Goal: Task Accomplishment & Management: Manage account settings

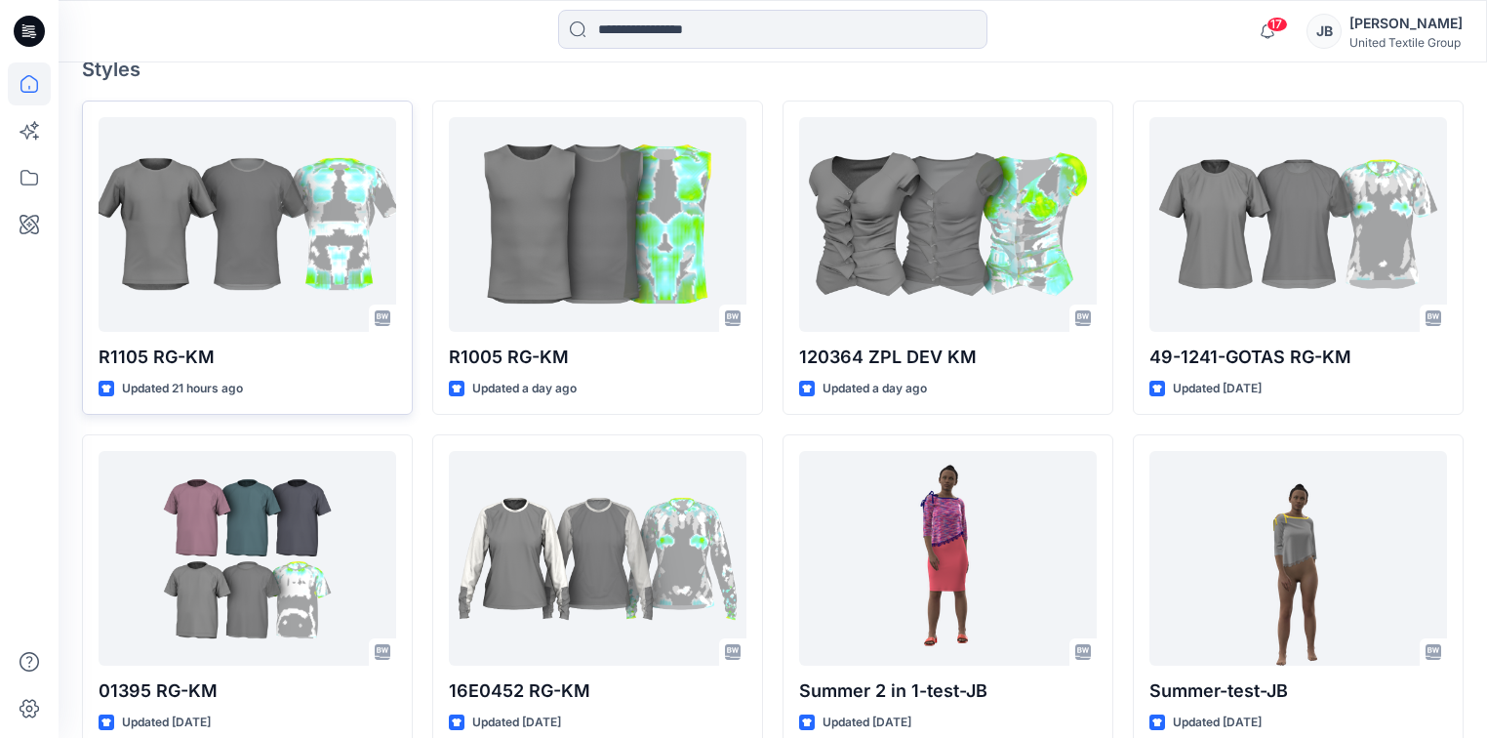
scroll to position [547, 0]
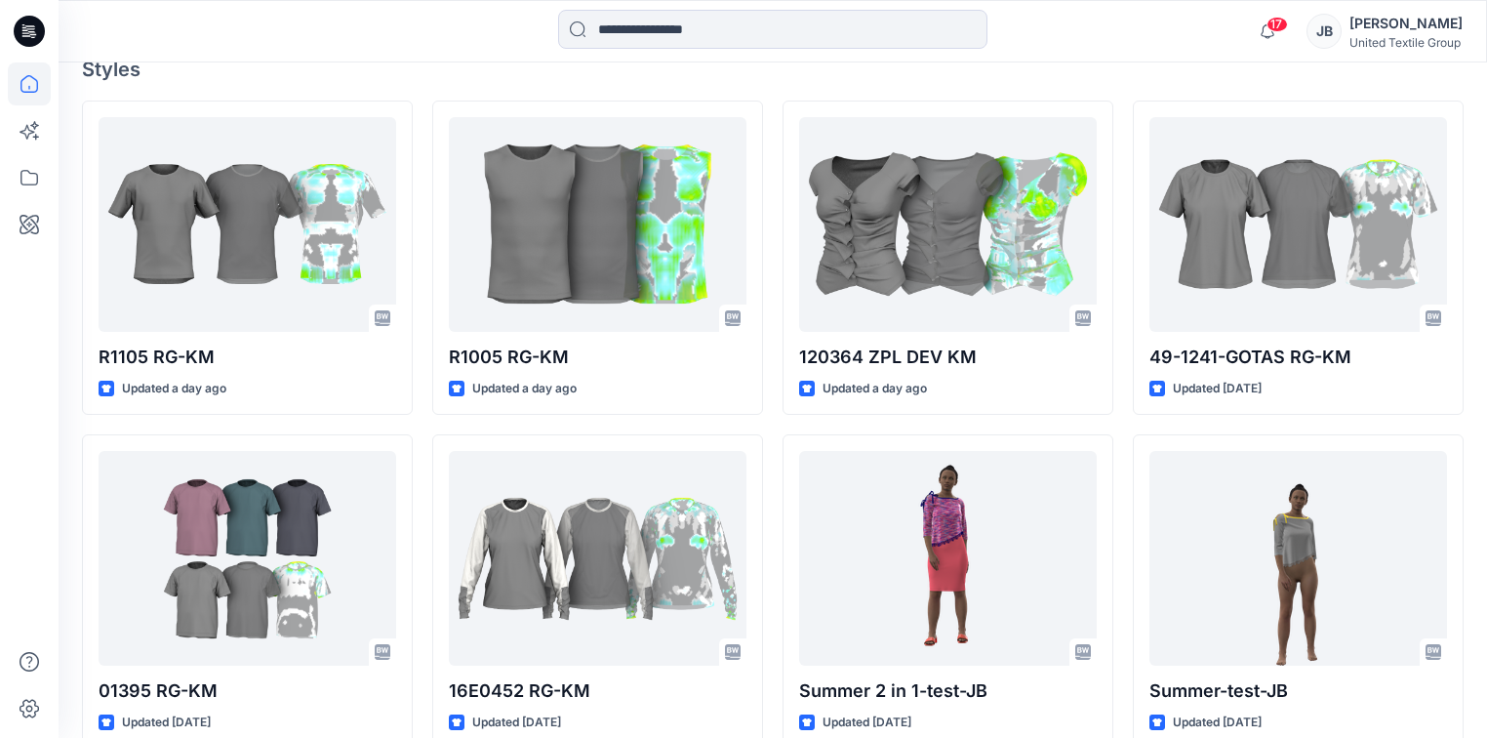
click at [27, 19] on icon at bounding box center [29, 31] width 31 height 31
click at [24, 27] on icon at bounding box center [24, 27] width 4 height 1
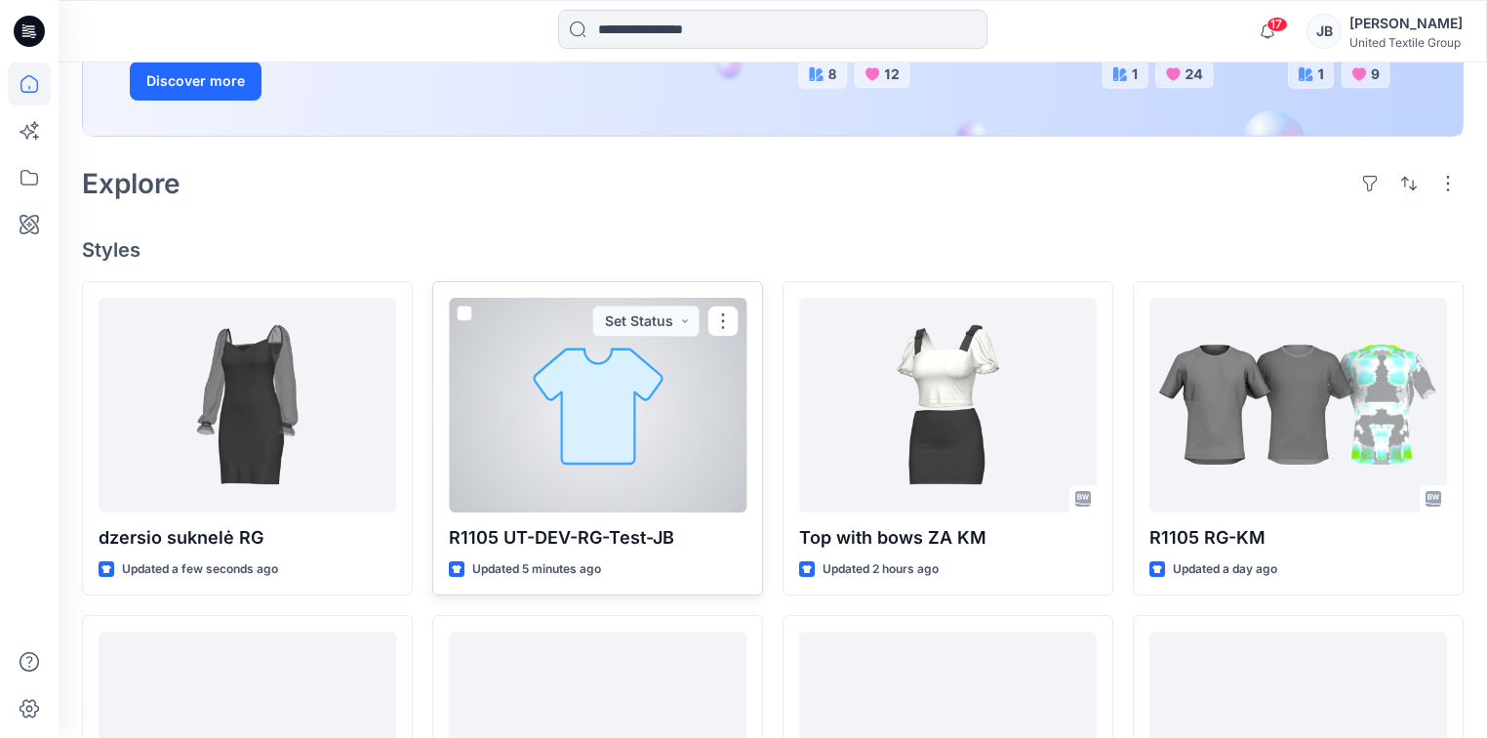
scroll to position [312, 0]
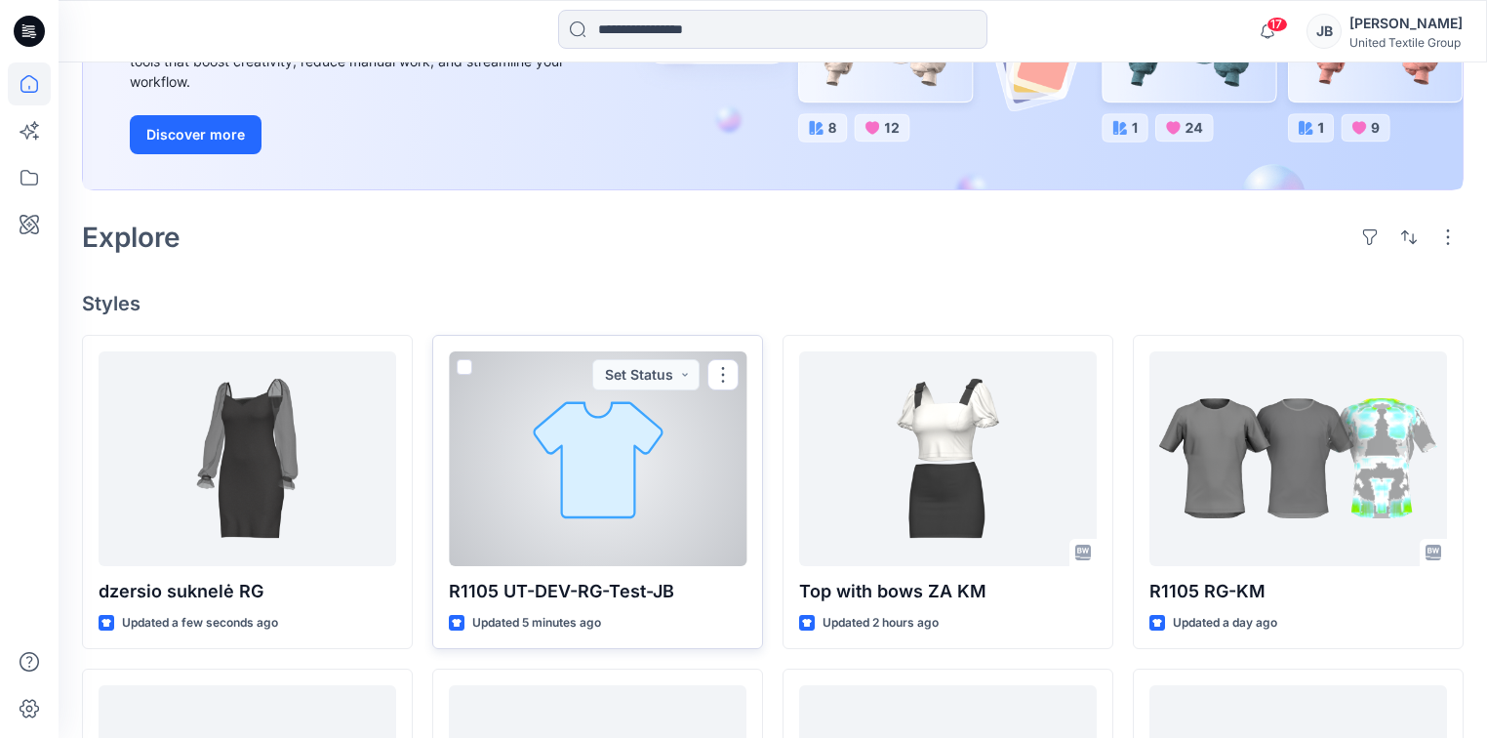
click at [601, 461] on div at bounding box center [598, 458] width 298 height 215
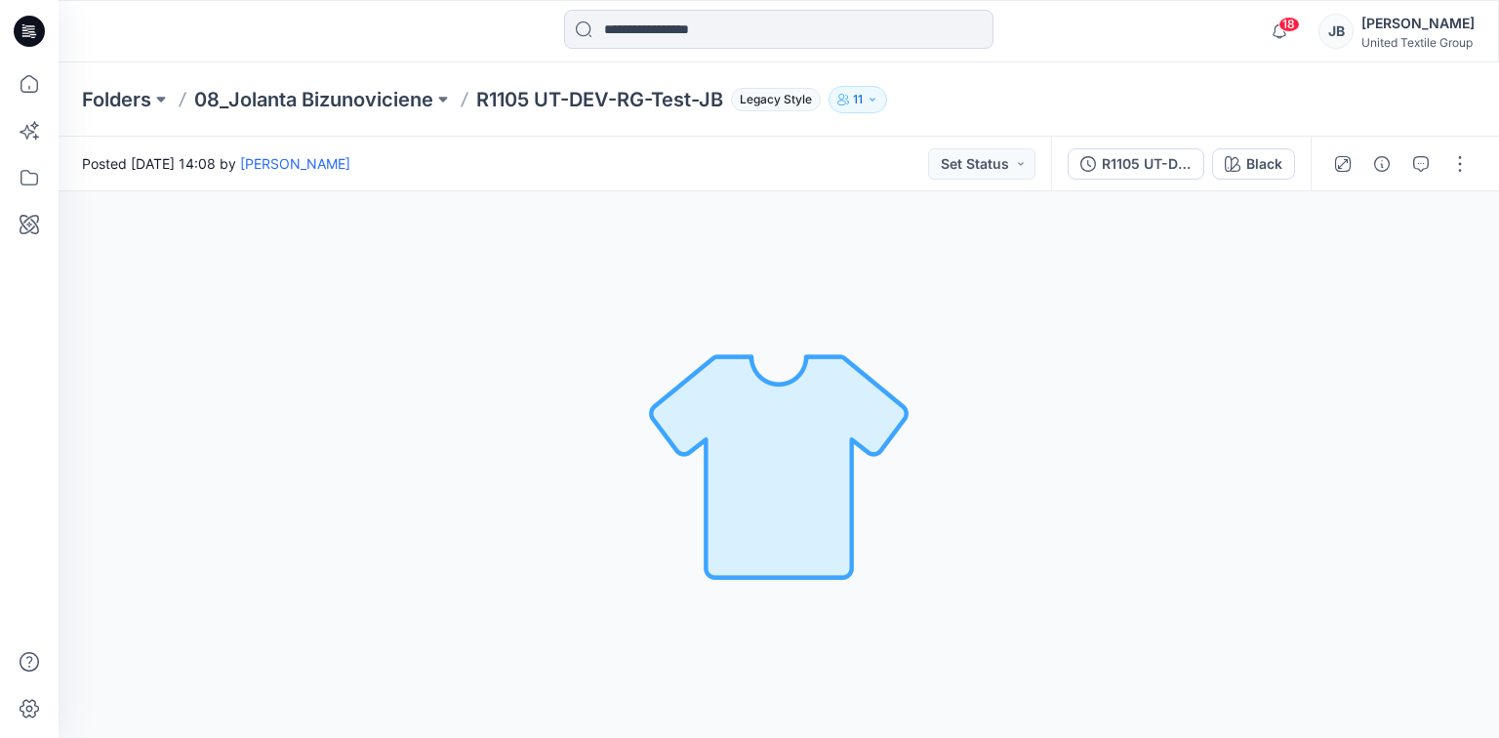
click at [36, 24] on icon at bounding box center [29, 31] width 31 height 31
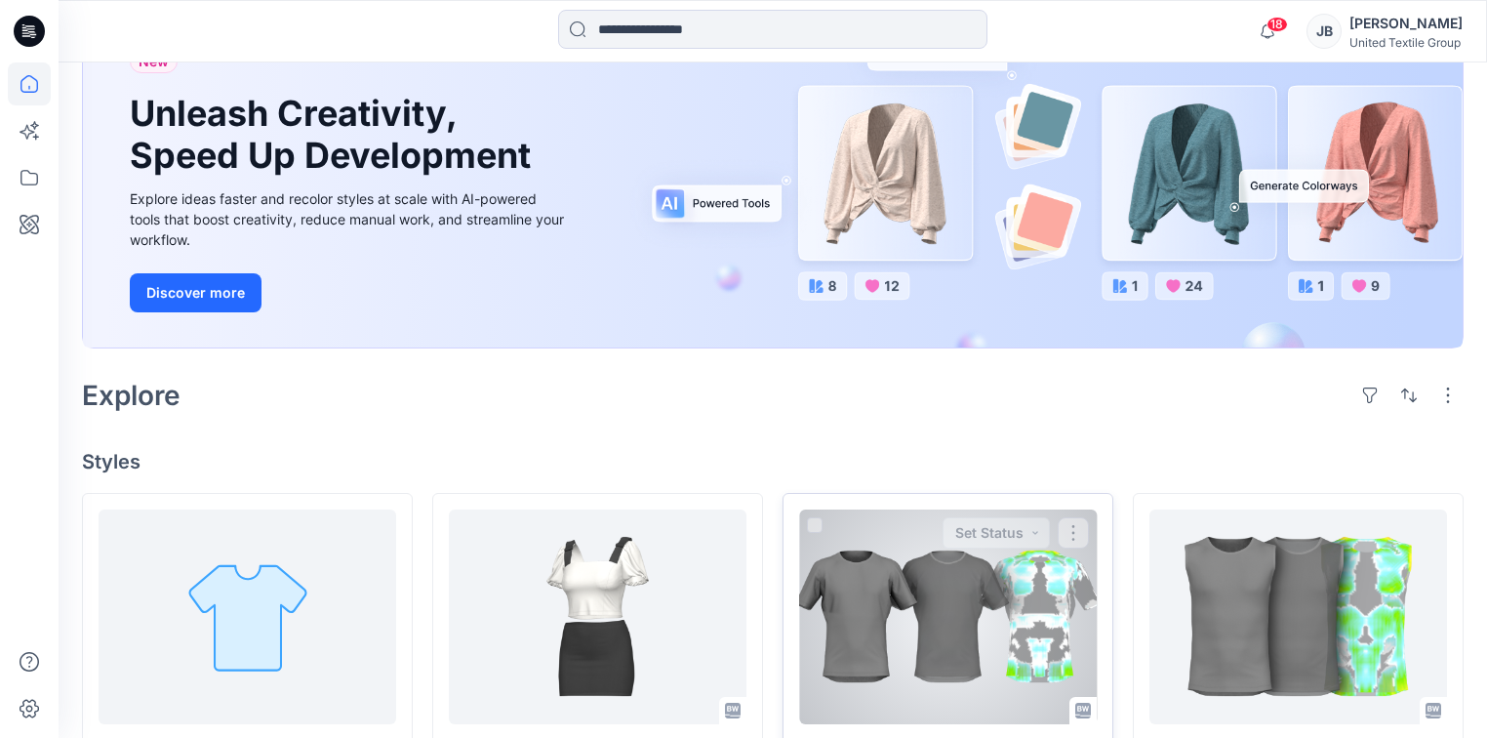
scroll to position [390, 0]
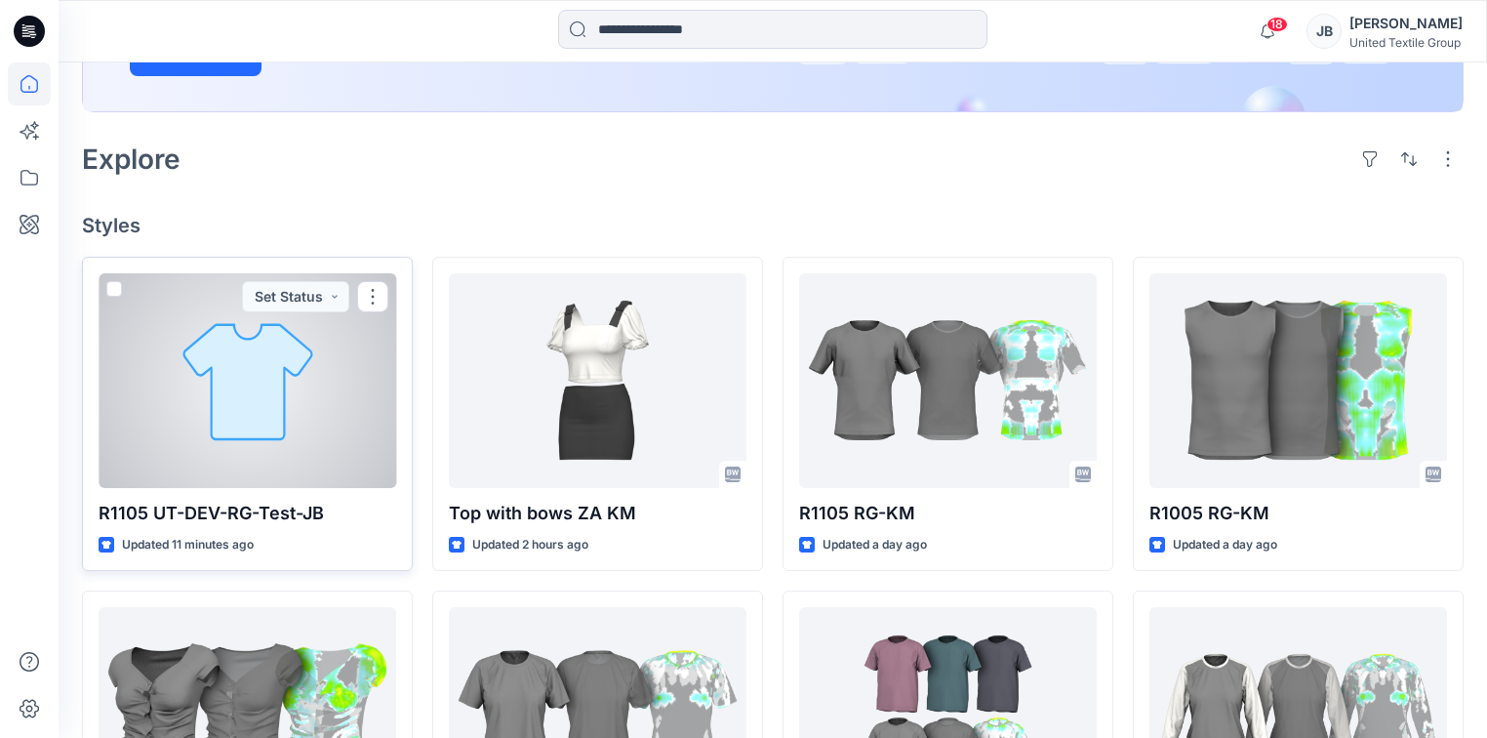
click at [243, 411] on div at bounding box center [248, 380] width 298 height 215
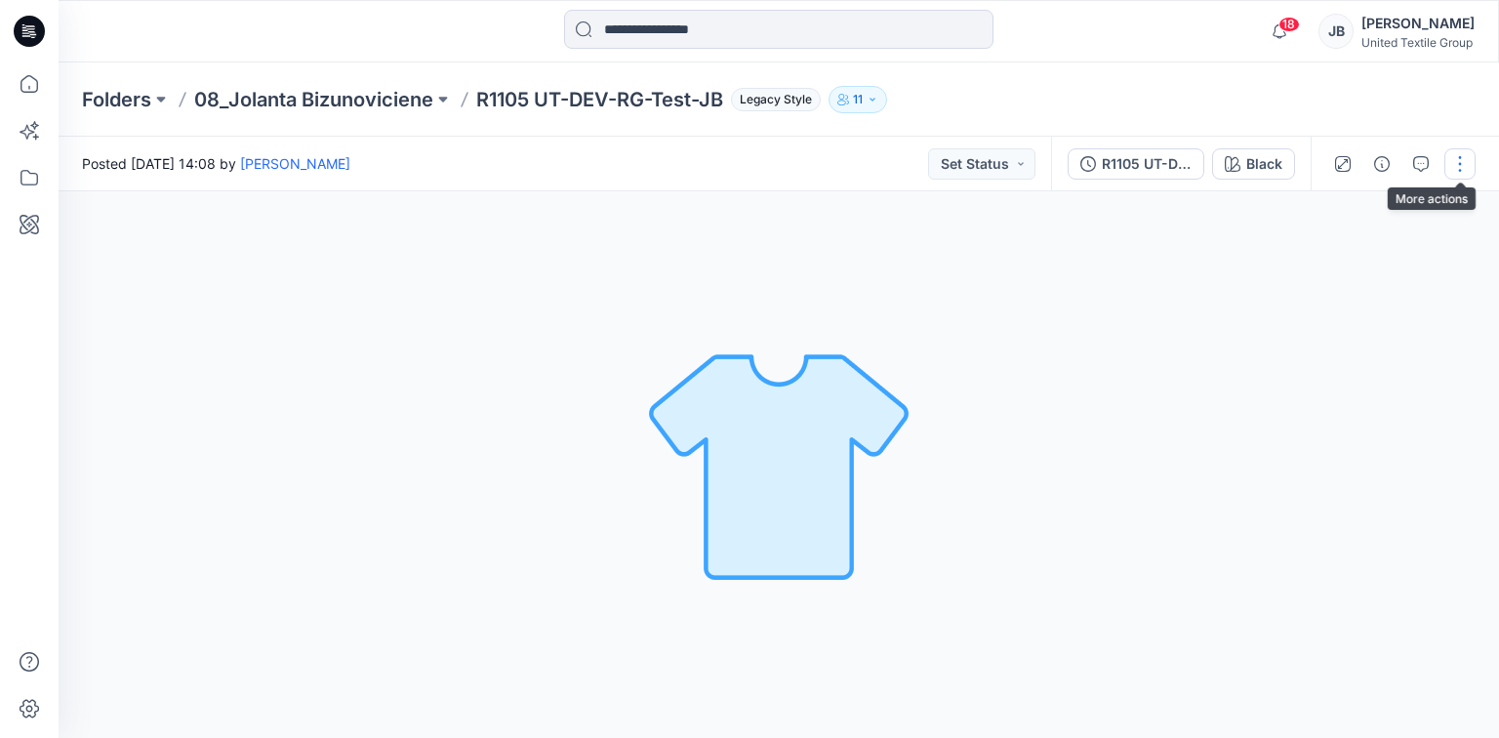
click at [1457, 159] on button "button" at bounding box center [1459, 163] width 31 height 31
click at [1334, 212] on p "Edit" at bounding box center [1335, 209] width 24 height 20
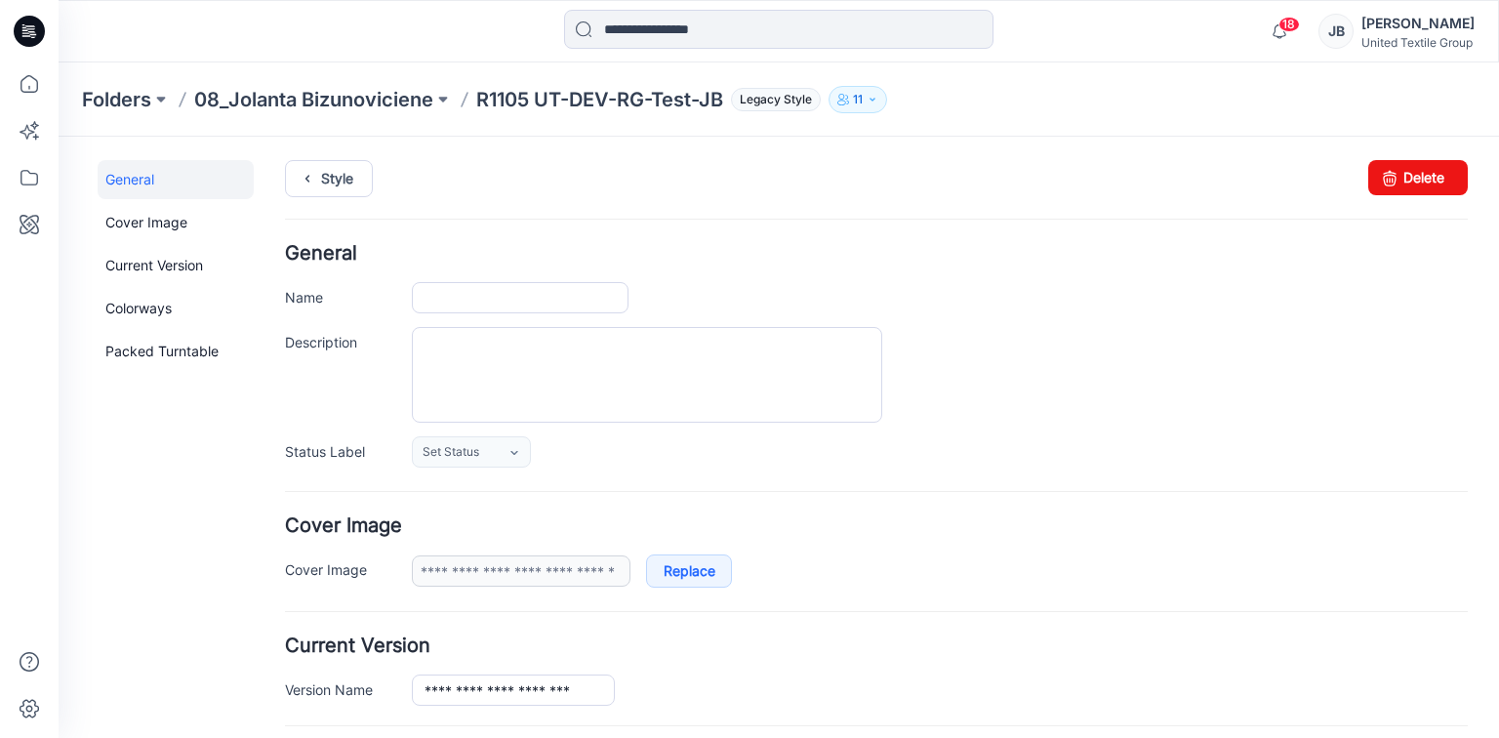
type input "**********"
type input "*****"
type input "**********"
drag, startPoint x: 1398, startPoint y: 180, endPoint x: 881, endPoint y: 221, distance: 518.9
click at [1398, 180] on link "Delete" at bounding box center [1418, 177] width 100 height 35
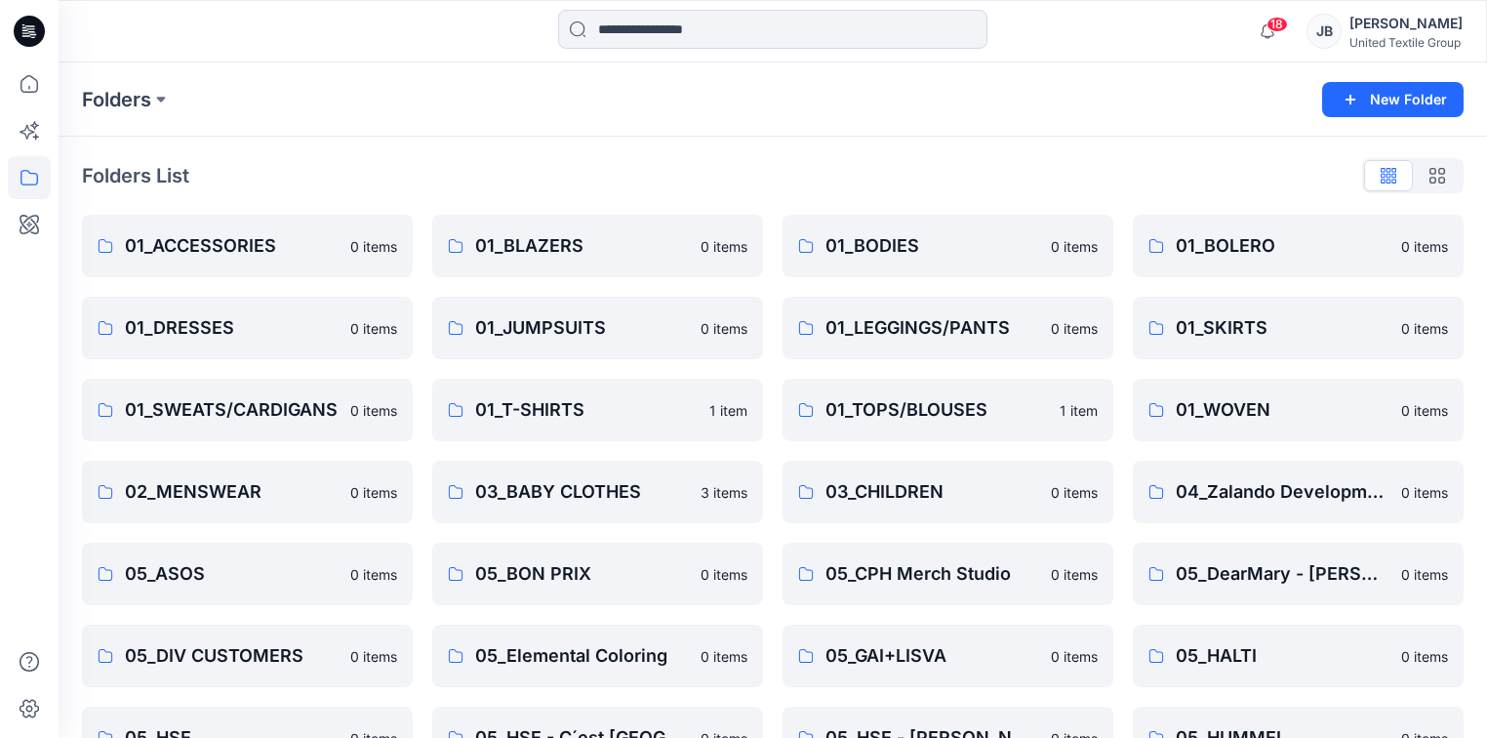
click at [24, 28] on icon at bounding box center [29, 31] width 31 height 31
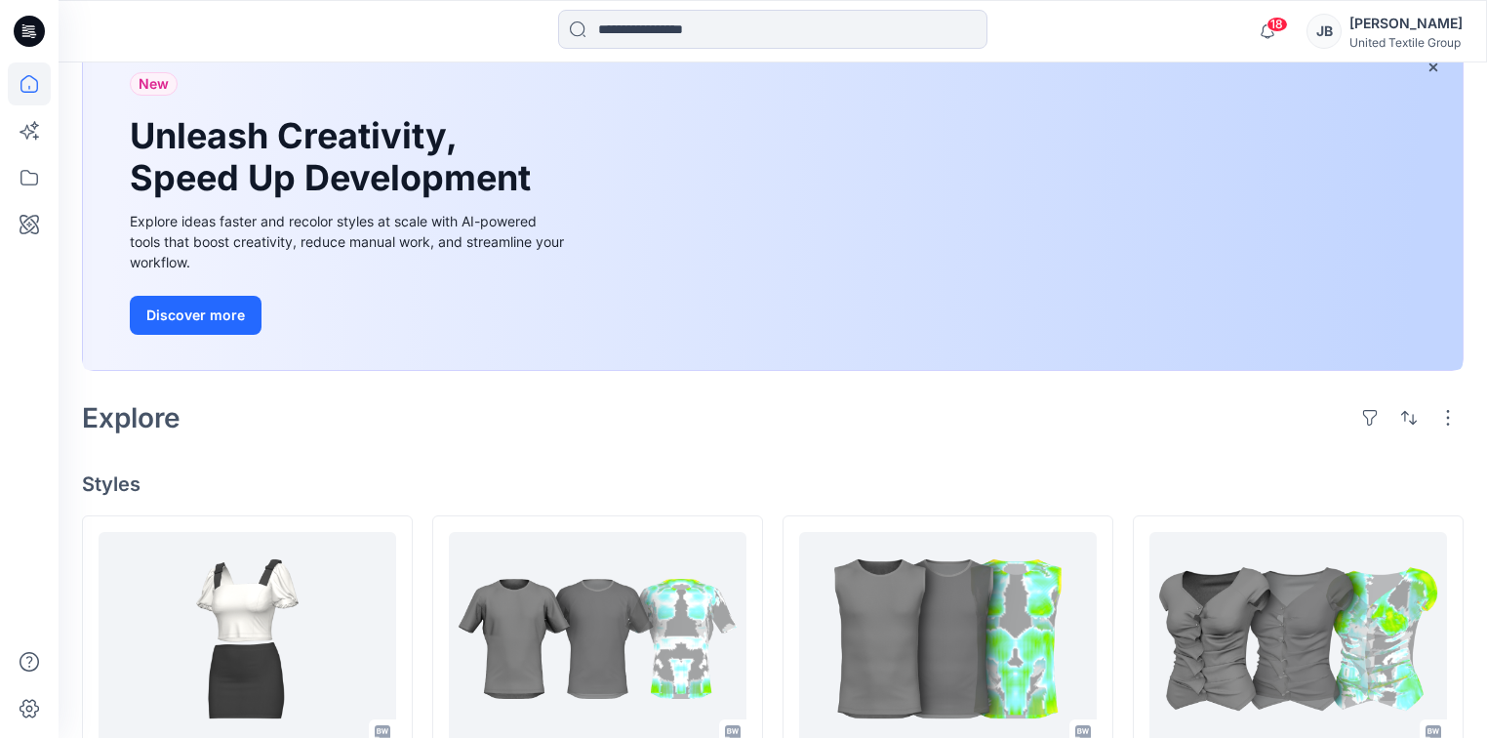
scroll to position [468, 0]
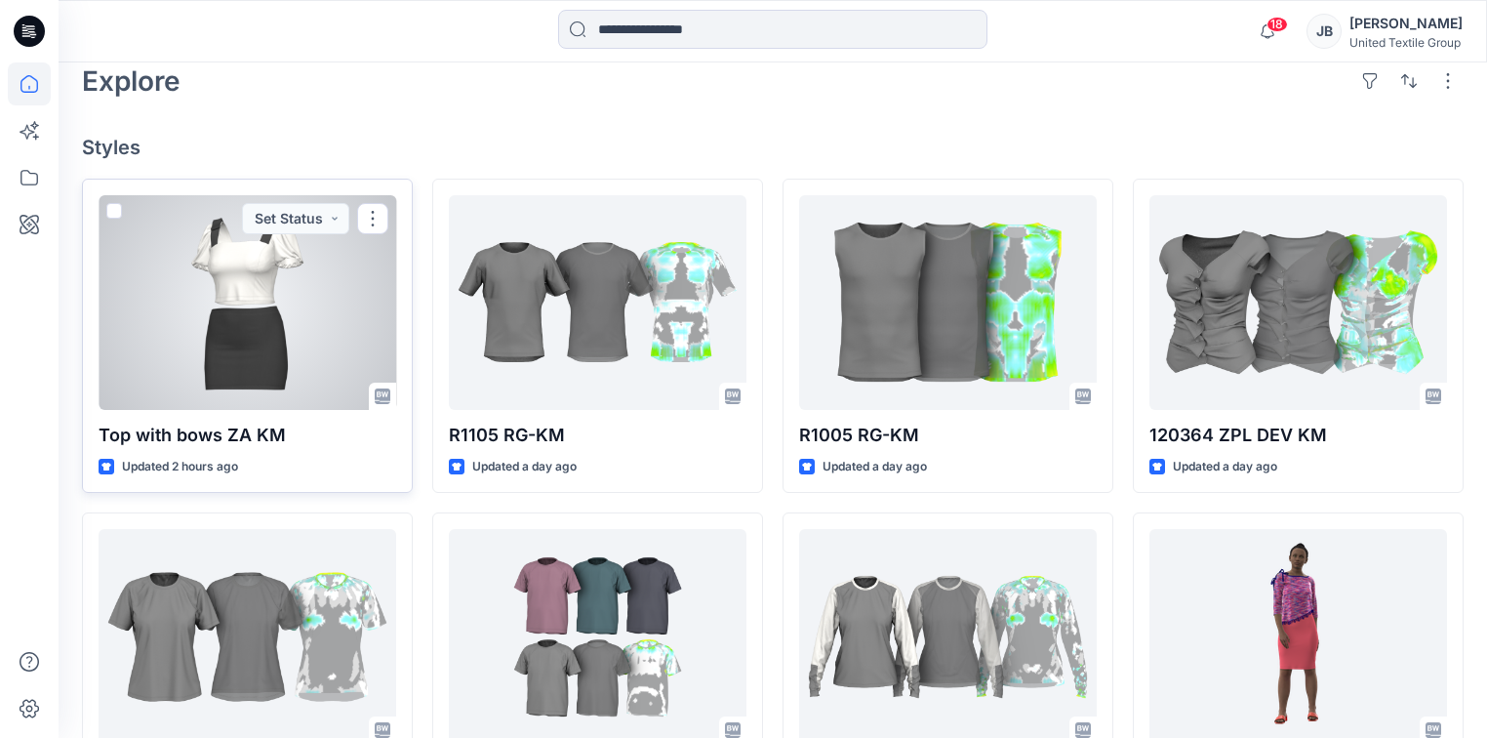
click at [257, 331] on div at bounding box center [248, 302] width 298 height 215
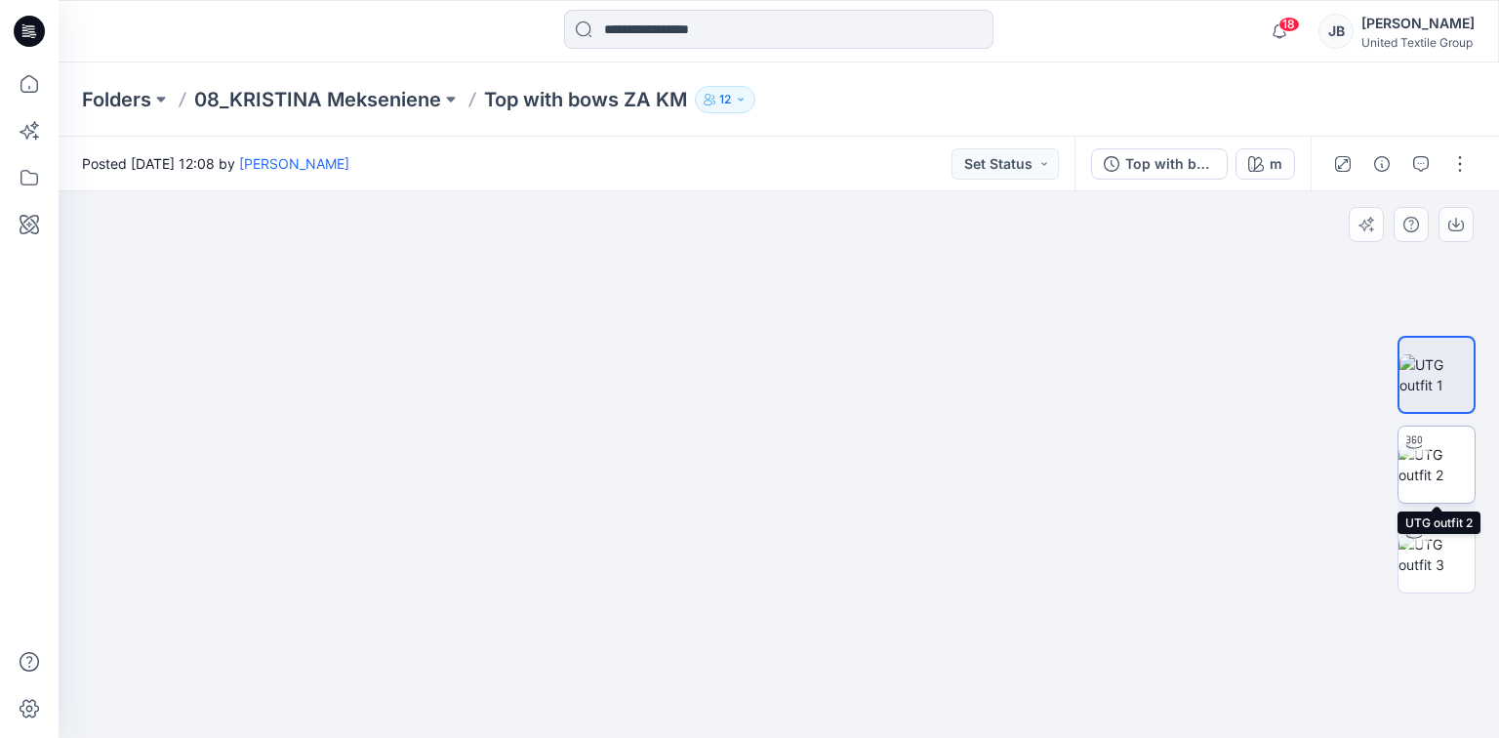
click at [1448, 468] on img at bounding box center [1436, 464] width 76 height 41
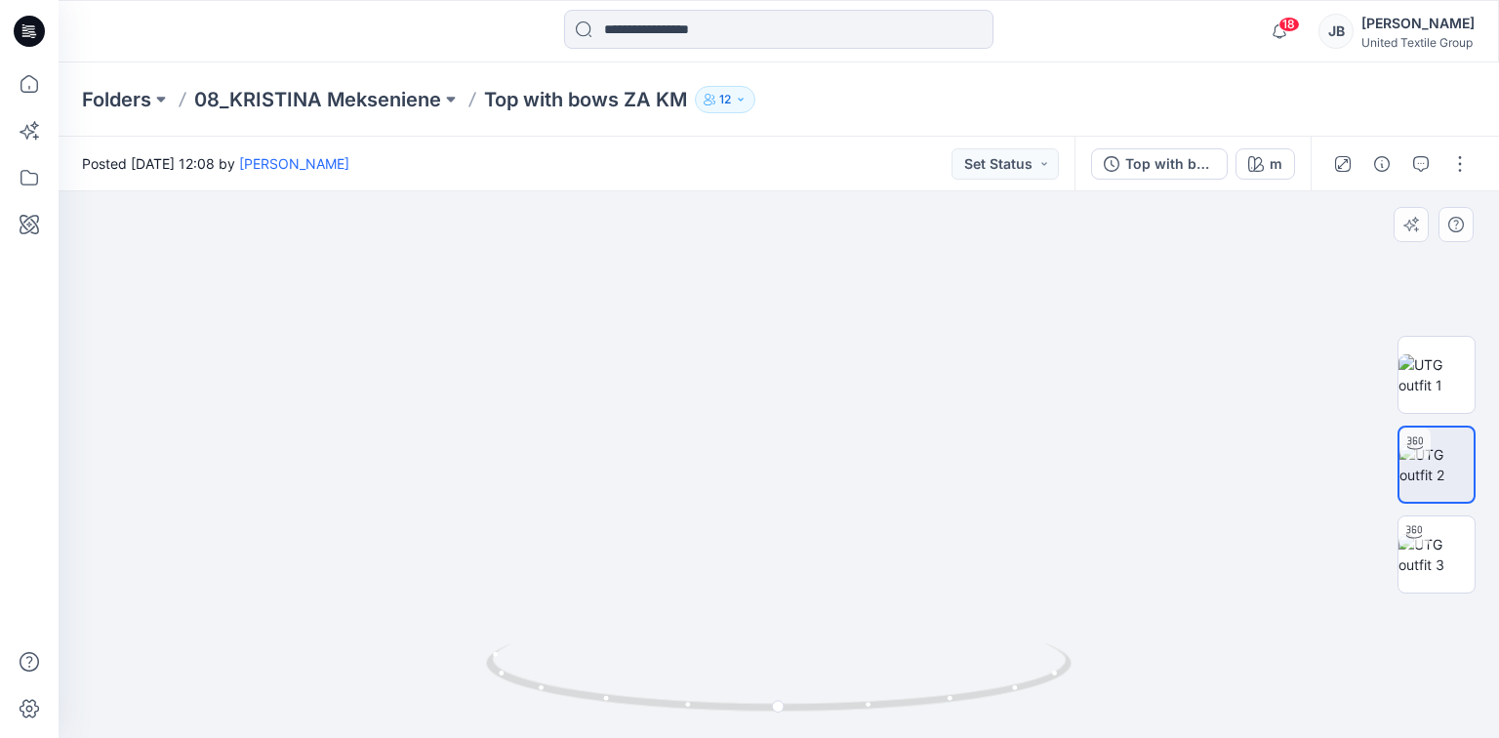
drag, startPoint x: 839, startPoint y: 363, endPoint x: 785, endPoint y: 484, distance: 132.8
drag, startPoint x: 837, startPoint y: 362, endPoint x: 791, endPoint y: 442, distance: 92.2
drag, startPoint x: 779, startPoint y: 715, endPoint x: 777, endPoint y: 683, distance: 32.3
click at [777, 683] on icon at bounding box center [781, 679] width 590 height 73
click at [1258, 168] on icon "button" at bounding box center [1256, 164] width 16 height 16
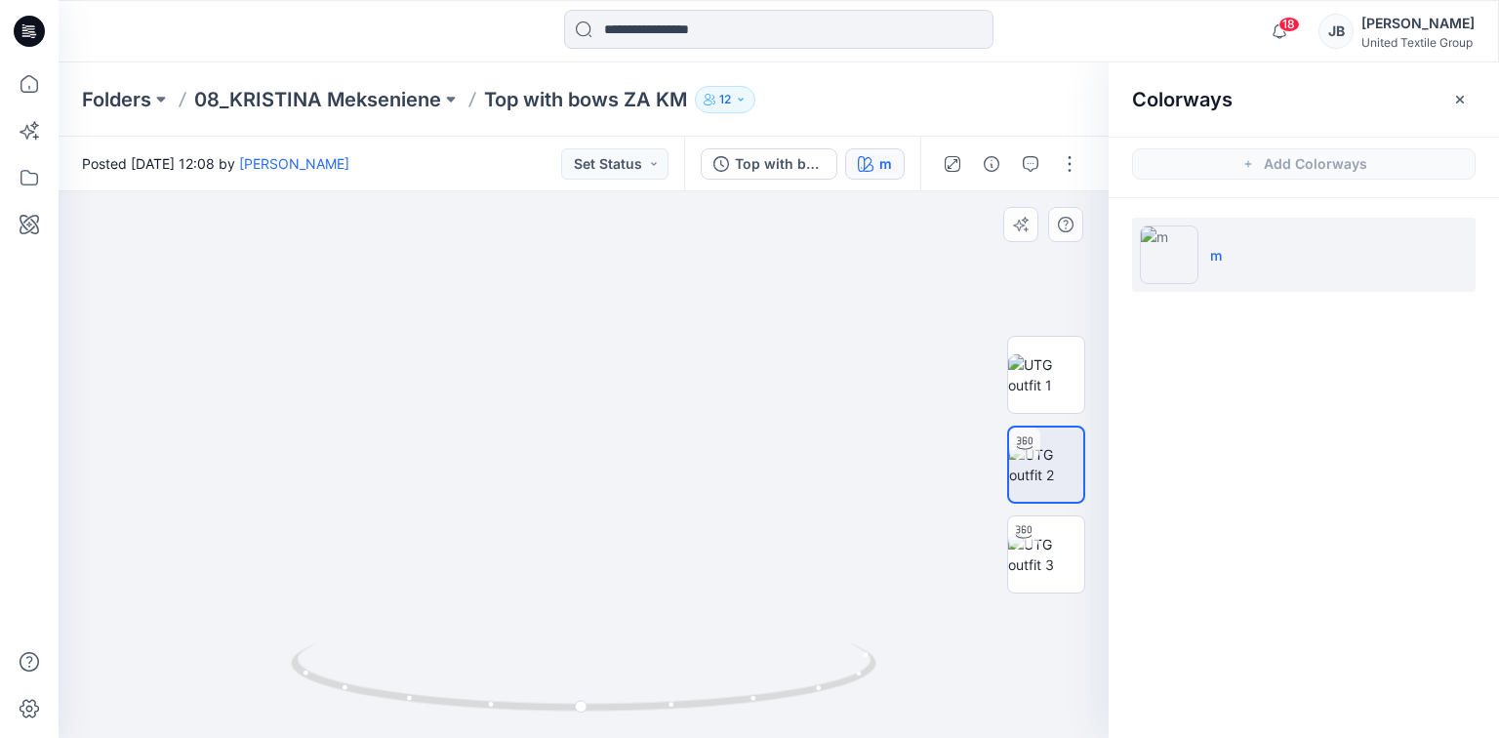
click at [839, 375] on img at bounding box center [482, 337] width 1764 height 801
click at [1043, 380] on img at bounding box center [1046, 374] width 76 height 41
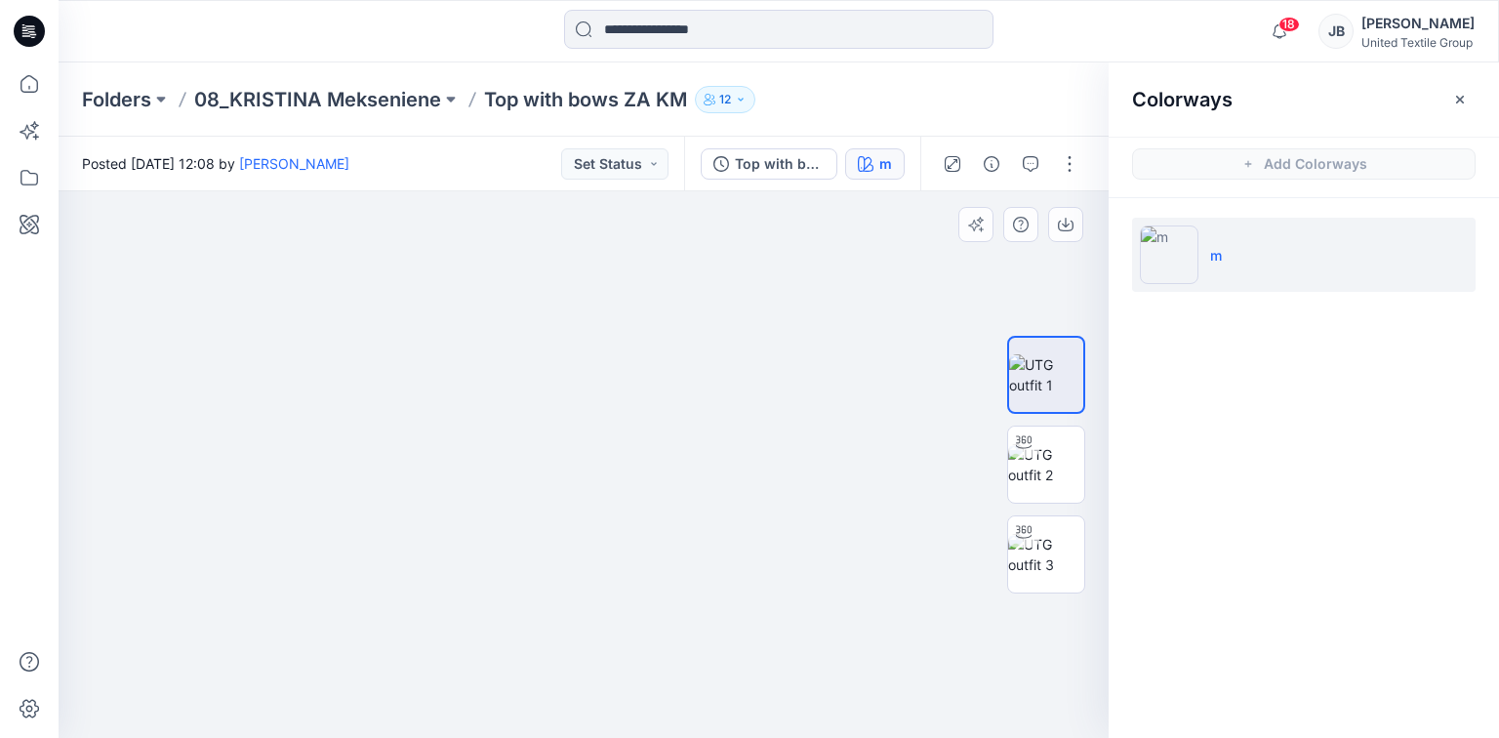
drag, startPoint x: 587, startPoint y: 200, endPoint x: 569, endPoint y: 562, distance: 362.5
drag, startPoint x: 179, startPoint y: 381, endPoint x: 185, endPoint y: 502, distance: 121.2
click at [183, 499] on img at bounding box center [561, 279] width 2928 height 916
drag, startPoint x: 113, startPoint y: 480, endPoint x: 138, endPoint y: 494, distance: 28.0
click at [138, 494] on img at bounding box center [597, 392] width 1762 height 692
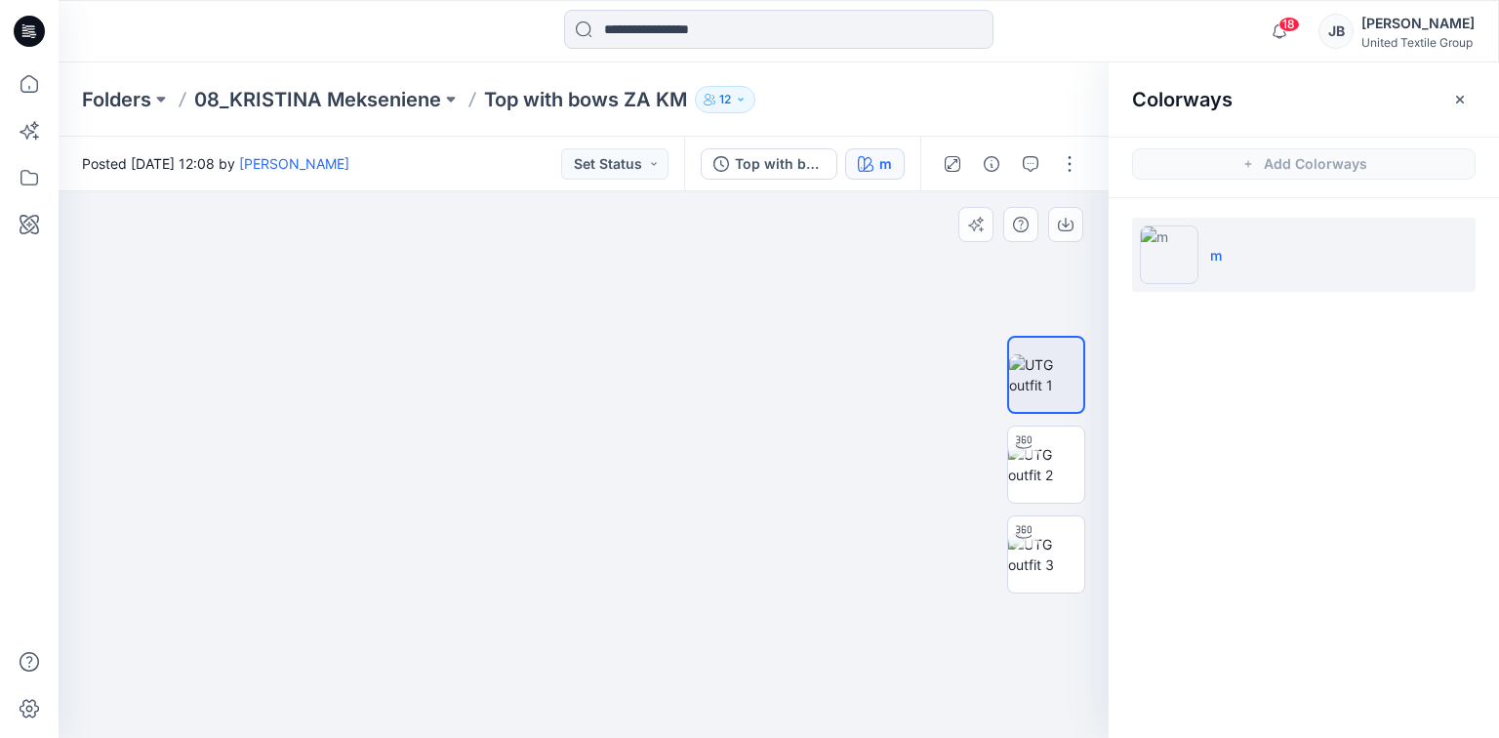
drag, startPoint x: 789, startPoint y: 511, endPoint x: 875, endPoint y: 517, distance: 87.1
click at [875, 517] on img at bounding box center [684, 395] width 1762 height 686
click at [23, 22] on icon at bounding box center [29, 31] width 31 height 31
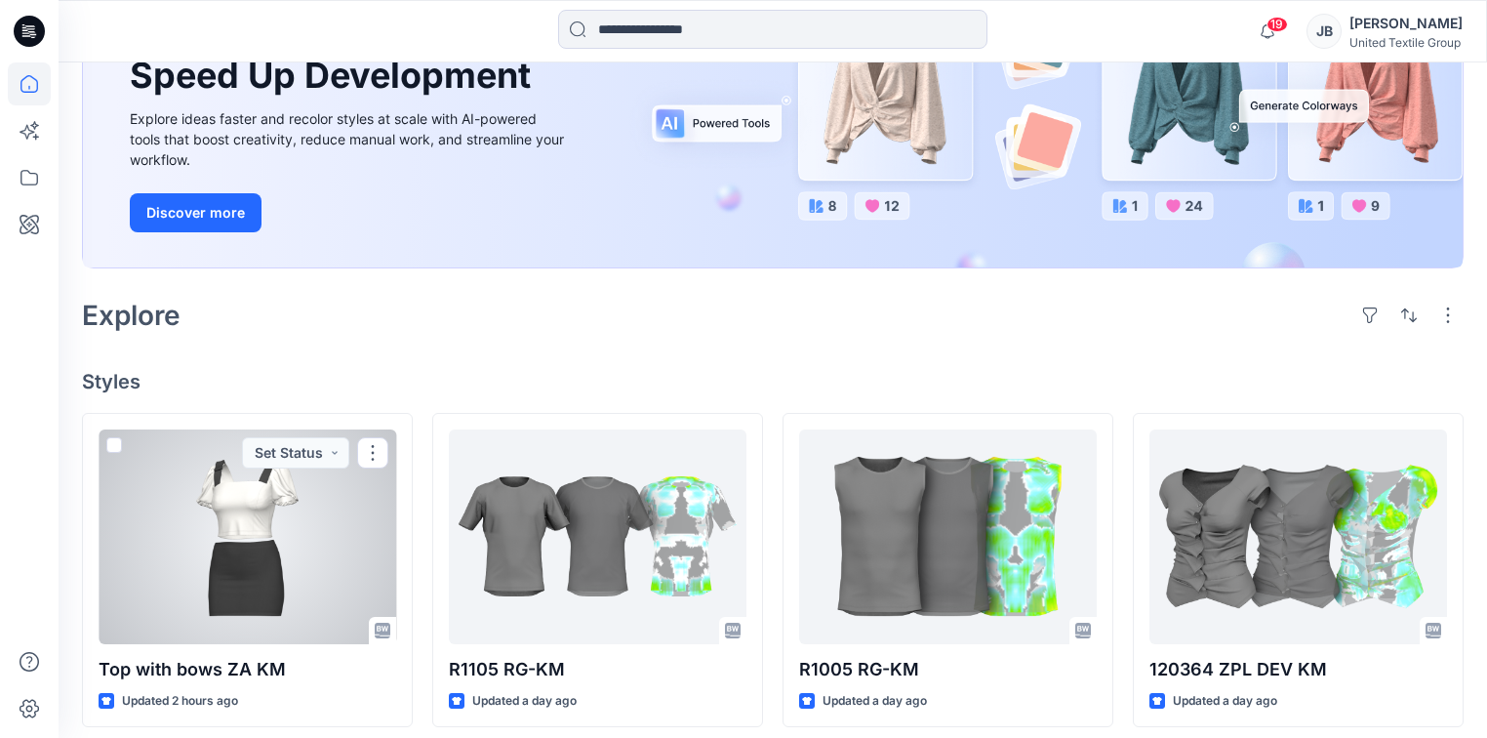
scroll to position [234, 0]
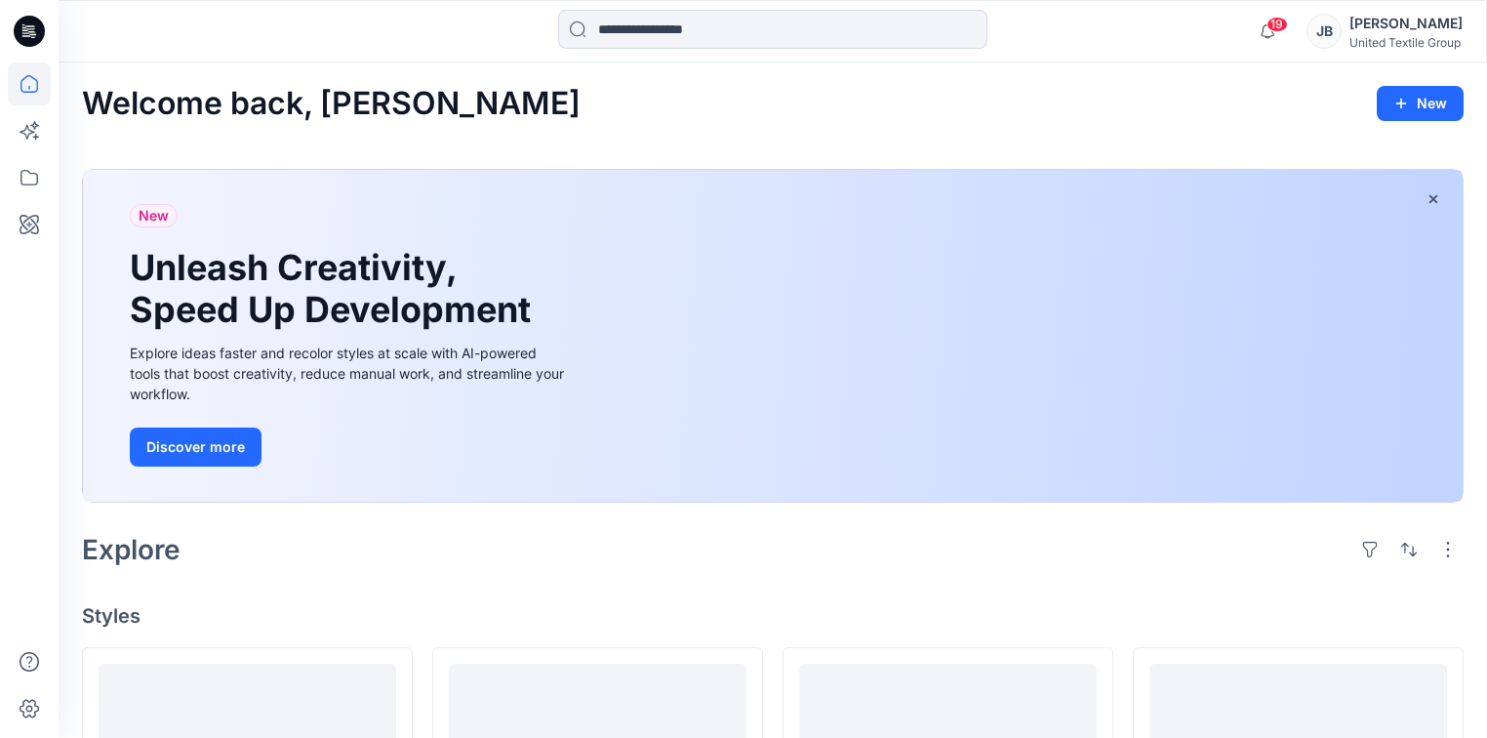
scroll to position [390, 0]
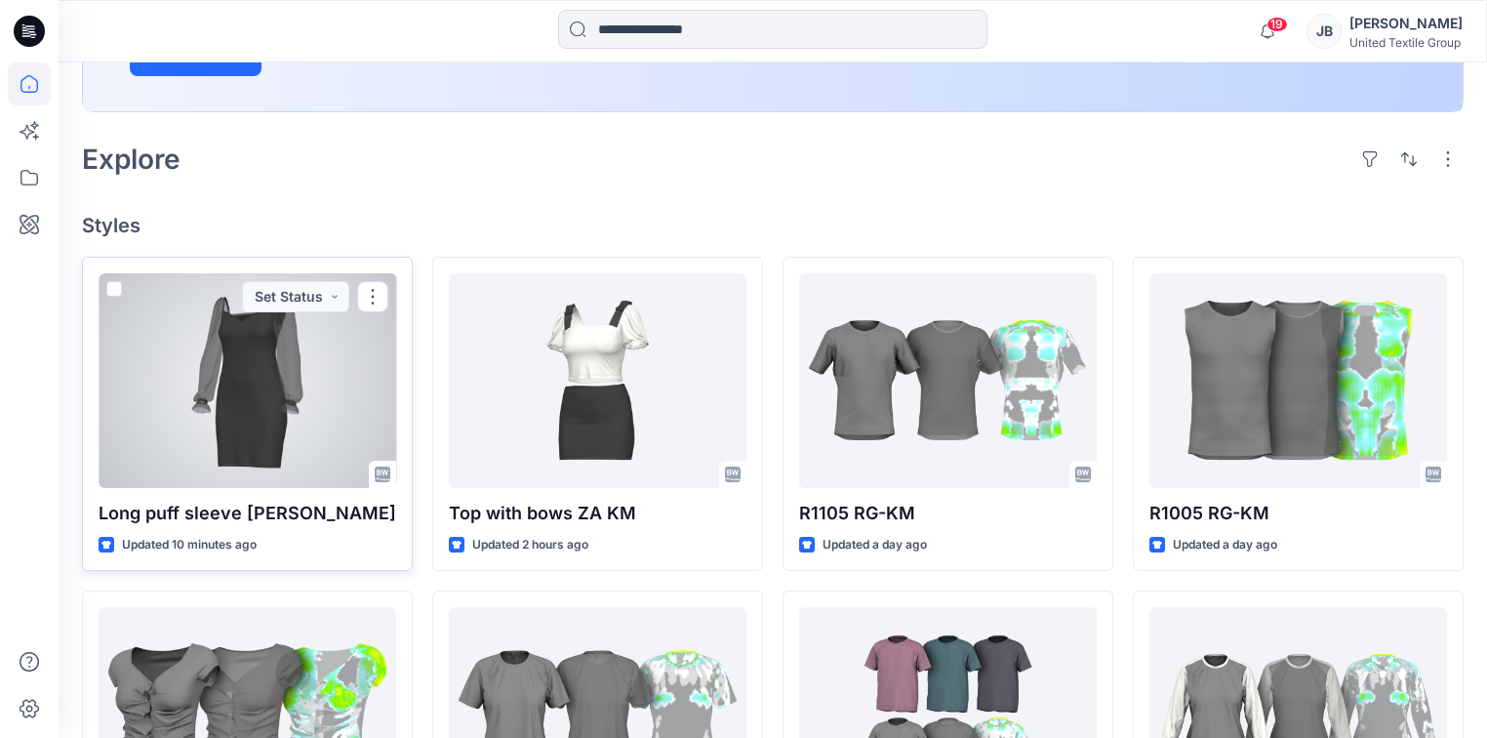
click at [265, 370] on div at bounding box center [248, 380] width 298 height 215
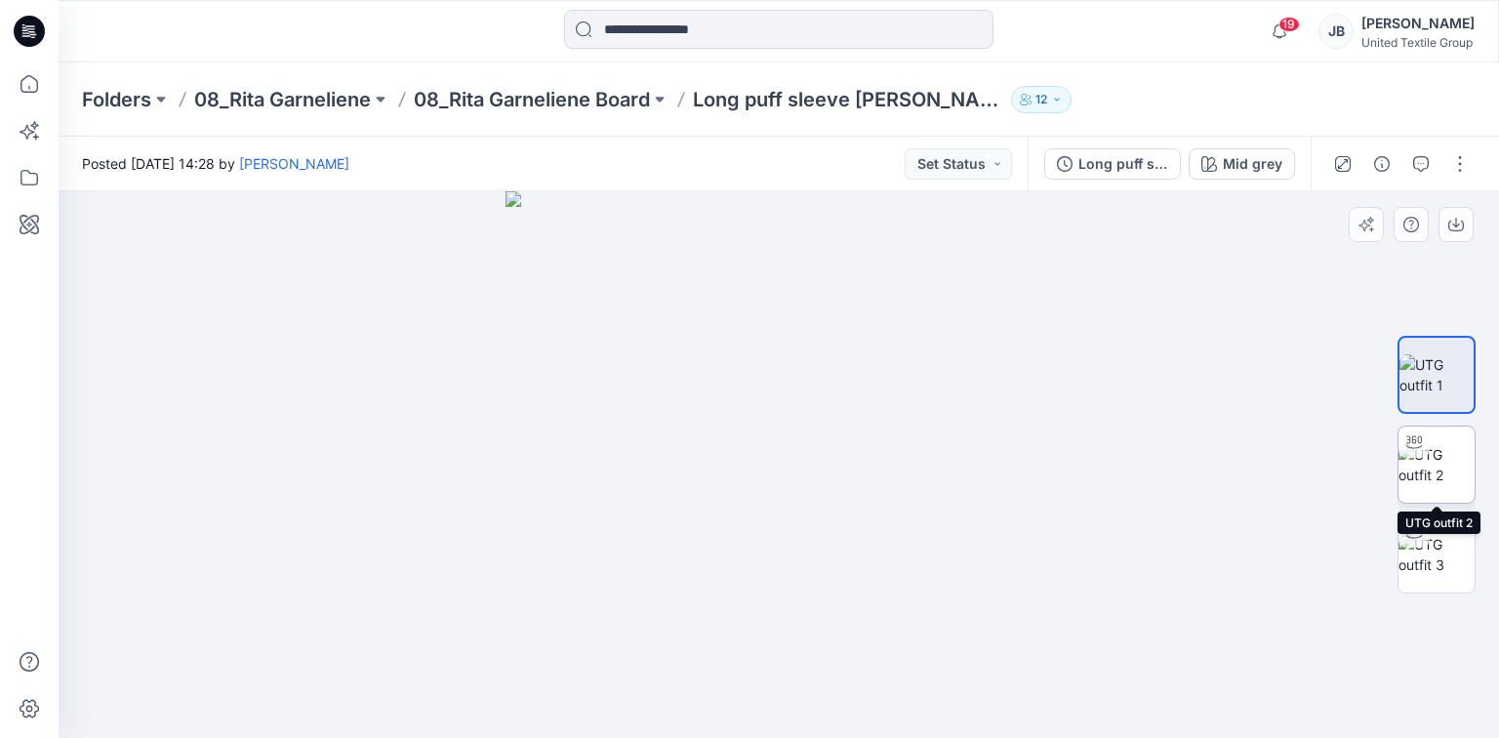
click at [1439, 446] on img at bounding box center [1436, 464] width 76 height 41
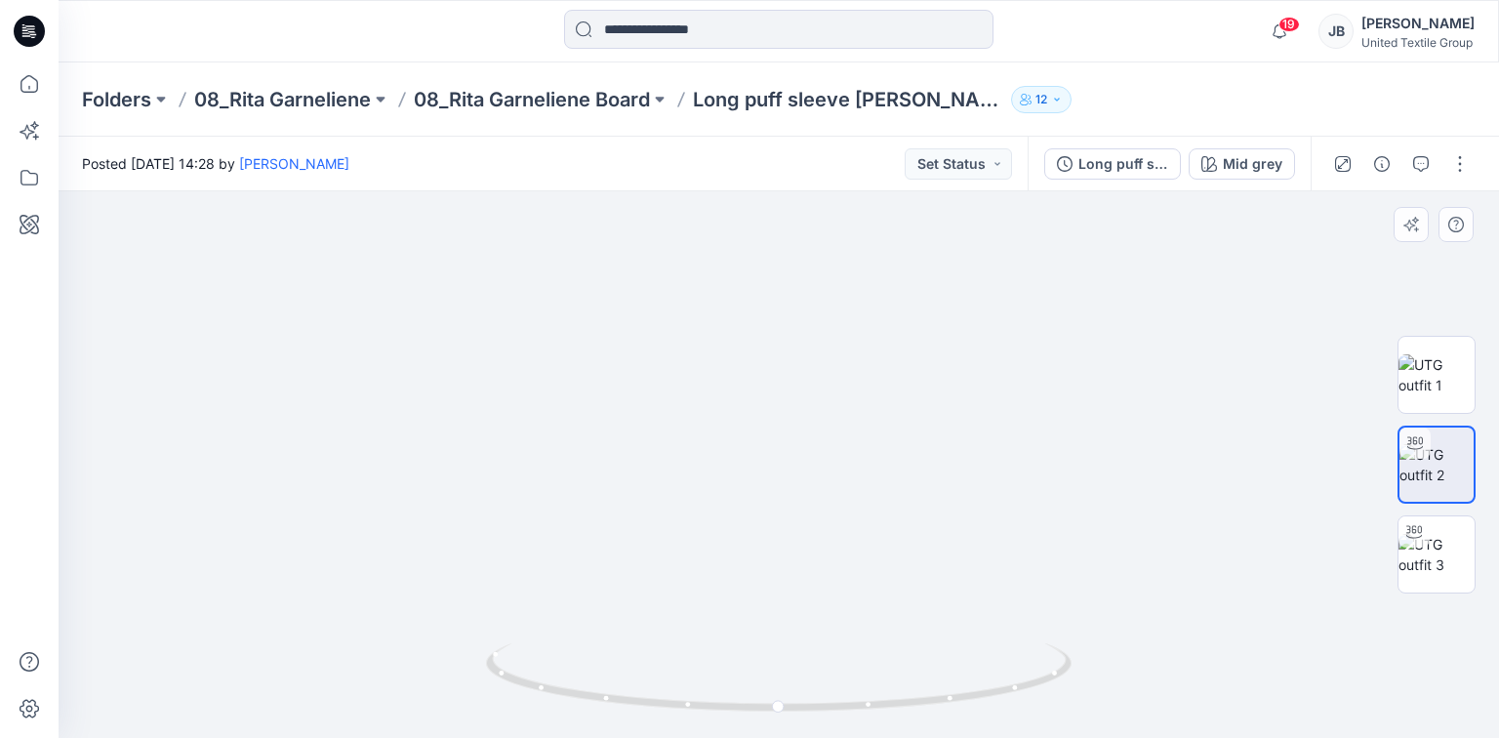
drag, startPoint x: 915, startPoint y: 382, endPoint x: 869, endPoint y: 602, distance: 225.5
drag, startPoint x: 782, startPoint y: 711, endPoint x: 640, endPoint y: 660, distance: 150.7
click at [640, 660] on icon at bounding box center [781, 679] width 590 height 73
click at [1014, 457] on img at bounding box center [779, 437] width 768 height 602
click at [23, 25] on icon at bounding box center [29, 31] width 31 height 31
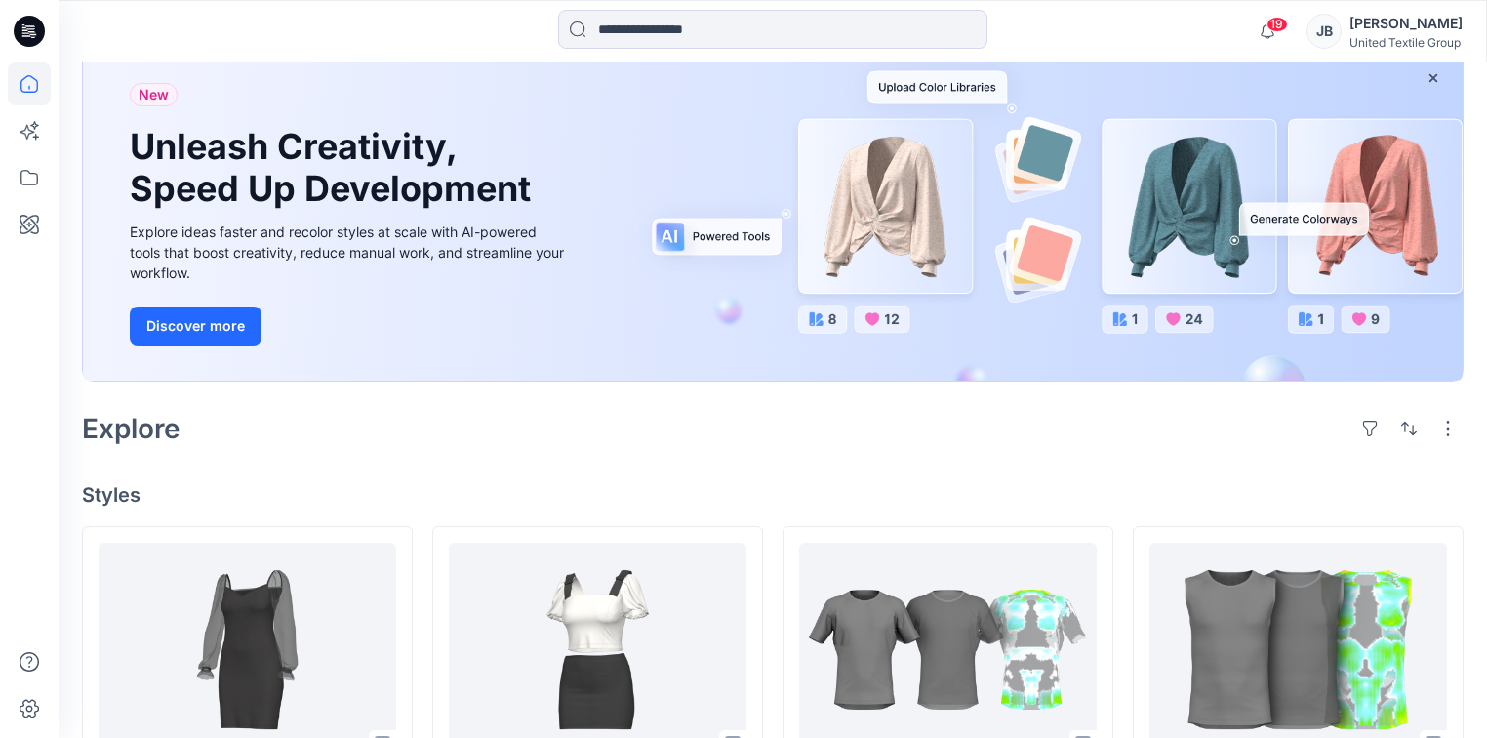
scroll to position [468, 0]
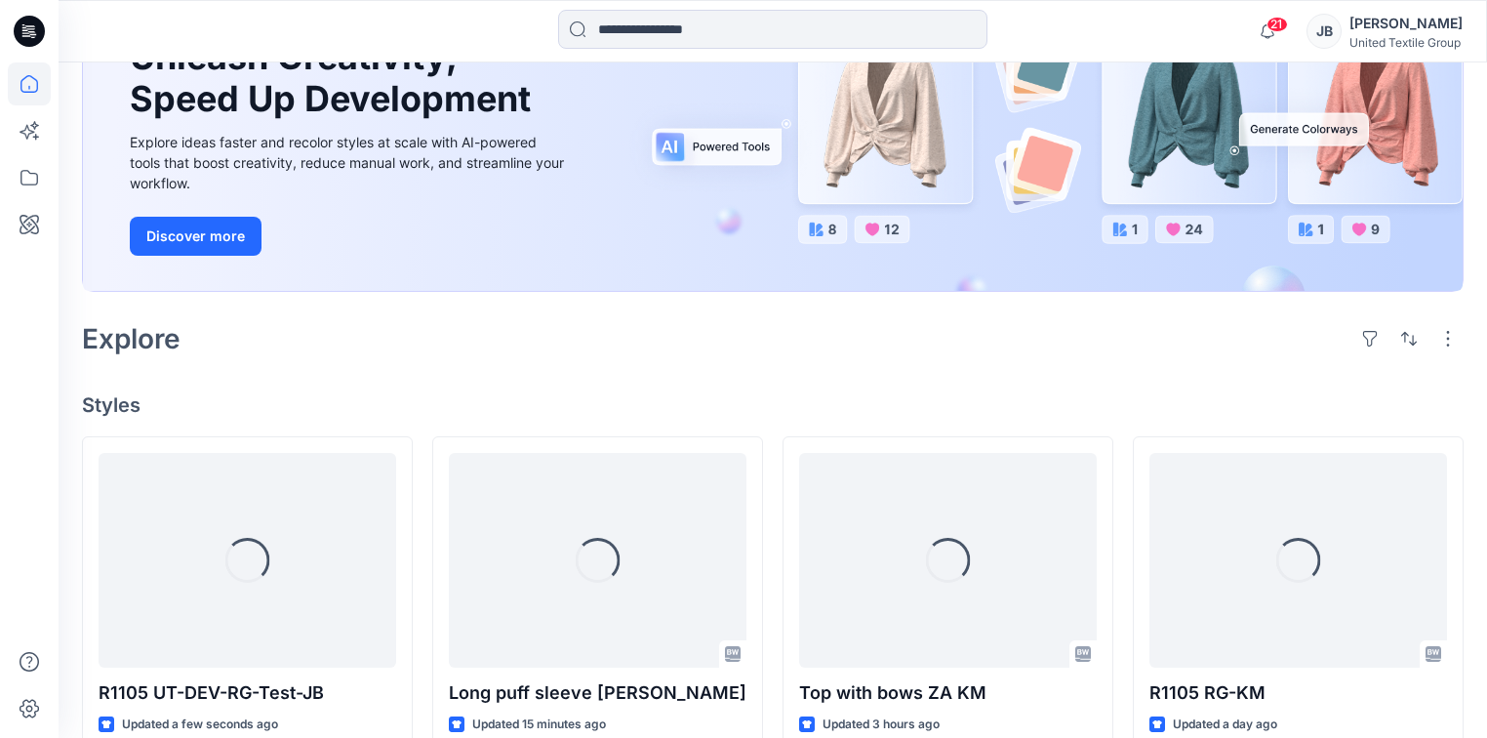
scroll to position [299, 0]
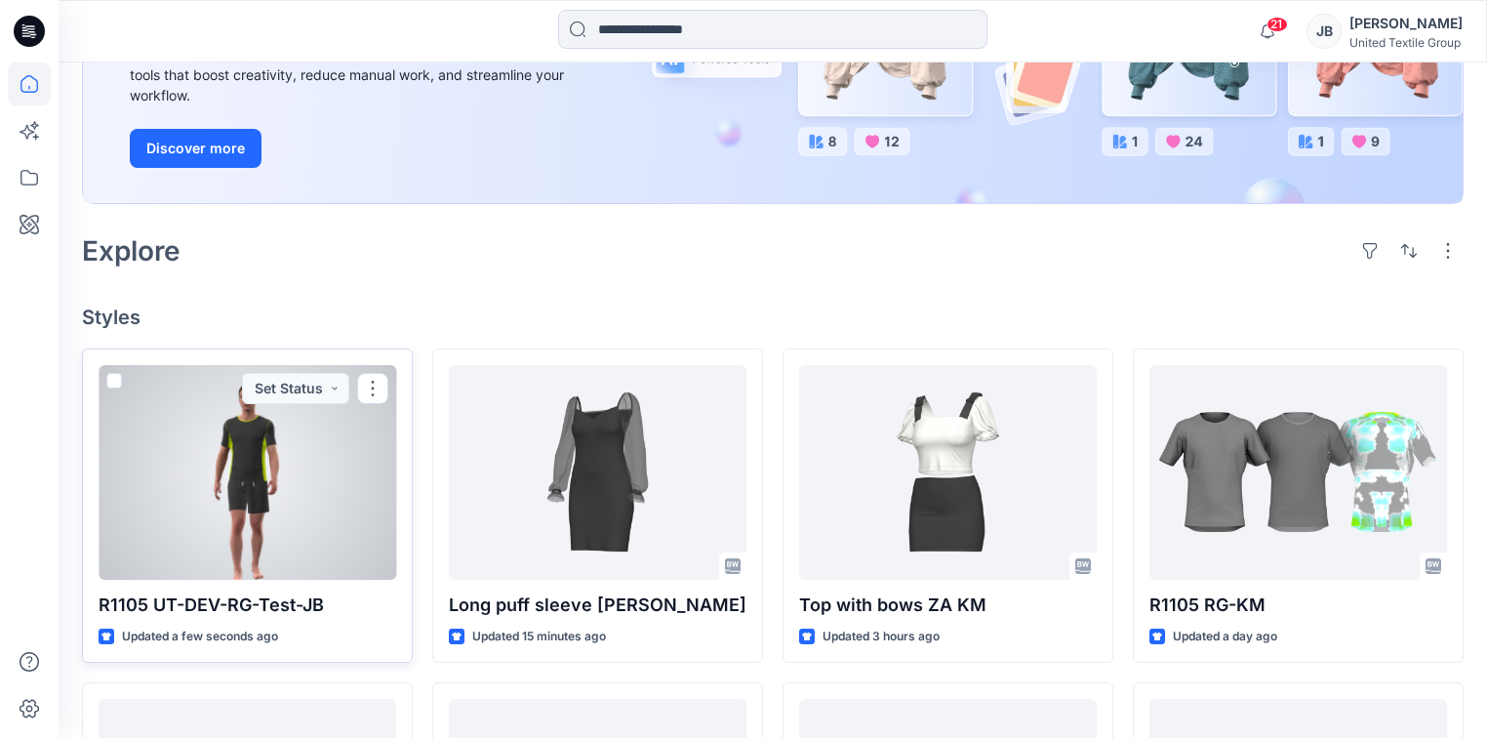
click at [323, 480] on div at bounding box center [248, 472] width 298 height 215
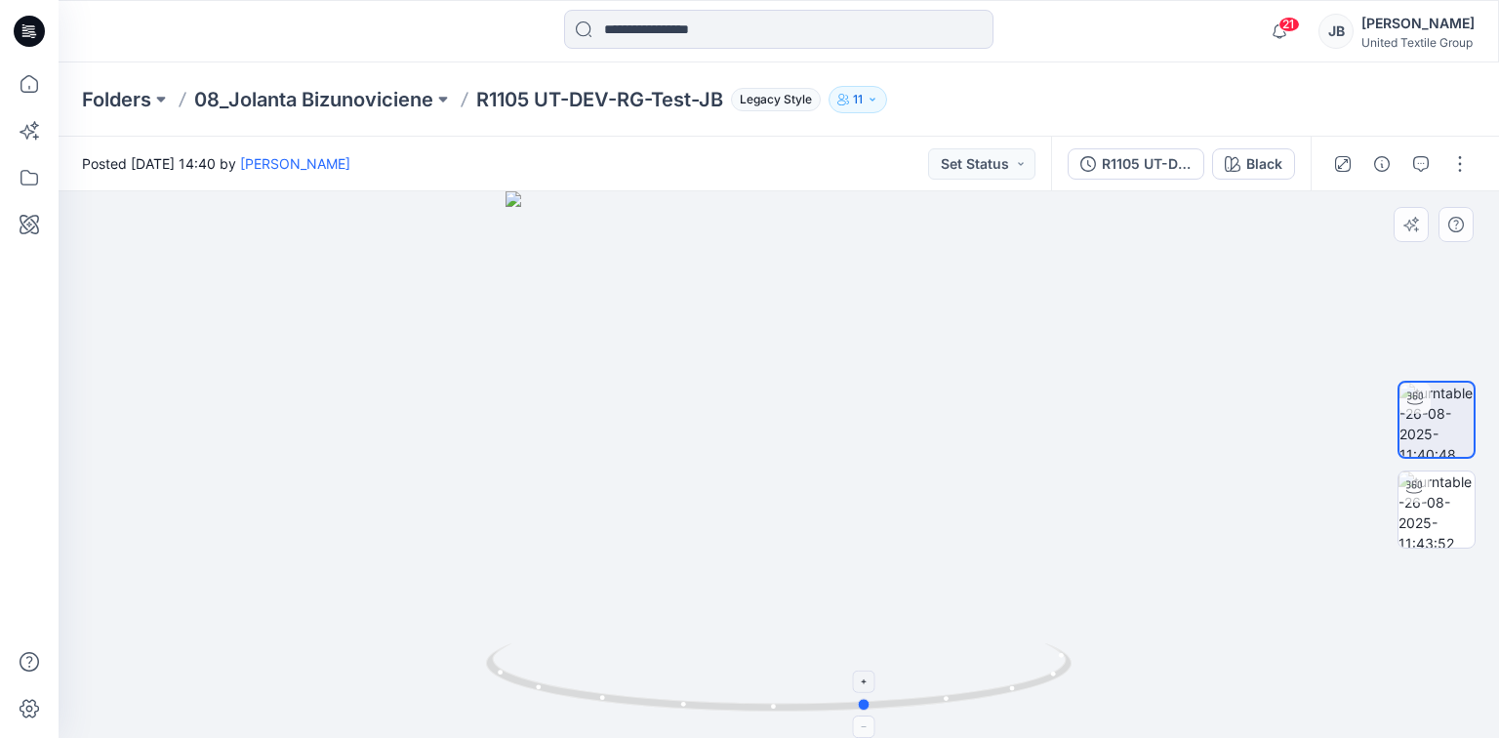
drag, startPoint x: 781, startPoint y: 710, endPoint x: 870, endPoint y: 720, distance: 89.3
click at [870, 716] on icon at bounding box center [781, 679] width 590 height 73
click at [1265, 159] on div "Black" at bounding box center [1264, 163] width 36 height 21
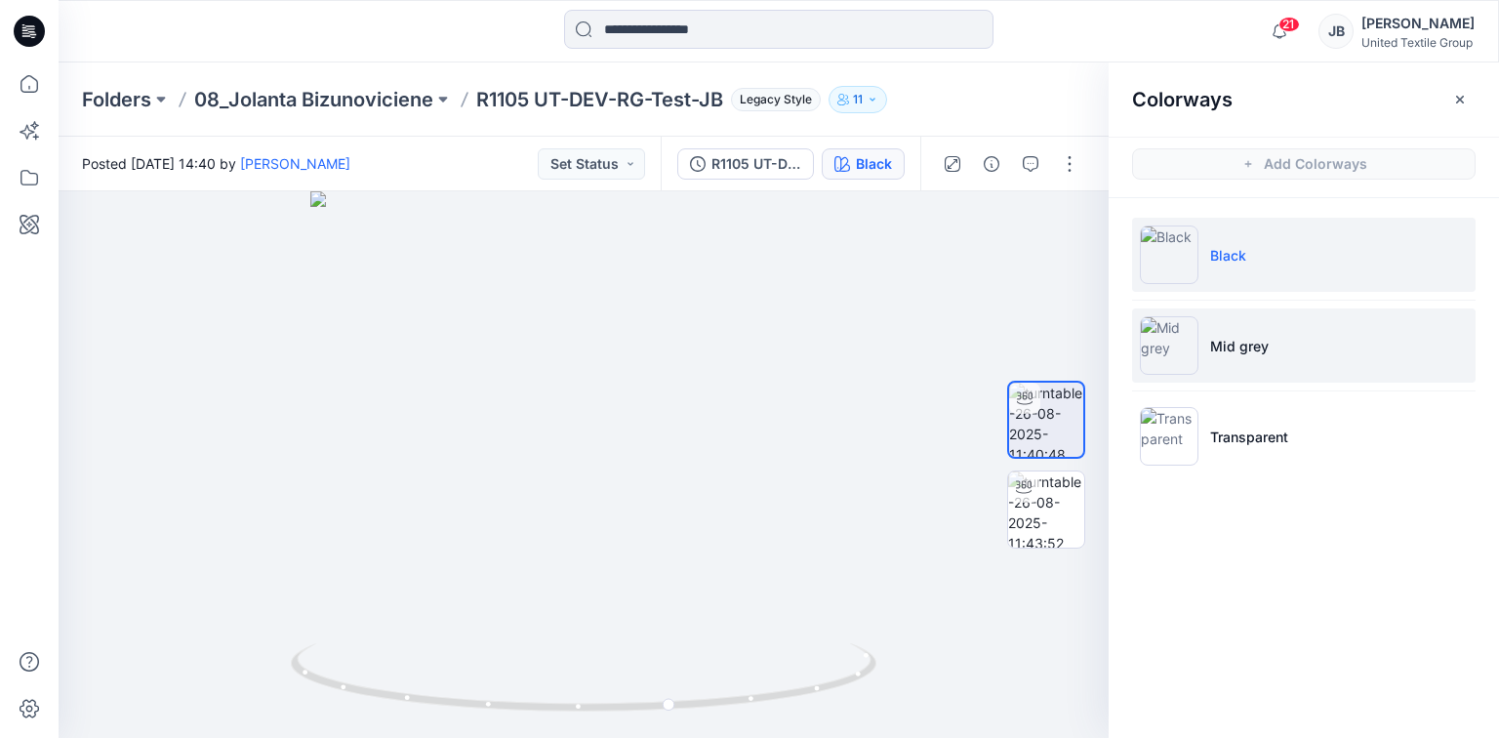
click at [1163, 341] on img at bounding box center [1169, 345] width 59 height 59
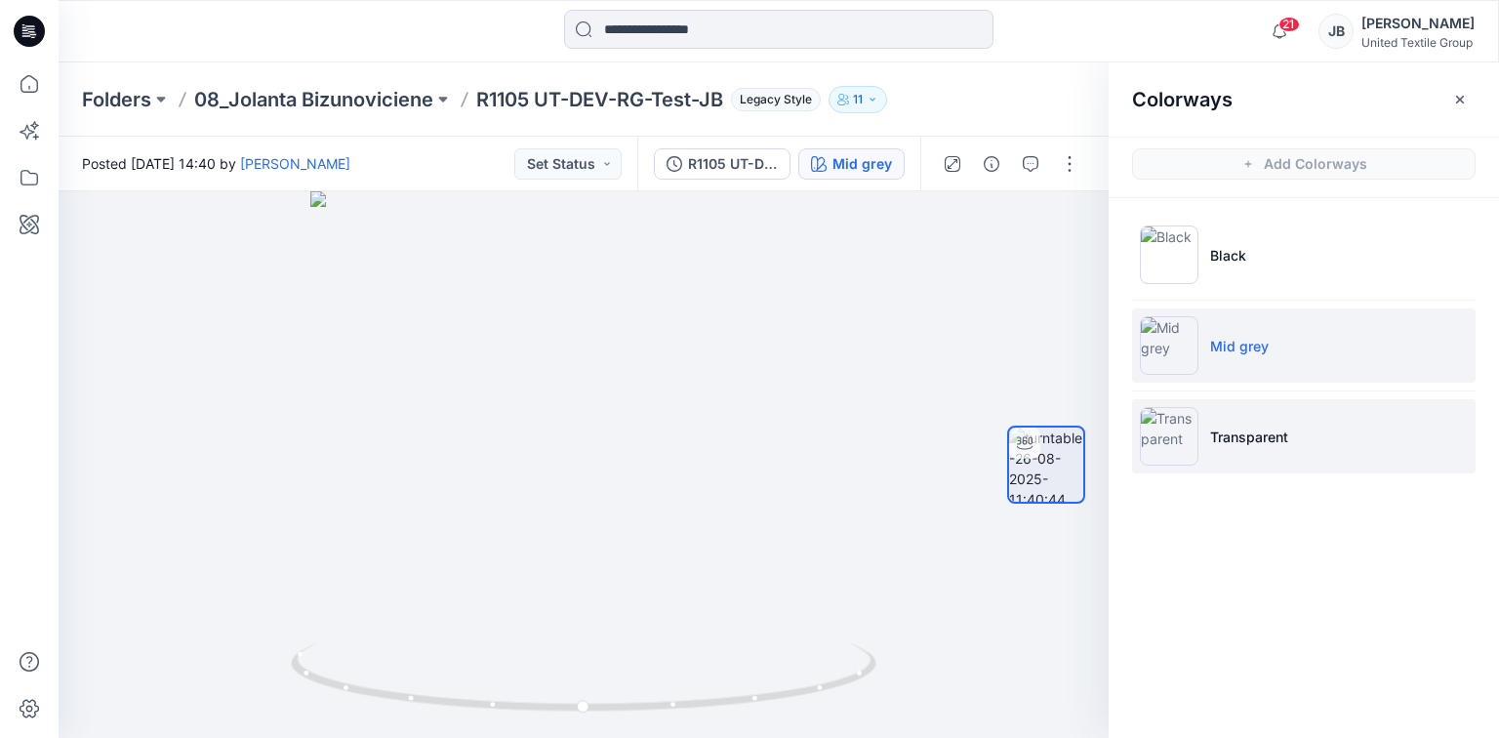
click at [1170, 433] on img at bounding box center [1169, 436] width 59 height 59
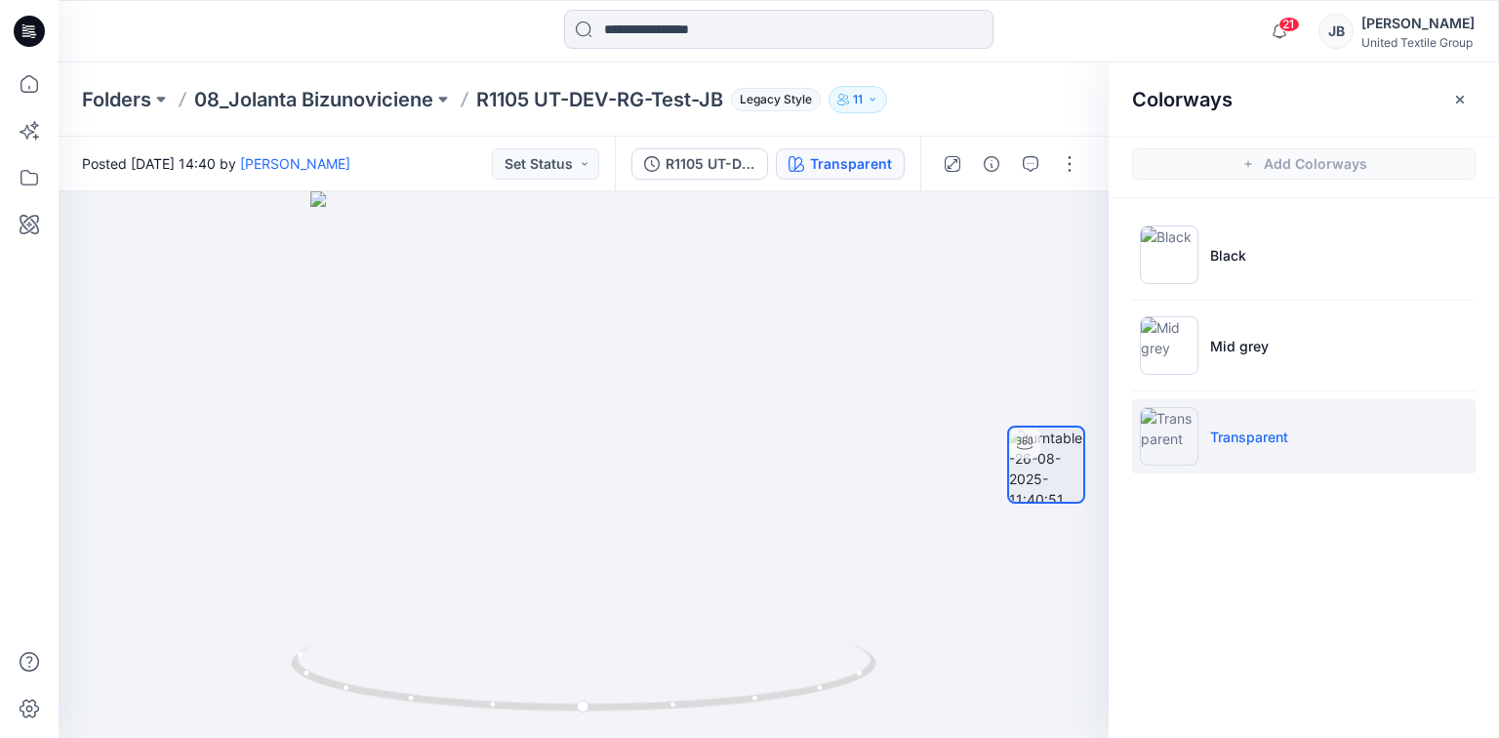
click at [20, 27] on icon at bounding box center [29, 31] width 31 height 31
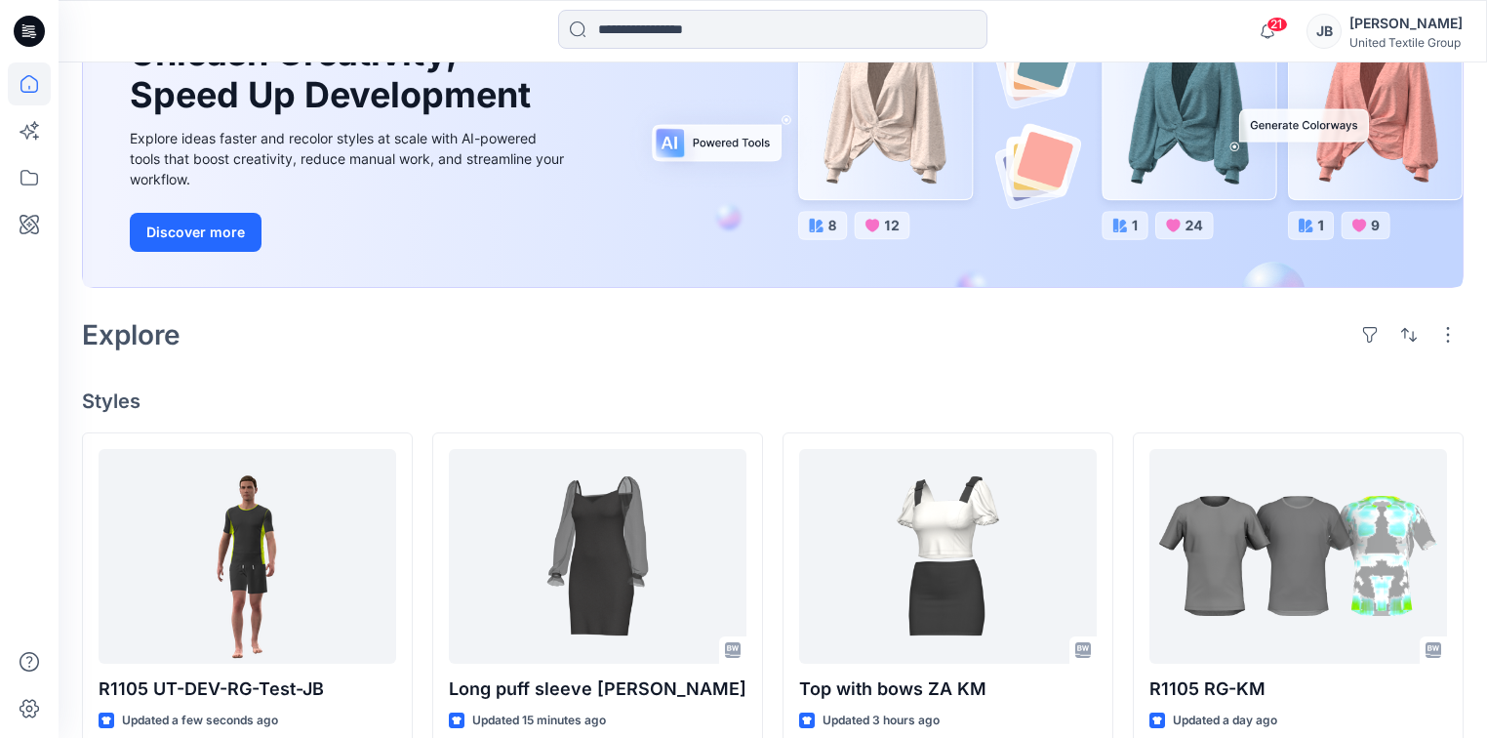
scroll to position [547, 0]
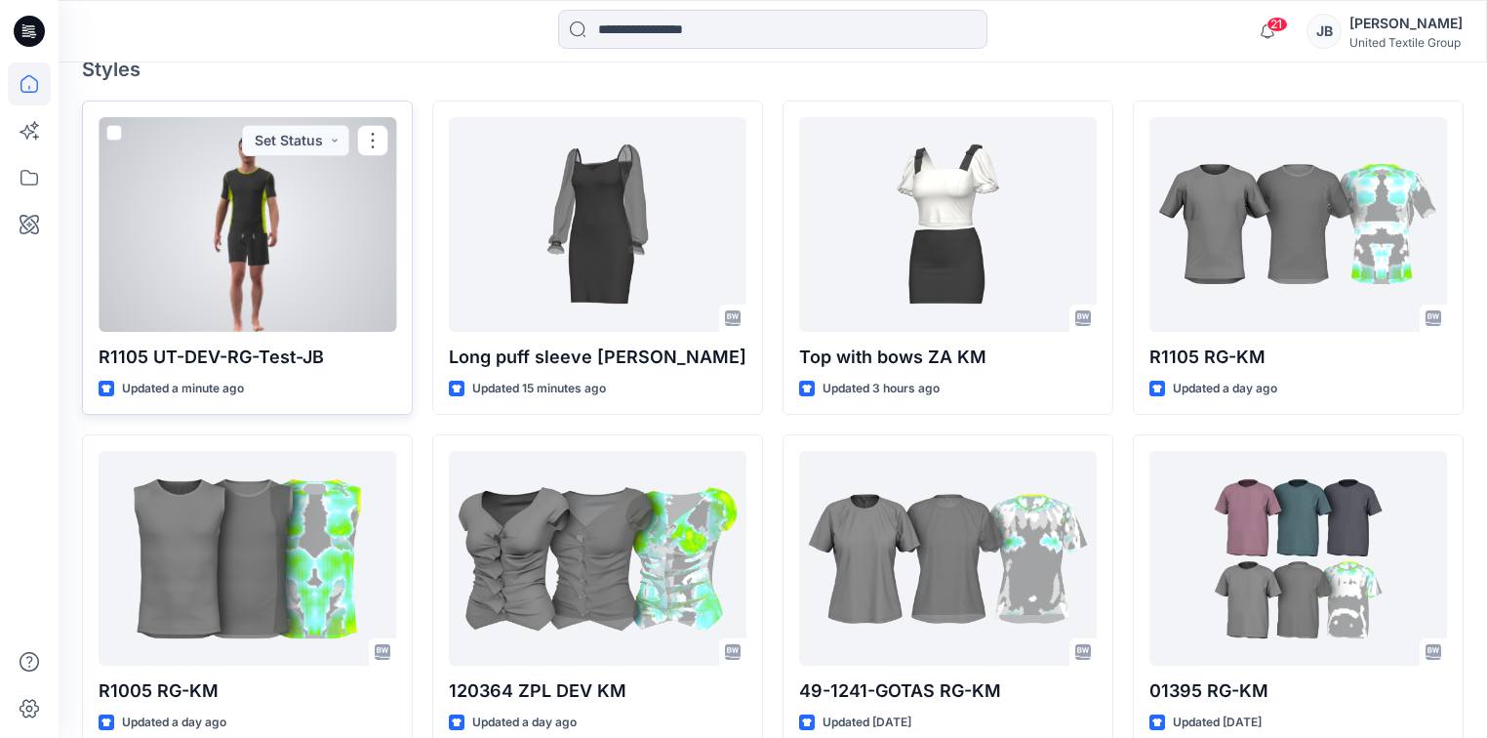
click at [331, 198] on div at bounding box center [248, 224] width 298 height 215
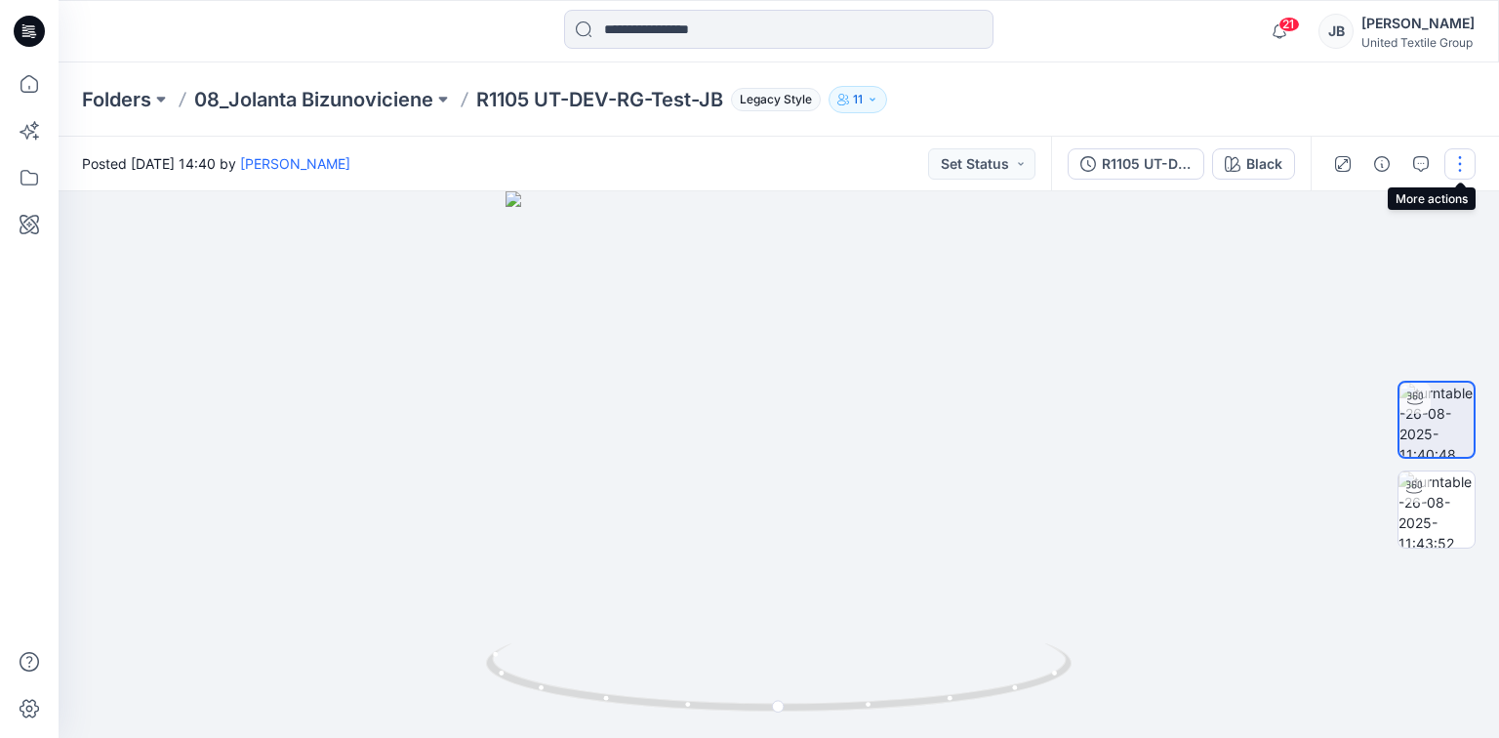
click at [1459, 160] on button "button" at bounding box center [1459, 163] width 31 height 31
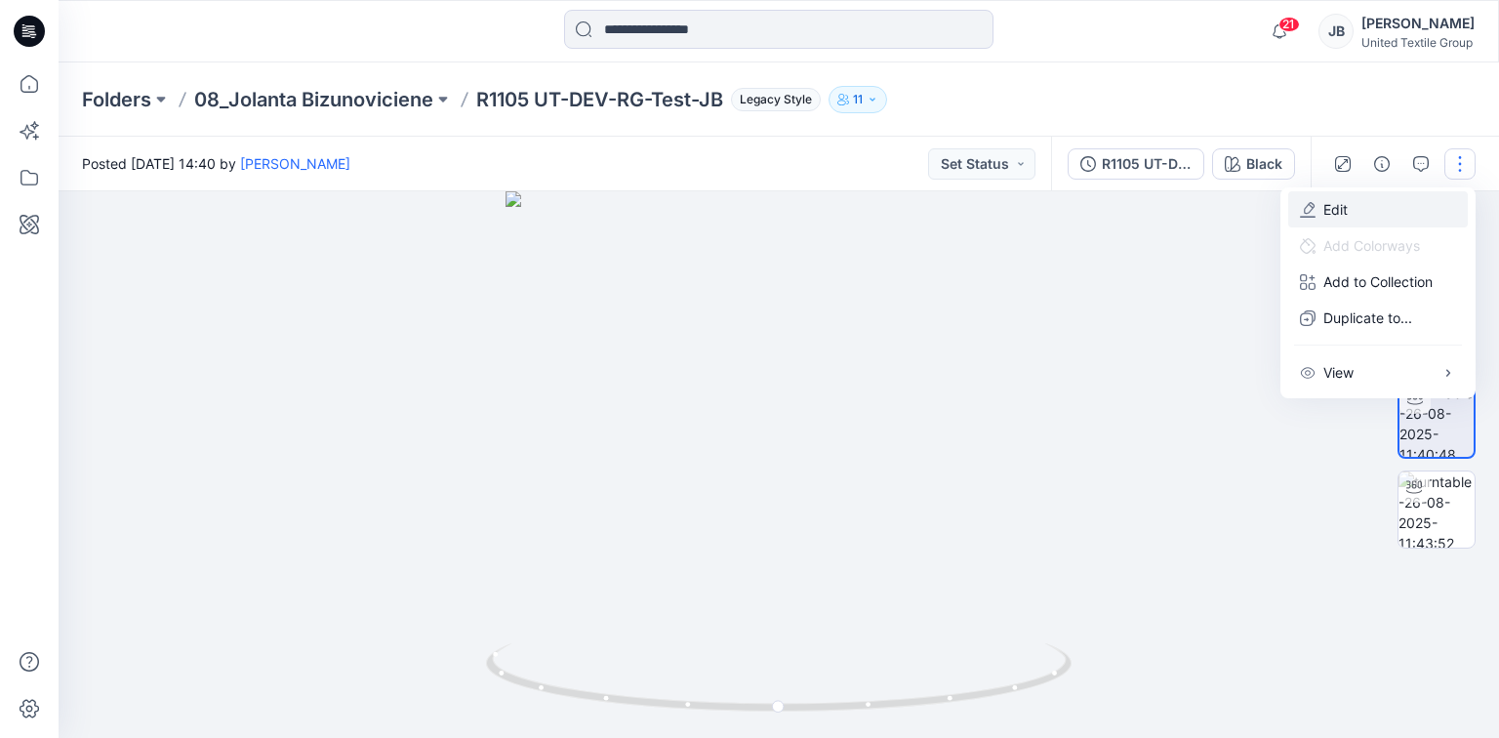
click at [1317, 203] on button "Edit" at bounding box center [1378, 209] width 180 height 36
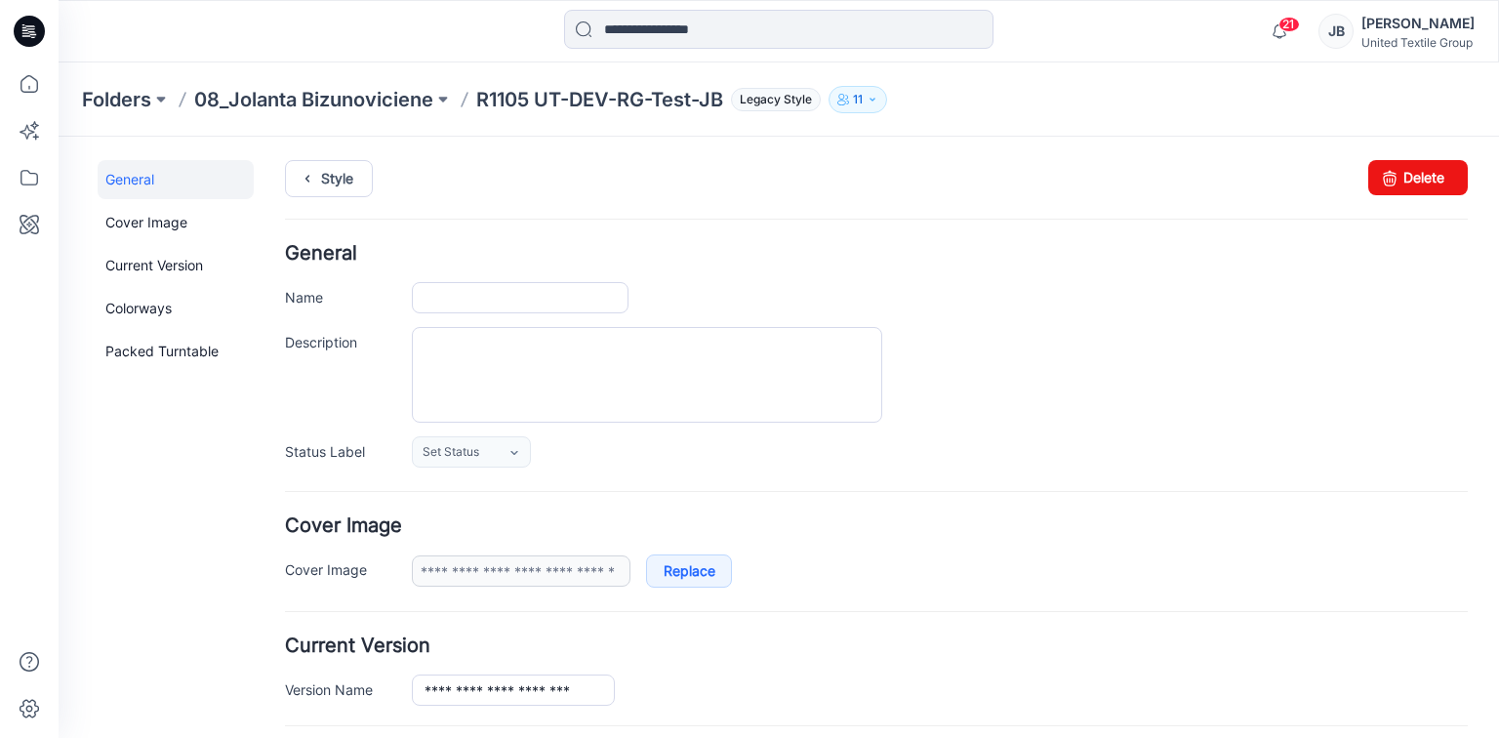
type input "**********"
type input "*****"
type input "**********"
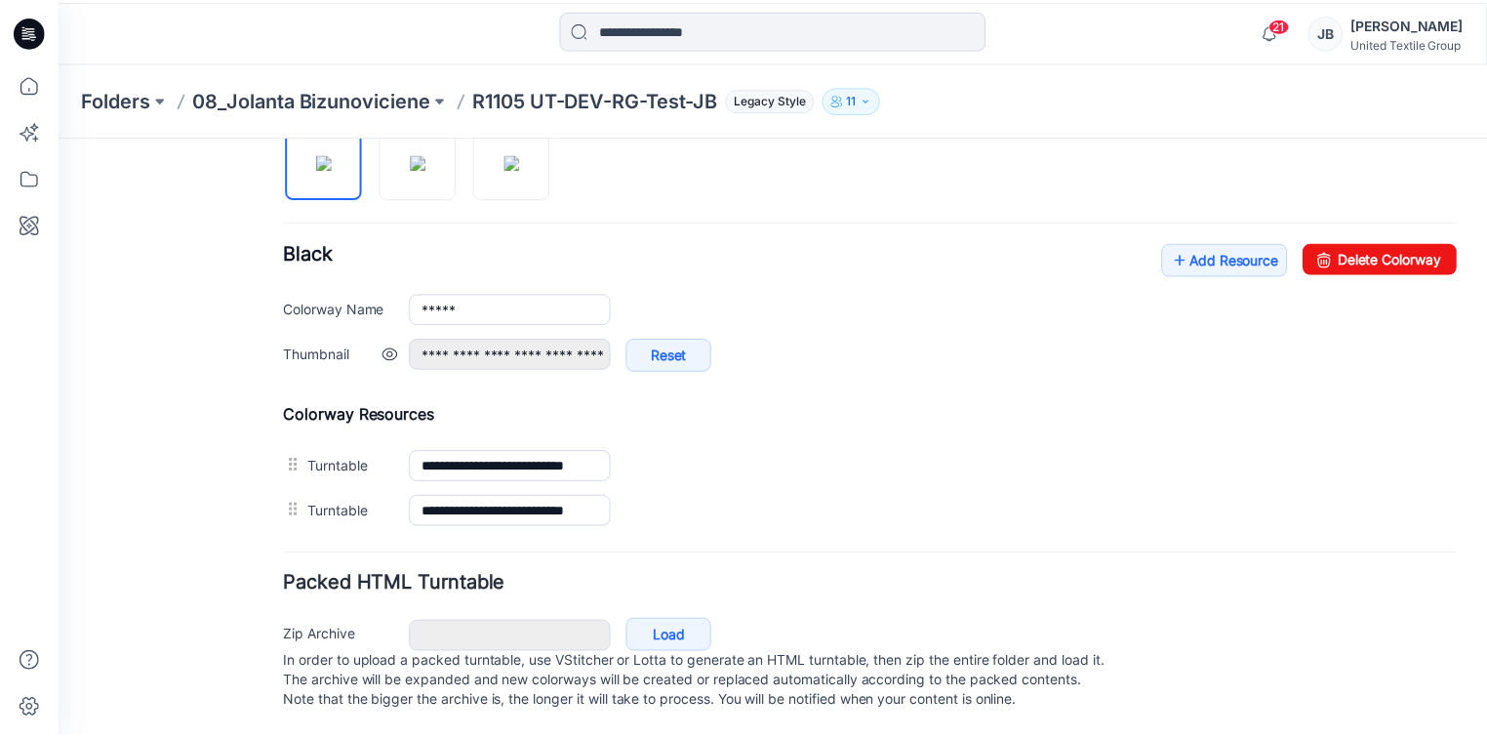
scroll to position [691, 0]
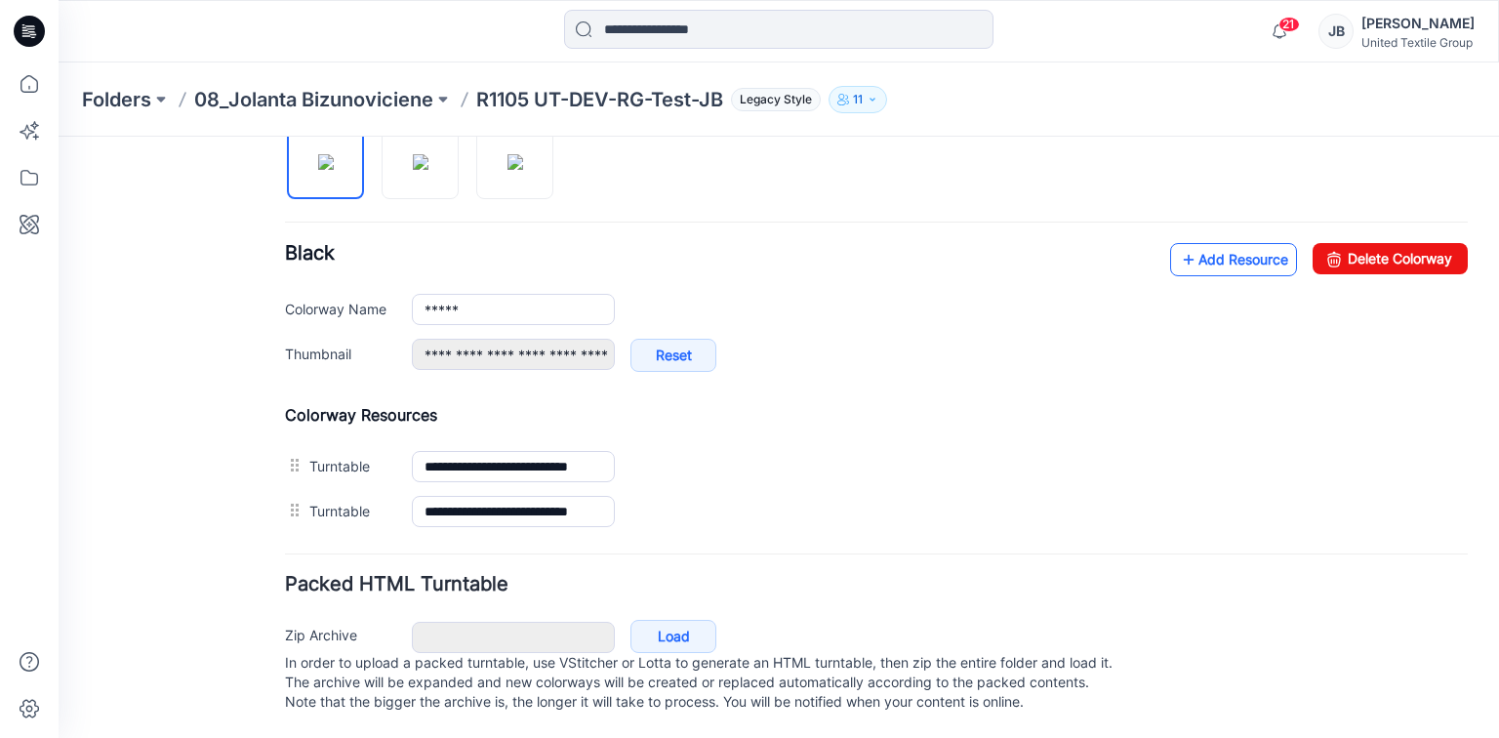
click at [1179, 244] on icon at bounding box center [1189, 259] width 20 height 31
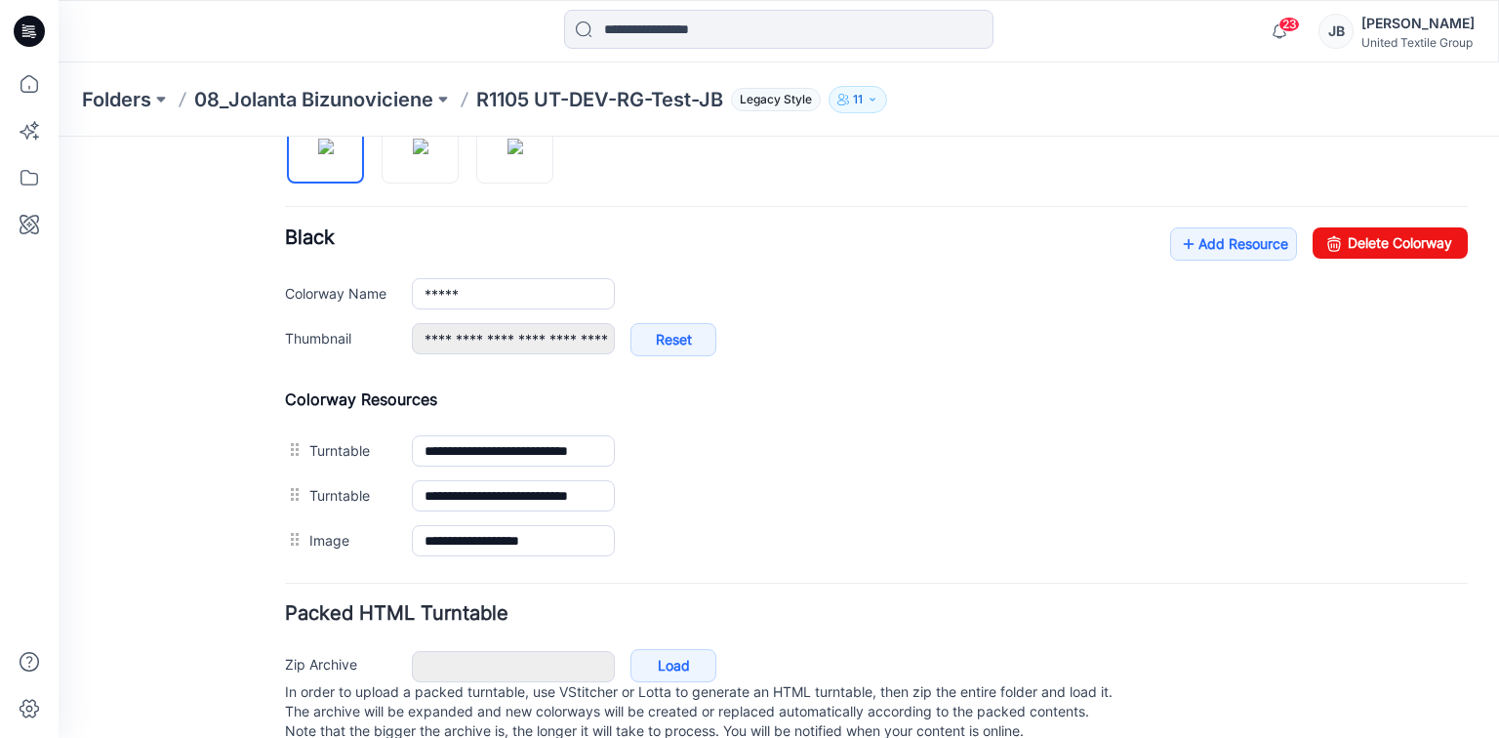
click at [29, 23] on icon at bounding box center [29, 31] width 31 height 31
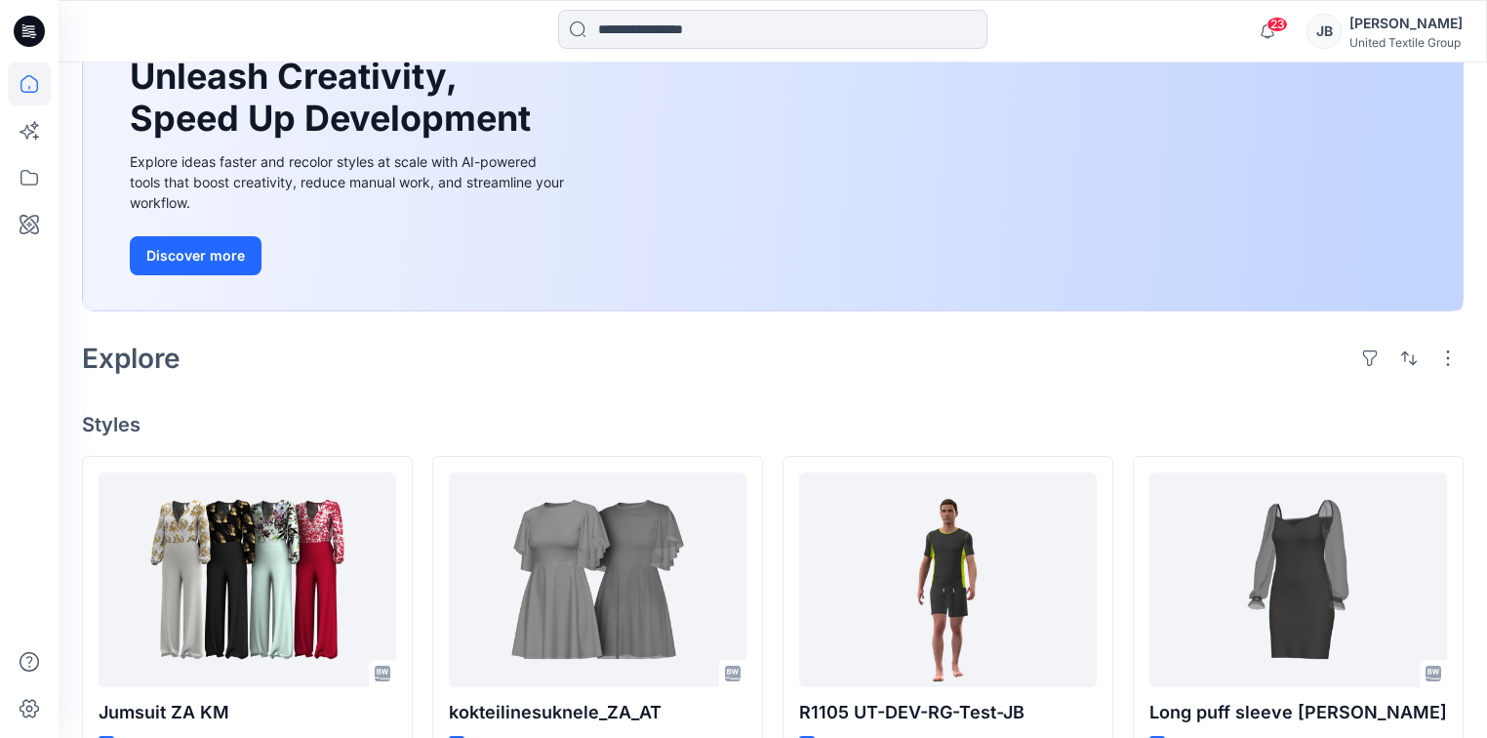
scroll to position [547, 0]
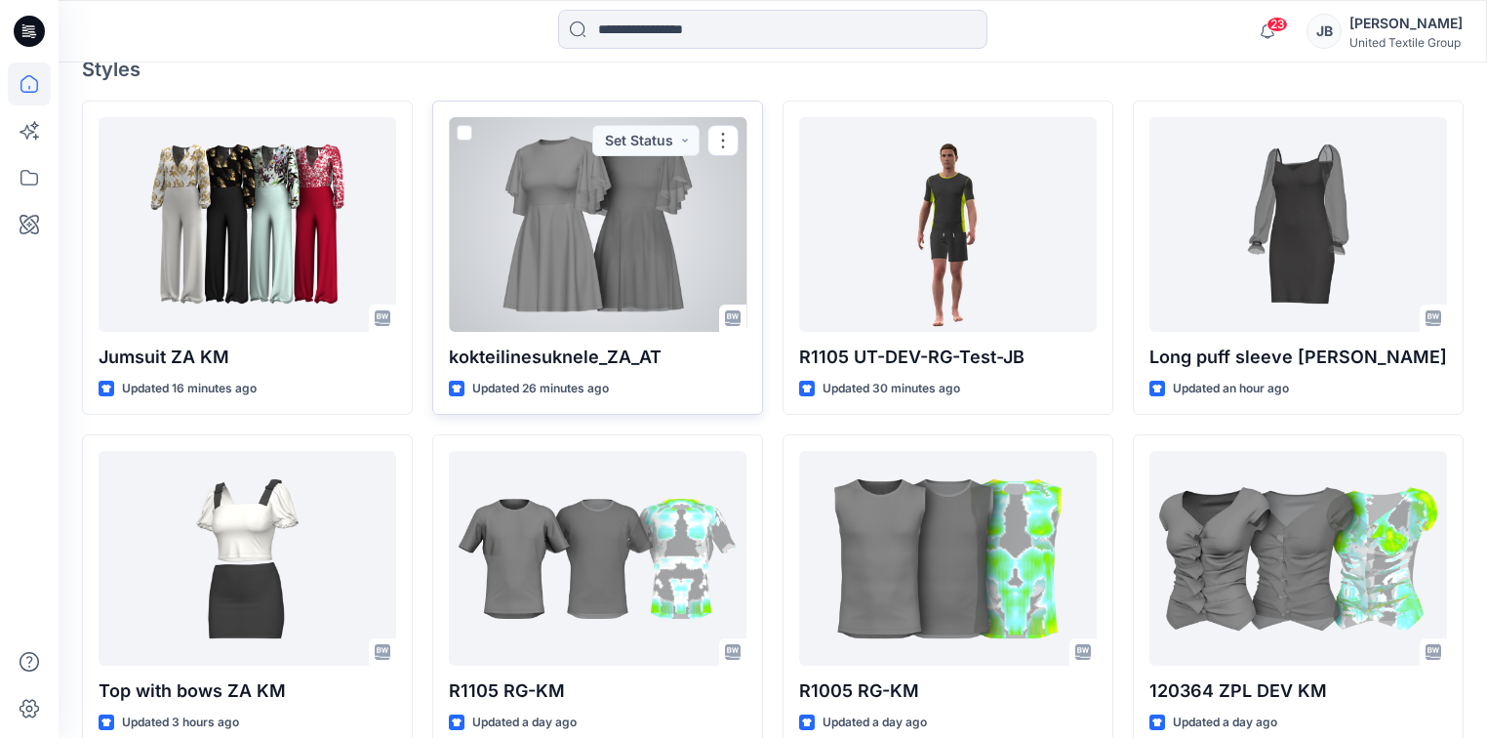
click at [588, 244] on div at bounding box center [598, 224] width 298 height 215
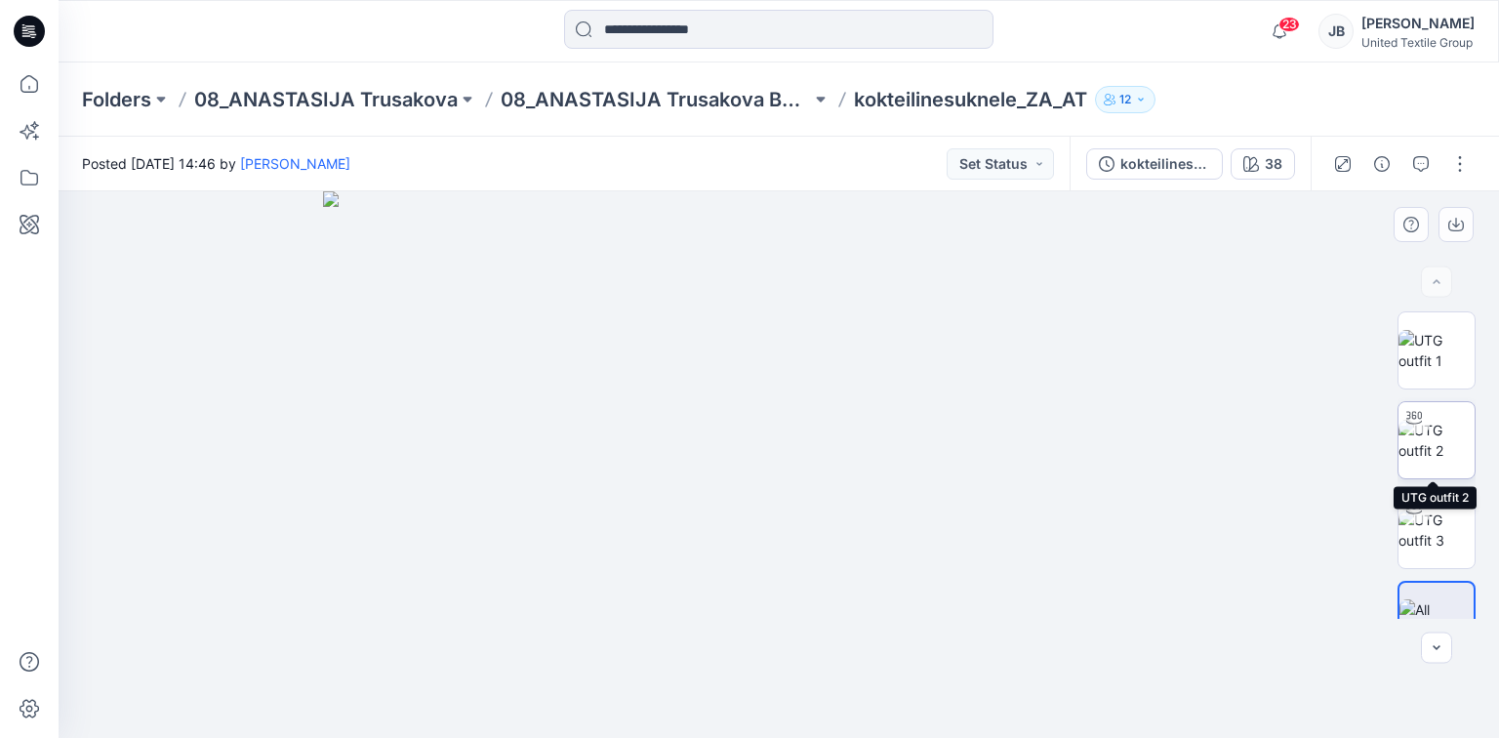
click at [1436, 437] on img at bounding box center [1436, 440] width 76 height 41
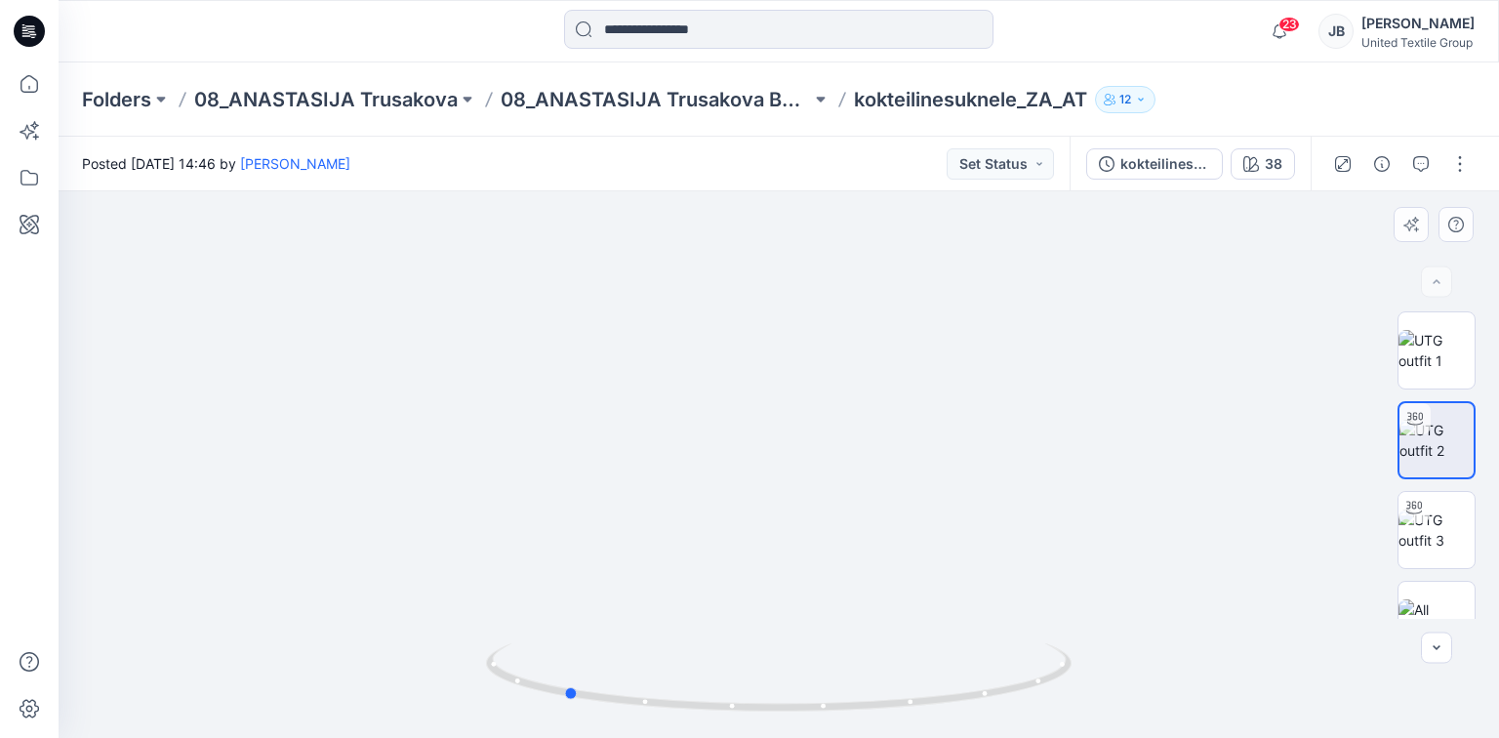
drag, startPoint x: 776, startPoint y: 711, endPoint x: 1147, endPoint y: 675, distance: 372.6
click at [1147, 675] on div at bounding box center [779, 464] width 1440 height 547
drag, startPoint x: 910, startPoint y: 295, endPoint x: 866, endPoint y: 547, distance: 255.6
drag, startPoint x: 827, startPoint y: 710, endPoint x: 521, endPoint y: 683, distance: 306.7
click at [521, 683] on icon at bounding box center [781, 679] width 590 height 73
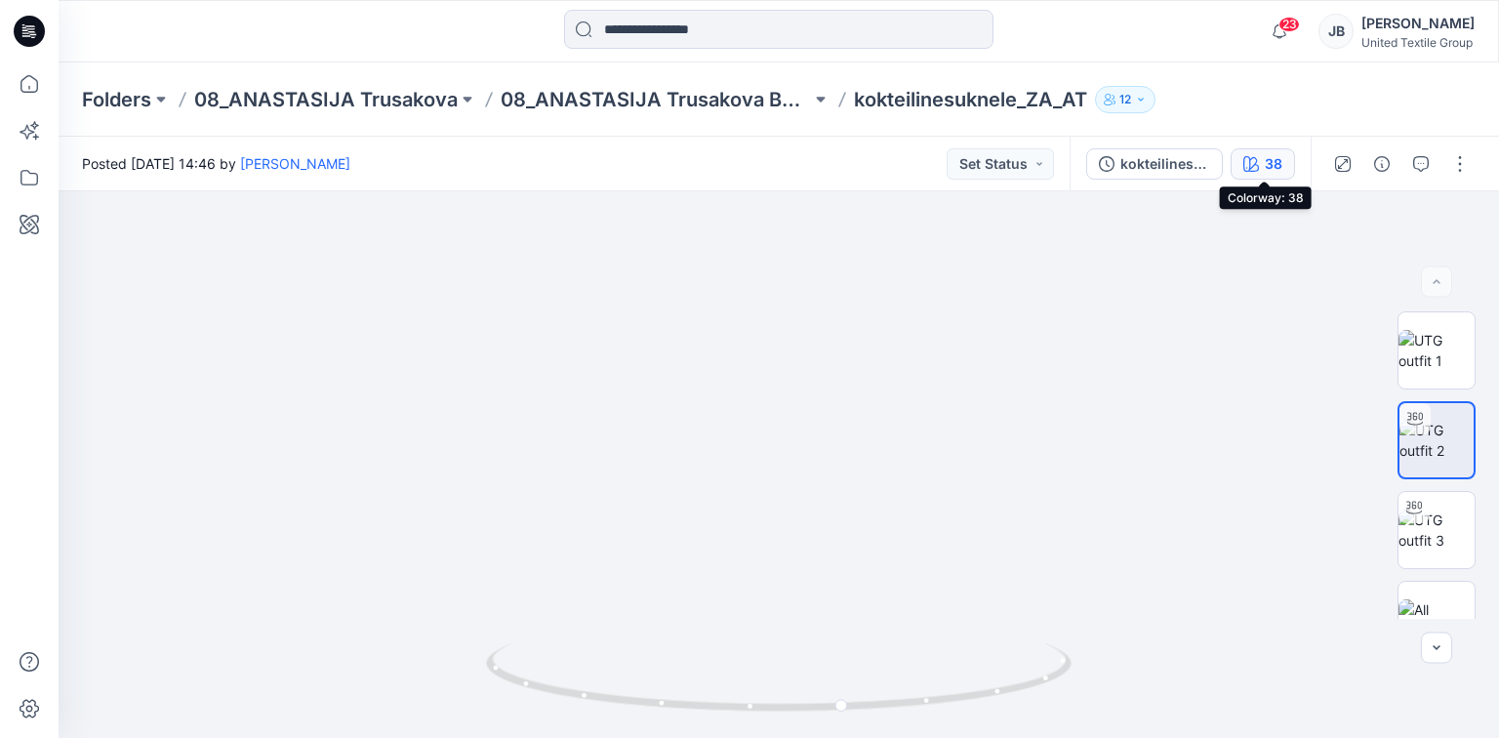
click at [1265, 155] on button "38" at bounding box center [1263, 163] width 64 height 31
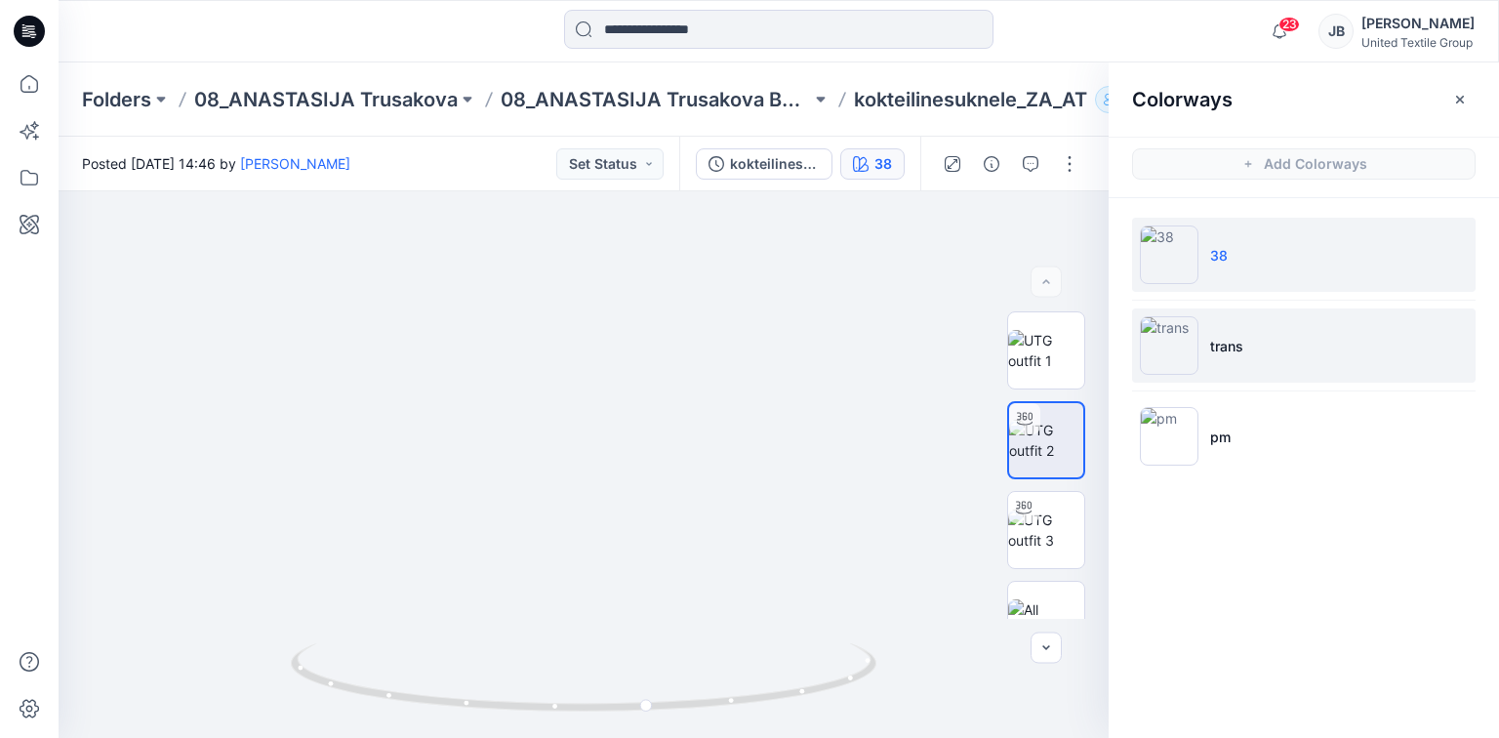
click at [1177, 348] on img at bounding box center [1169, 345] width 59 height 59
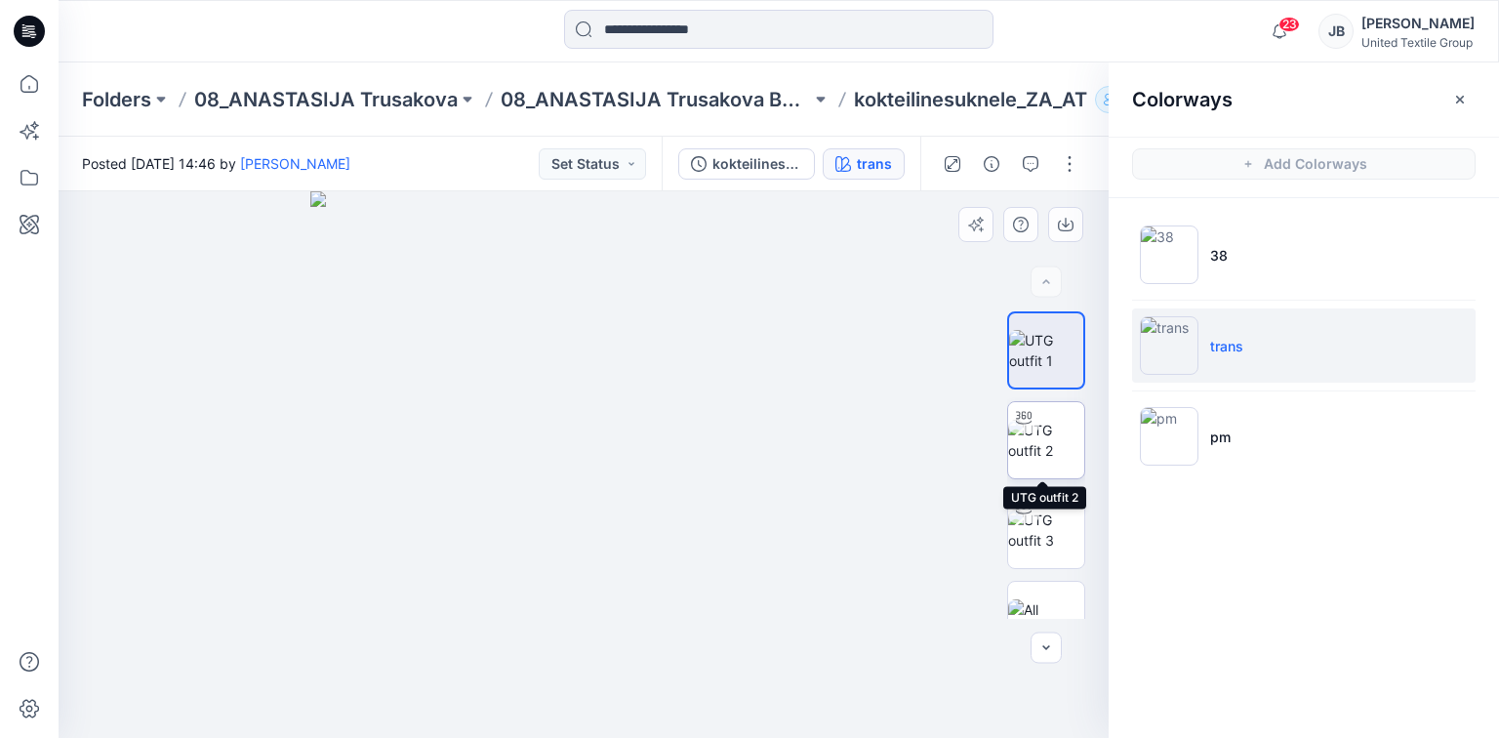
click at [1059, 433] on img at bounding box center [1046, 440] width 76 height 41
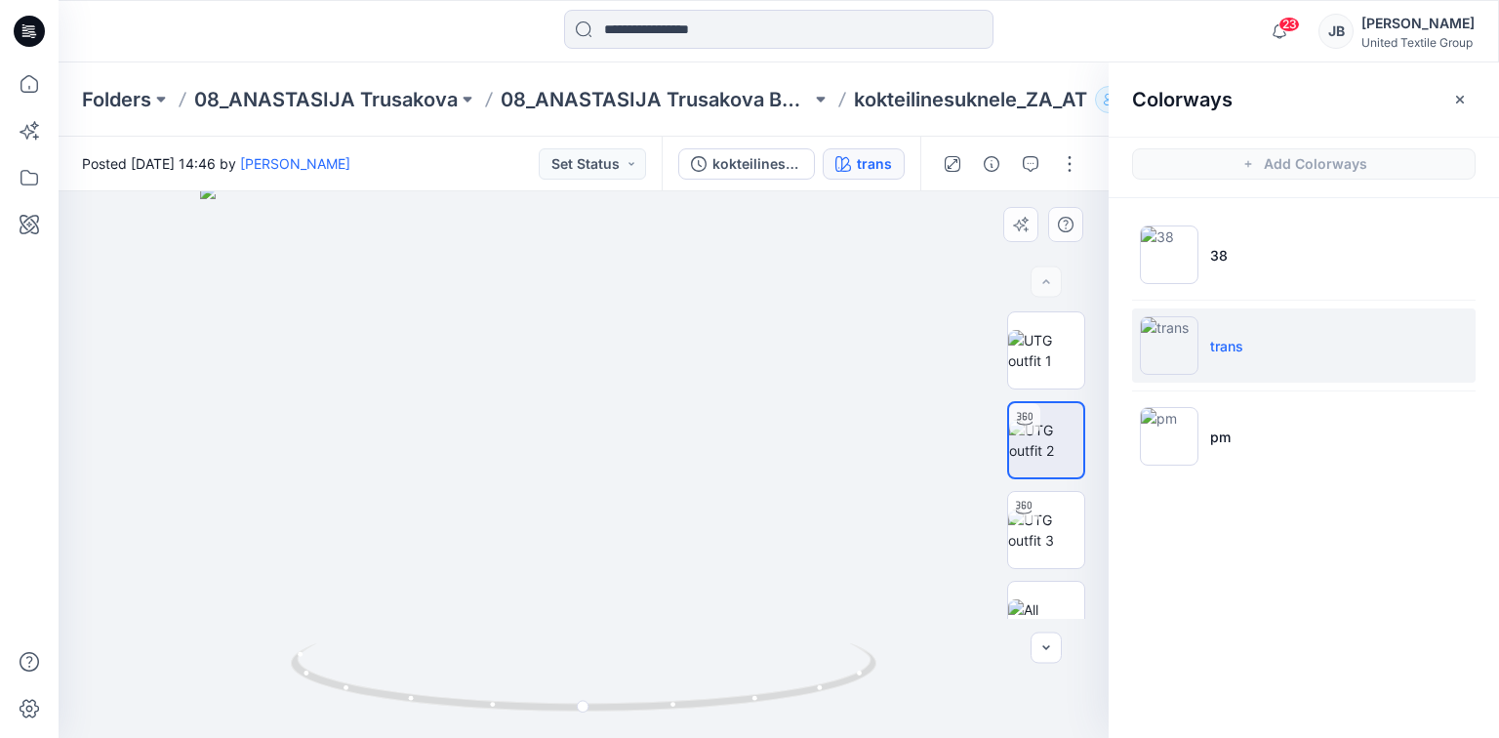
drag, startPoint x: 738, startPoint y: 340, endPoint x: 748, endPoint y: 426, distance: 87.4
drag, startPoint x: 21, startPoint y: 23, endPoint x: 16, endPoint y: 37, distance: 14.9
click at [22, 23] on icon at bounding box center [29, 31] width 31 height 31
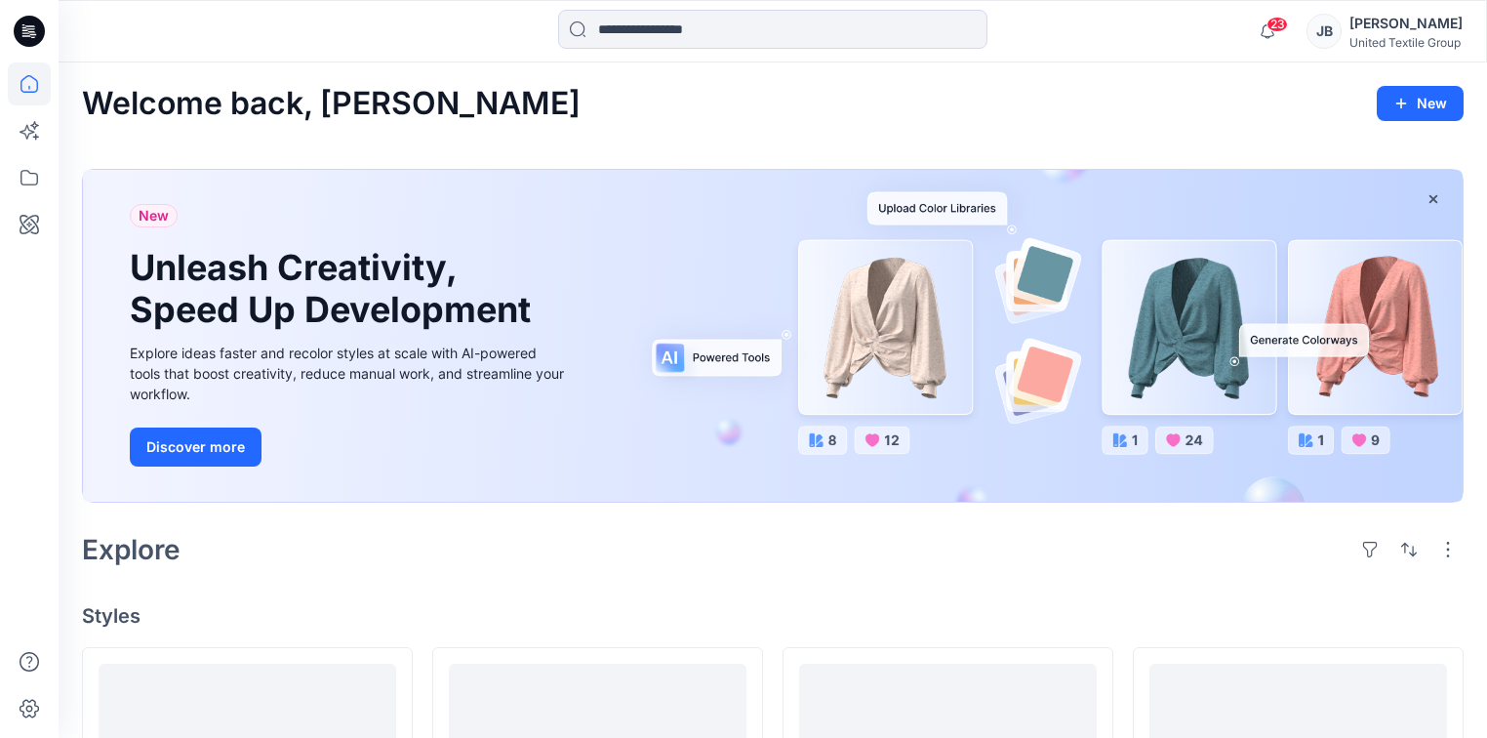
scroll to position [390, 0]
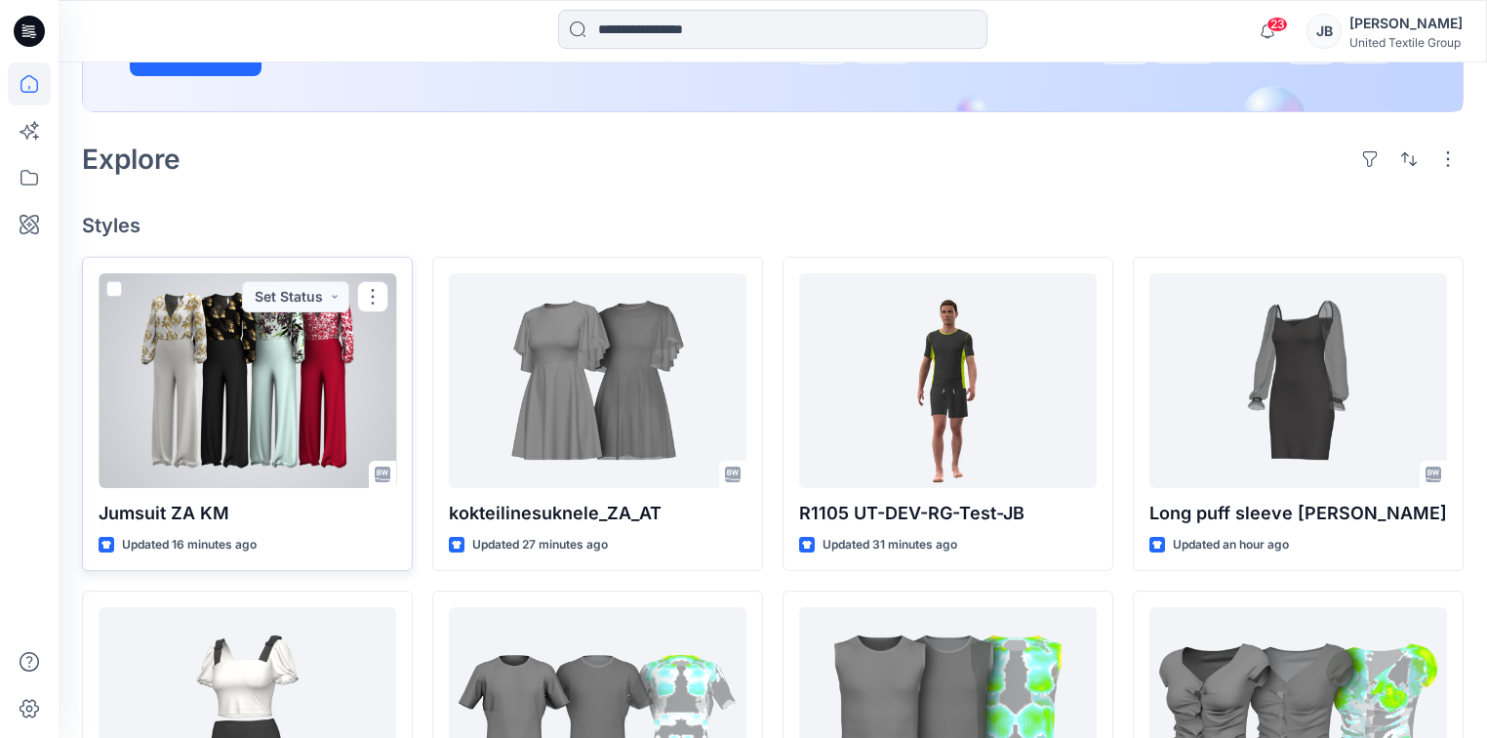
click at [231, 402] on div at bounding box center [248, 380] width 298 height 215
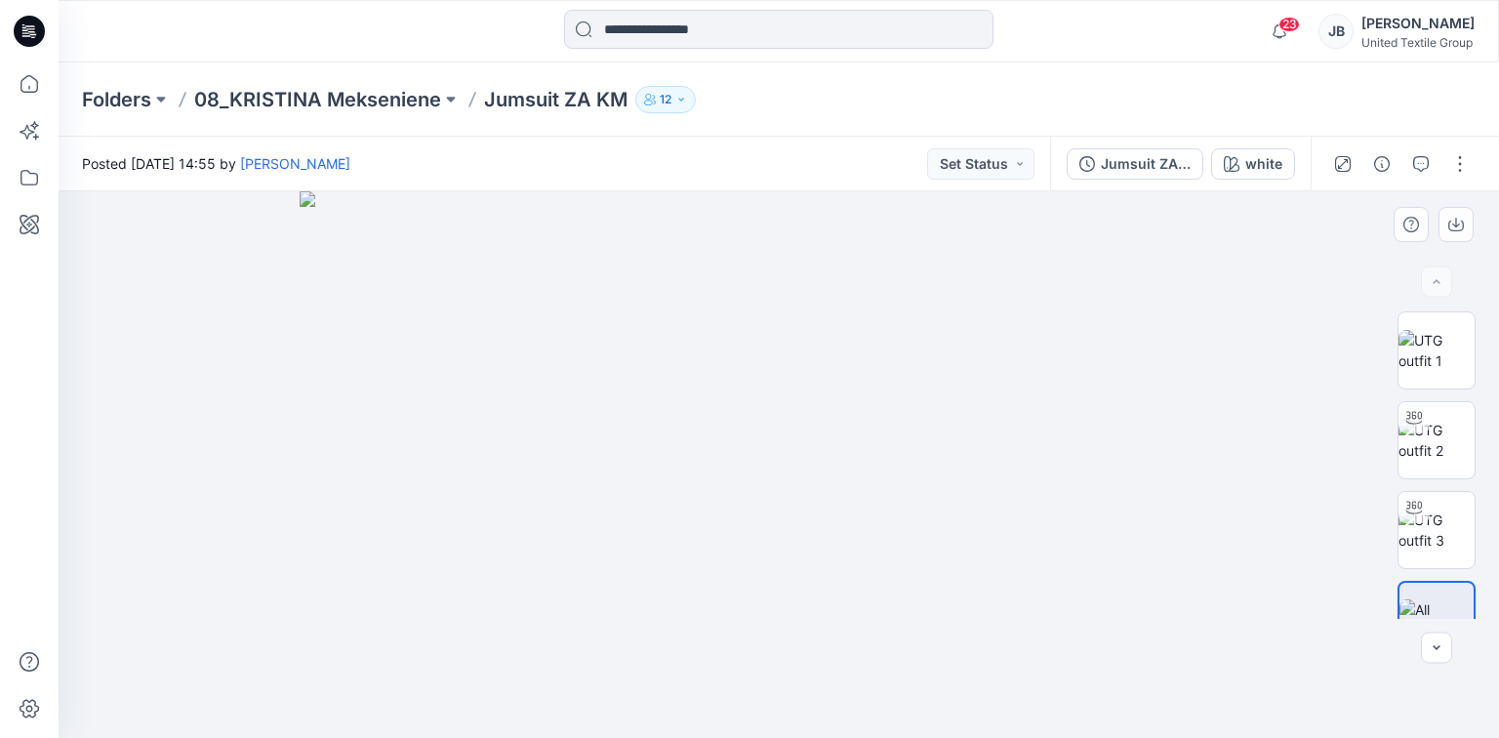
drag, startPoint x: 594, startPoint y: 385, endPoint x: 562, endPoint y: 530, distance: 148.0
click at [1448, 438] on img at bounding box center [1436, 440] width 76 height 41
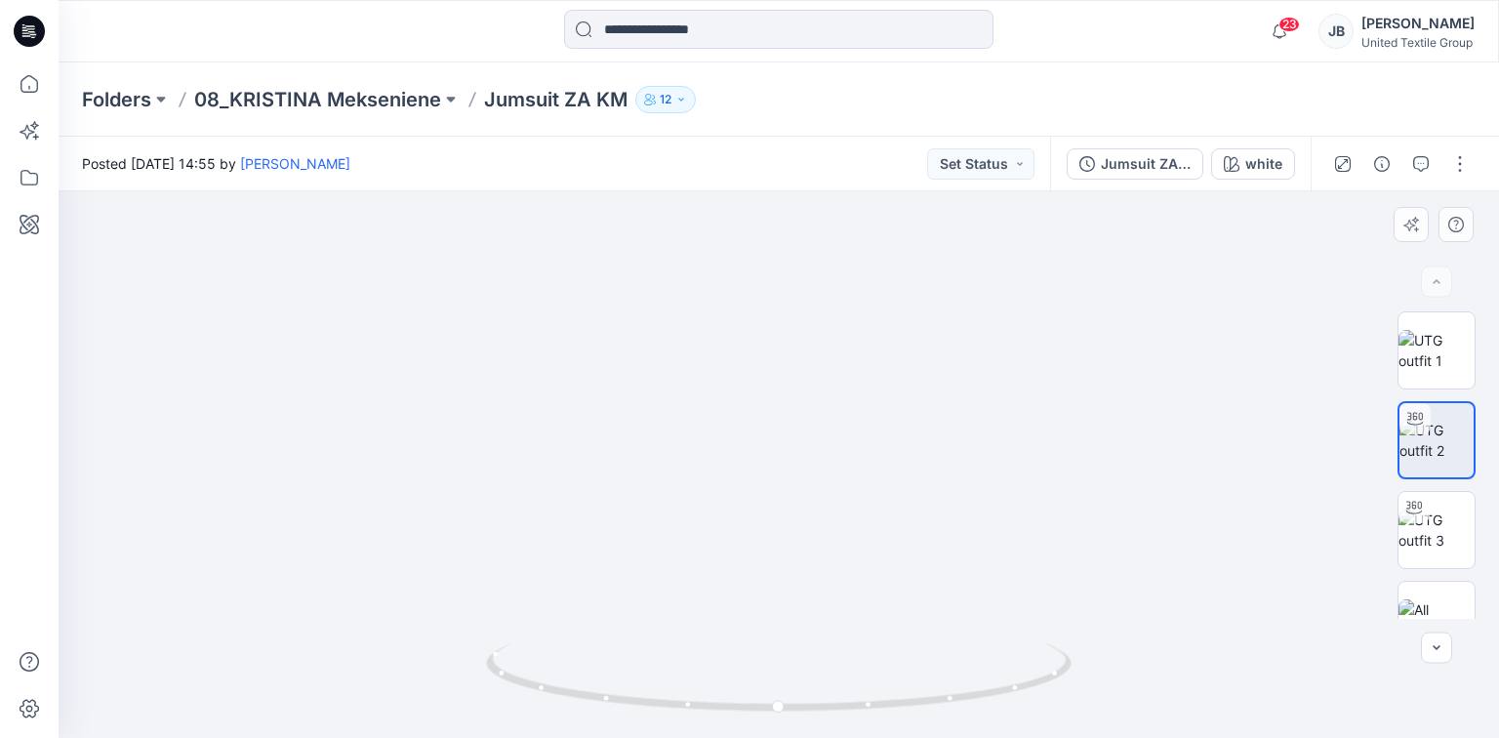
drag, startPoint x: 844, startPoint y: 386, endPoint x: 805, endPoint y: 453, distance: 77.0
drag, startPoint x: 780, startPoint y: 710, endPoint x: 178, endPoint y: 725, distance: 602.3
click at [178, 725] on div at bounding box center [779, 464] width 1440 height 547
drag, startPoint x: 1250, startPoint y: 158, endPoint x: 1241, endPoint y: 164, distance: 10.6
click at [1241, 164] on button "white" at bounding box center [1253, 163] width 84 height 31
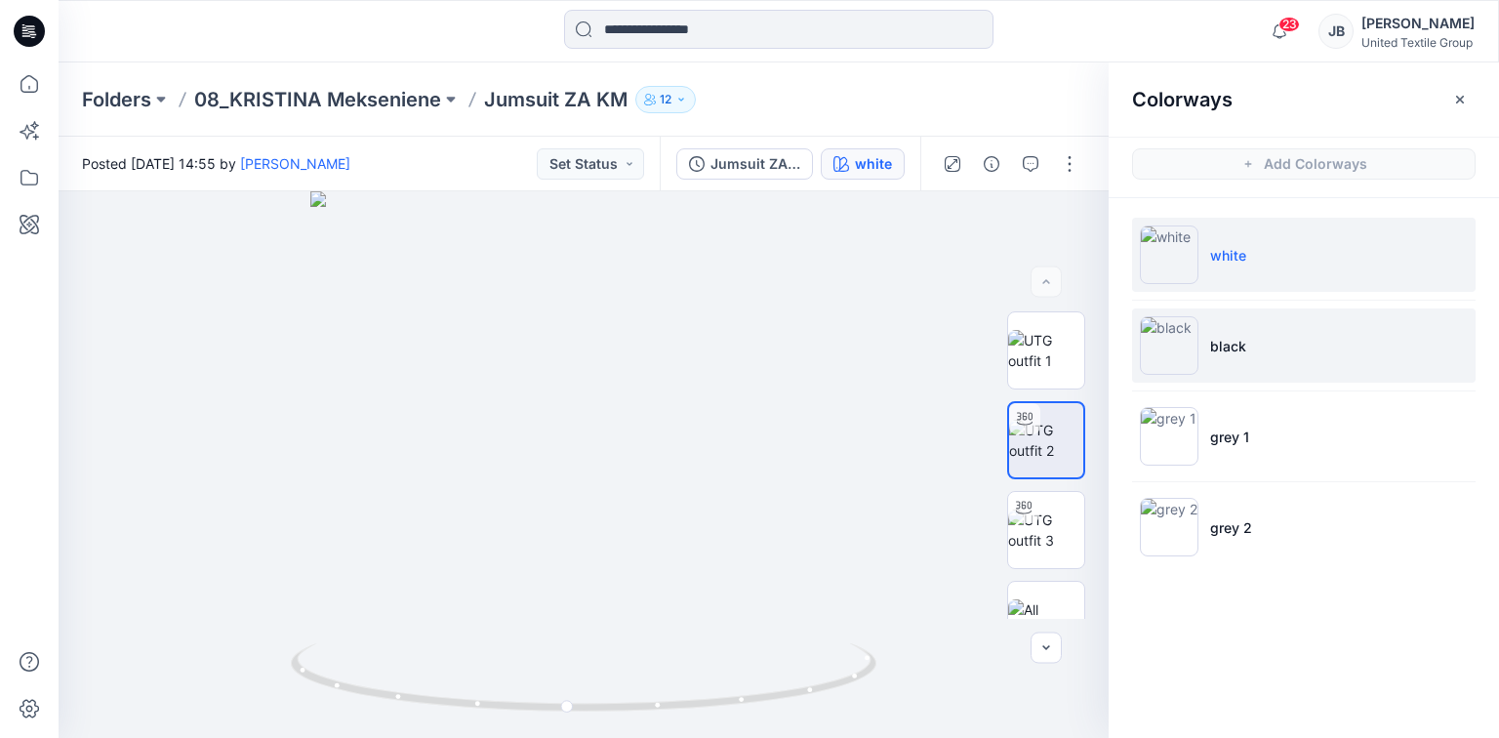
click at [1175, 348] on img at bounding box center [1169, 345] width 59 height 59
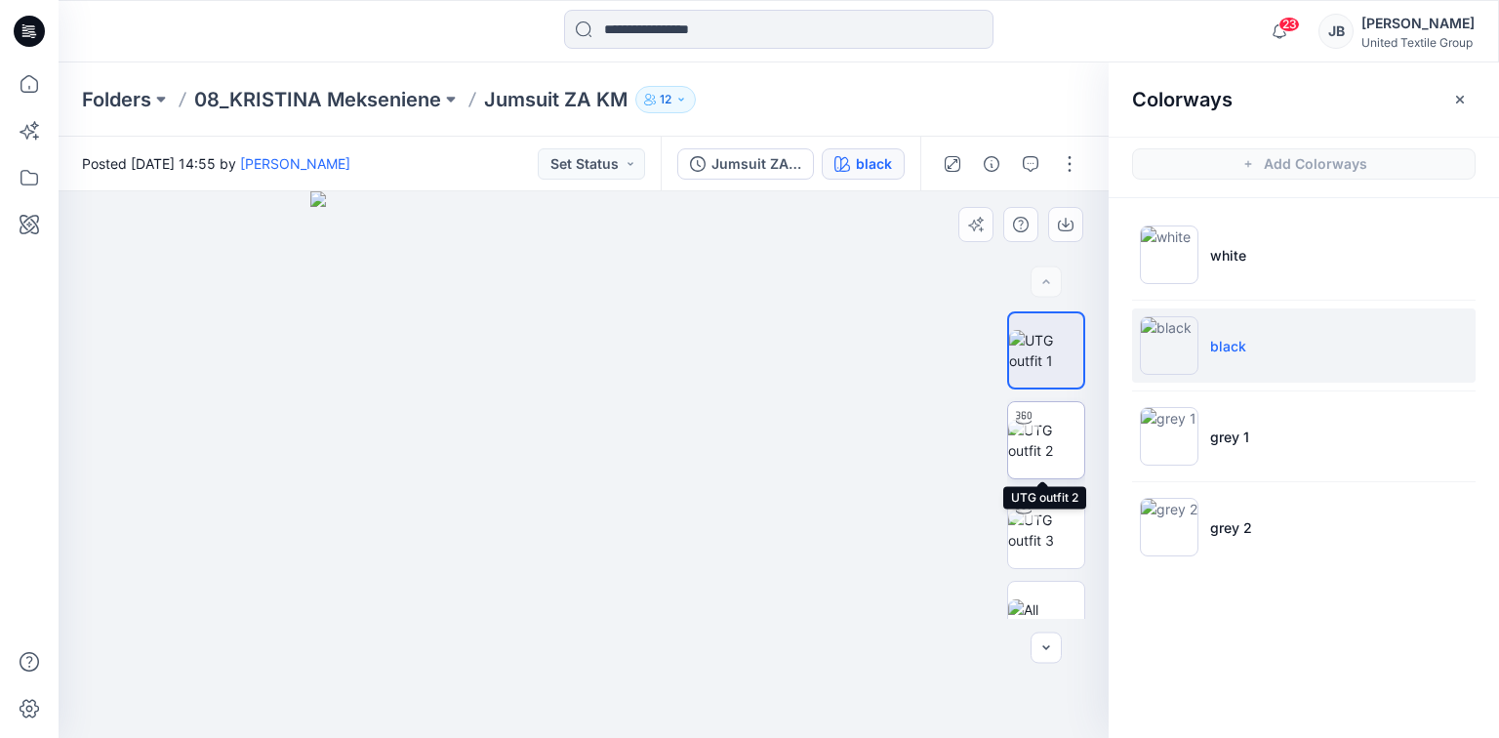
click at [1046, 428] on img at bounding box center [1046, 440] width 76 height 41
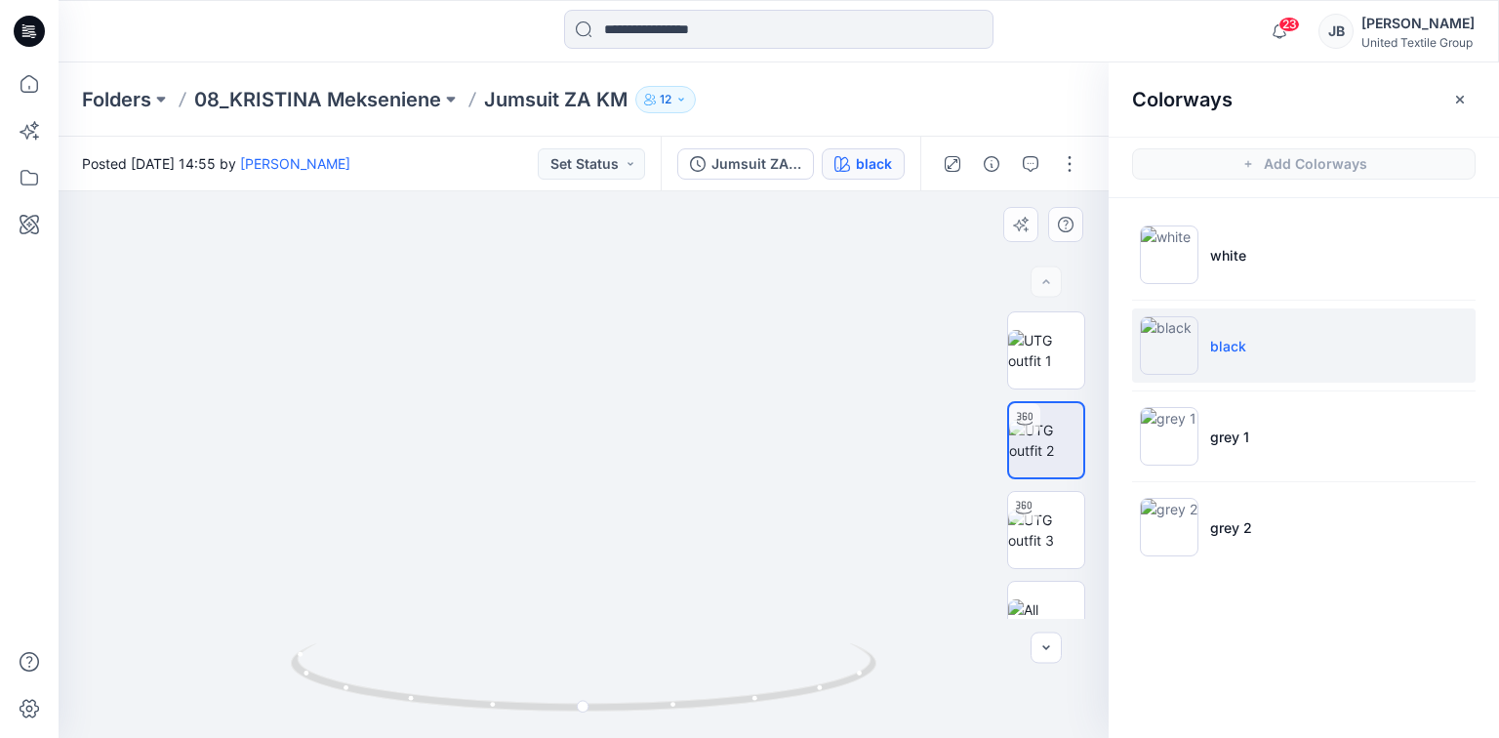
drag, startPoint x: 641, startPoint y: 320, endPoint x: 598, endPoint y: 536, distance: 219.9
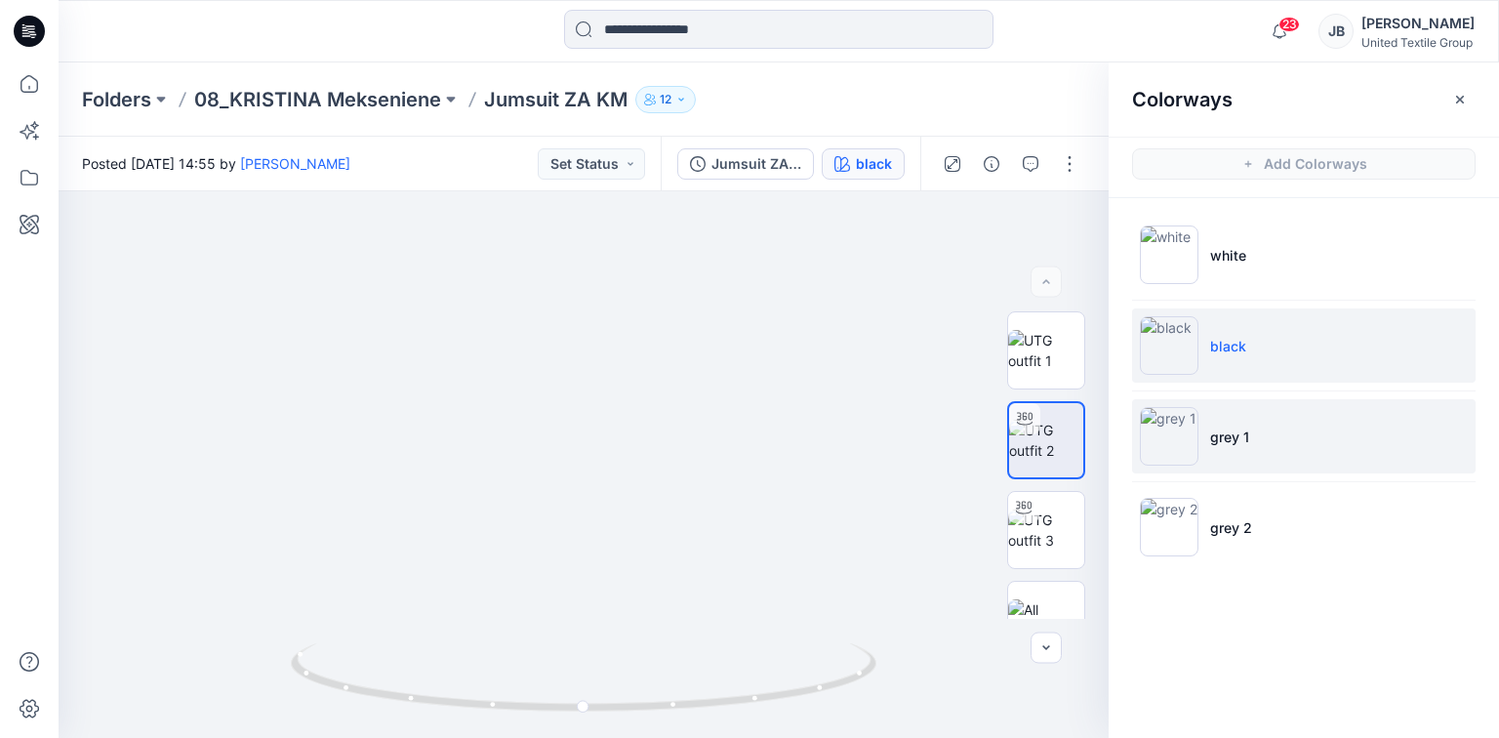
click at [1160, 431] on img at bounding box center [1169, 436] width 59 height 59
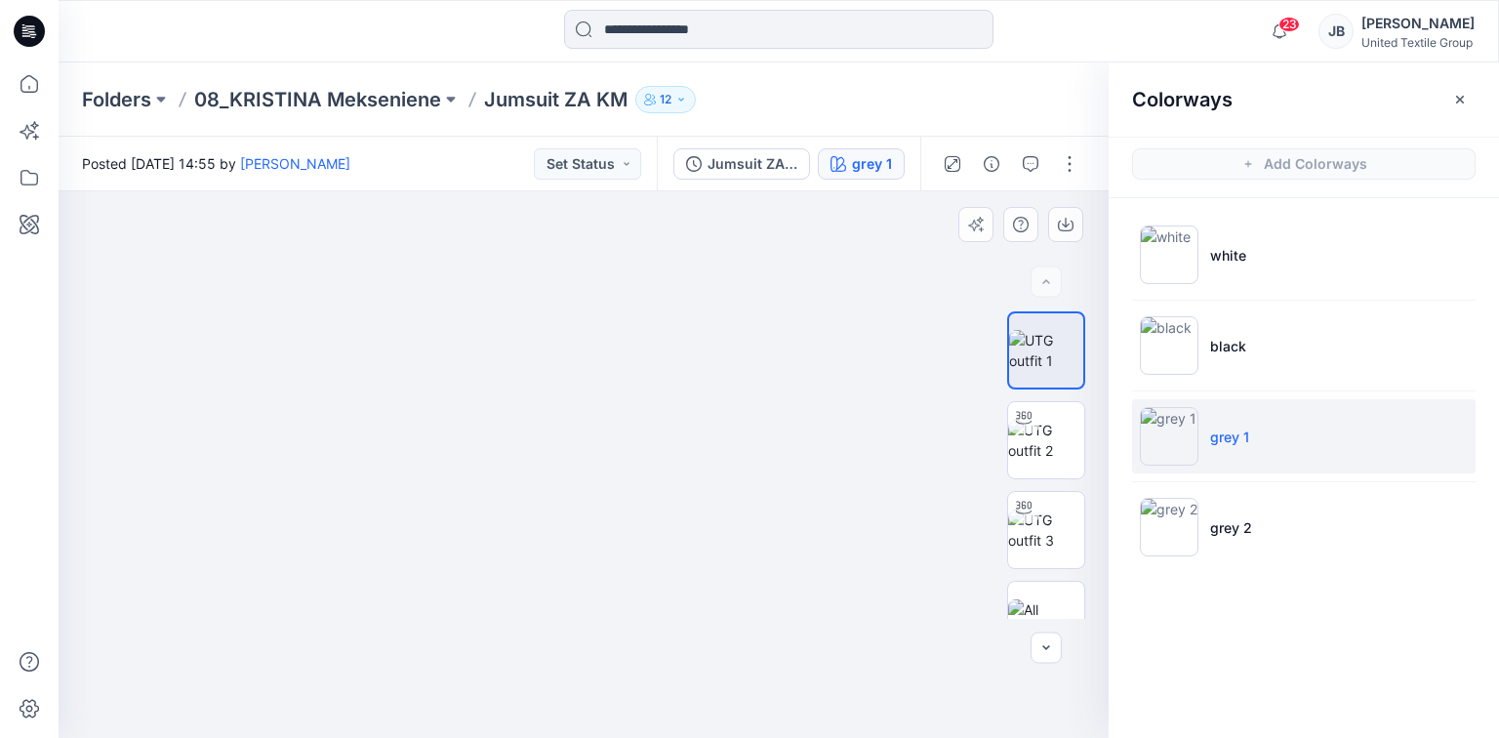
drag, startPoint x: 626, startPoint y: 429, endPoint x: 595, endPoint y: 595, distance: 168.6
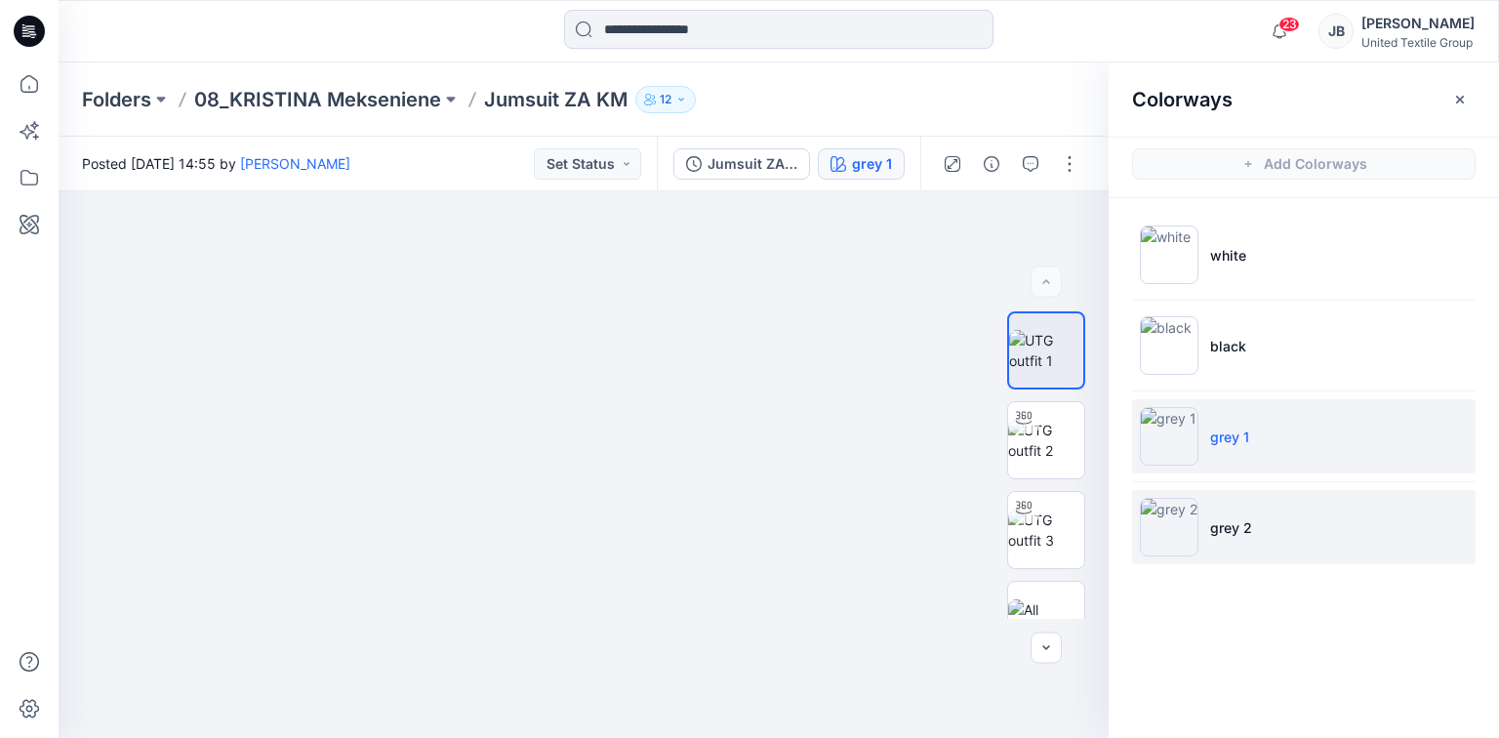
click at [1177, 518] on img at bounding box center [1169, 527] width 59 height 59
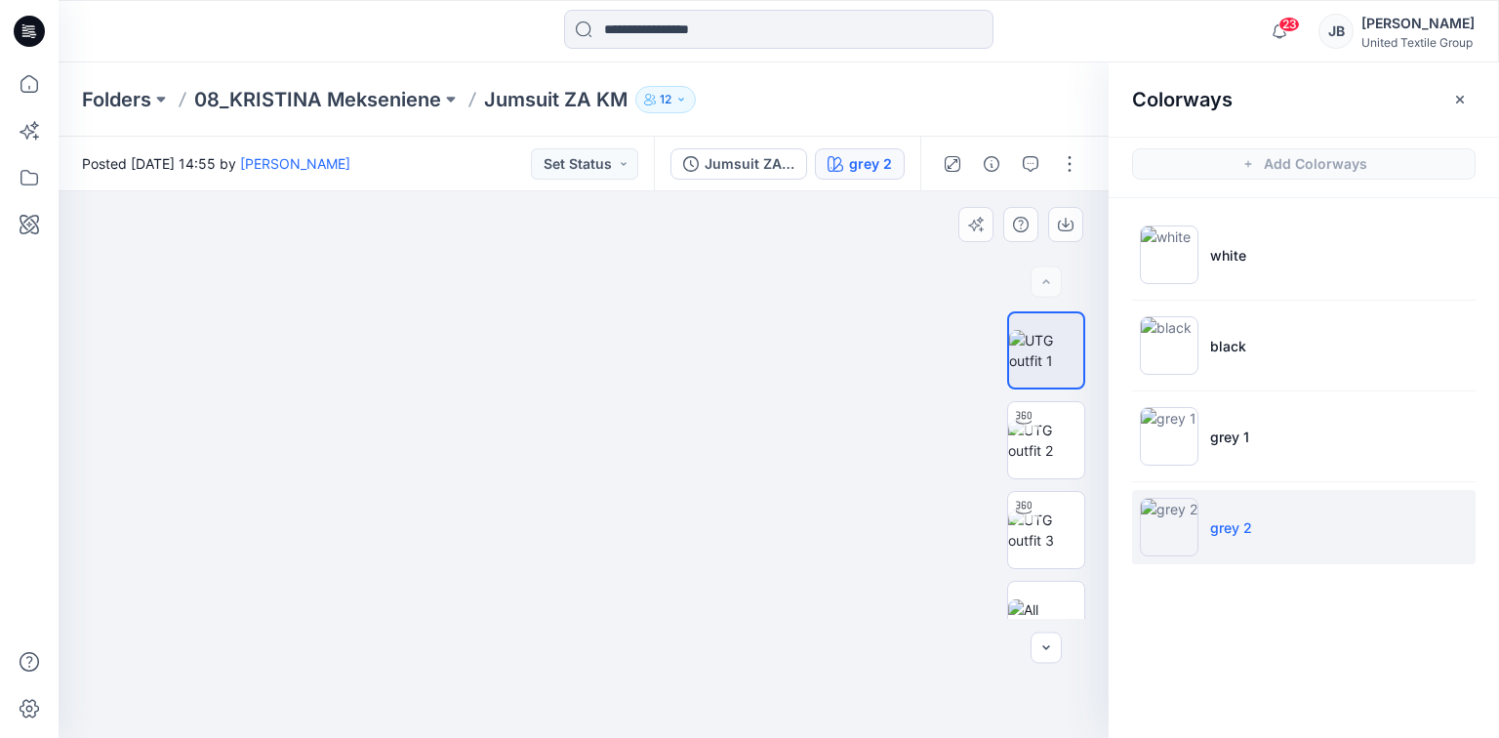
drag, startPoint x: 661, startPoint y: 233, endPoint x: 554, endPoint y: 545, distance: 329.0
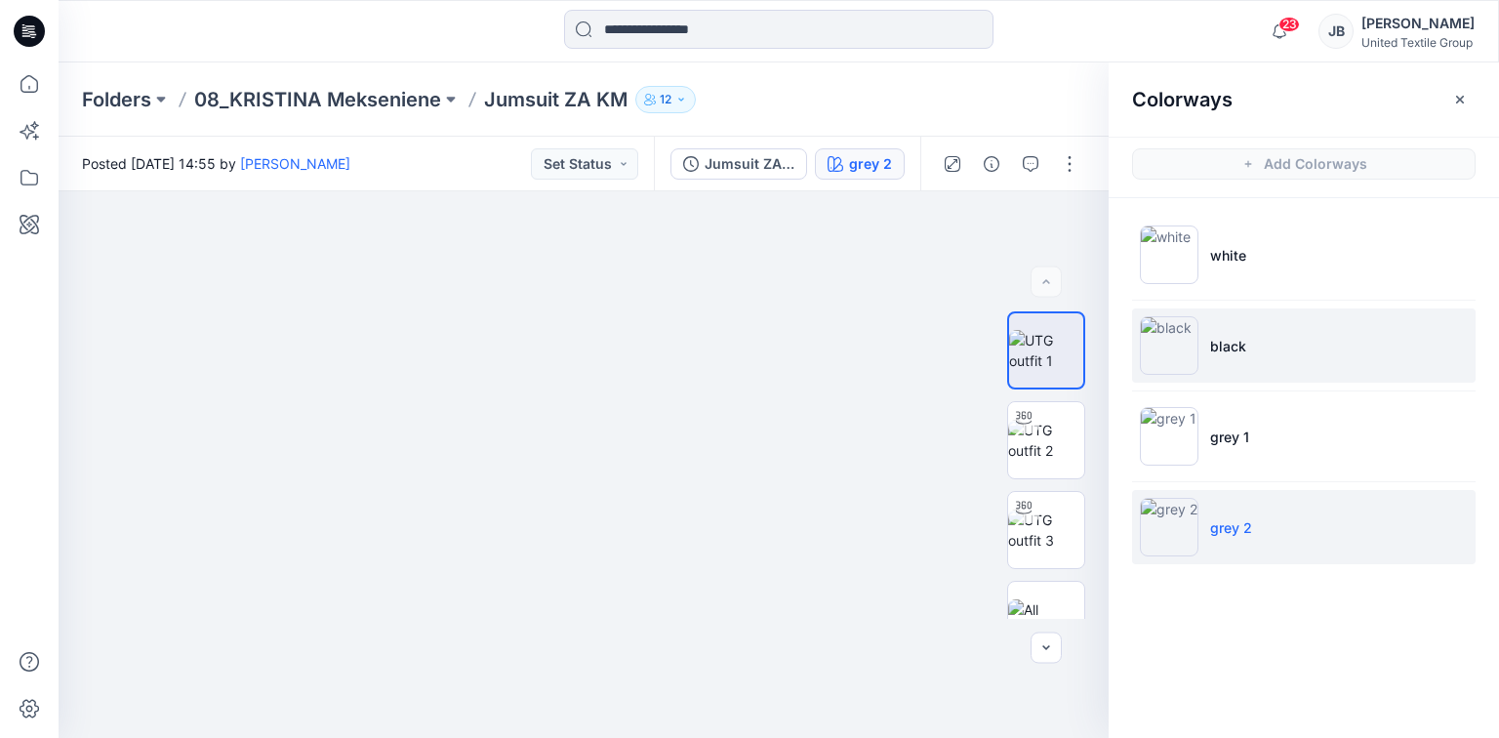
click at [1185, 346] on img at bounding box center [1169, 345] width 59 height 59
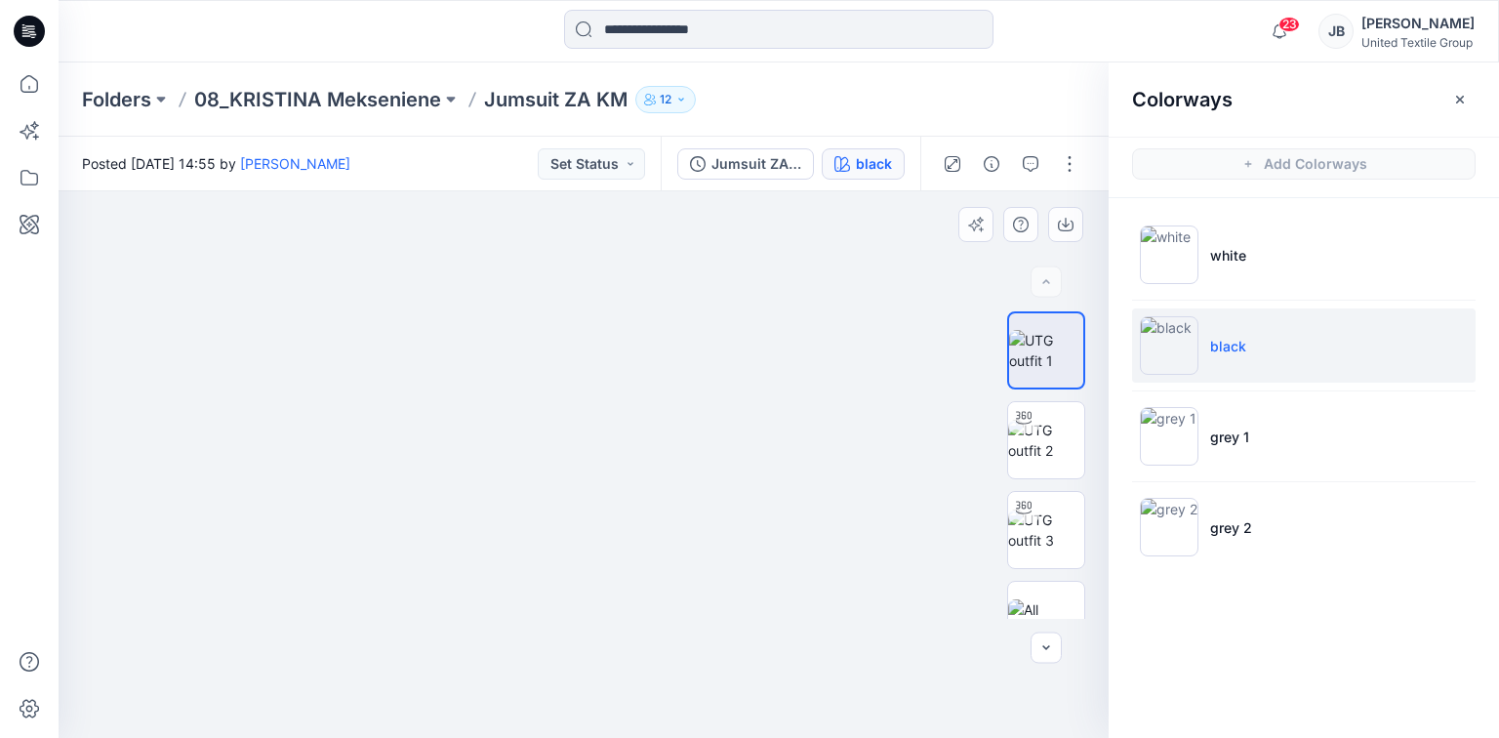
drag, startPoint x: 625, startPoint y: 326, endPoint x: 581, endPoint y: 518, distance: 197.2
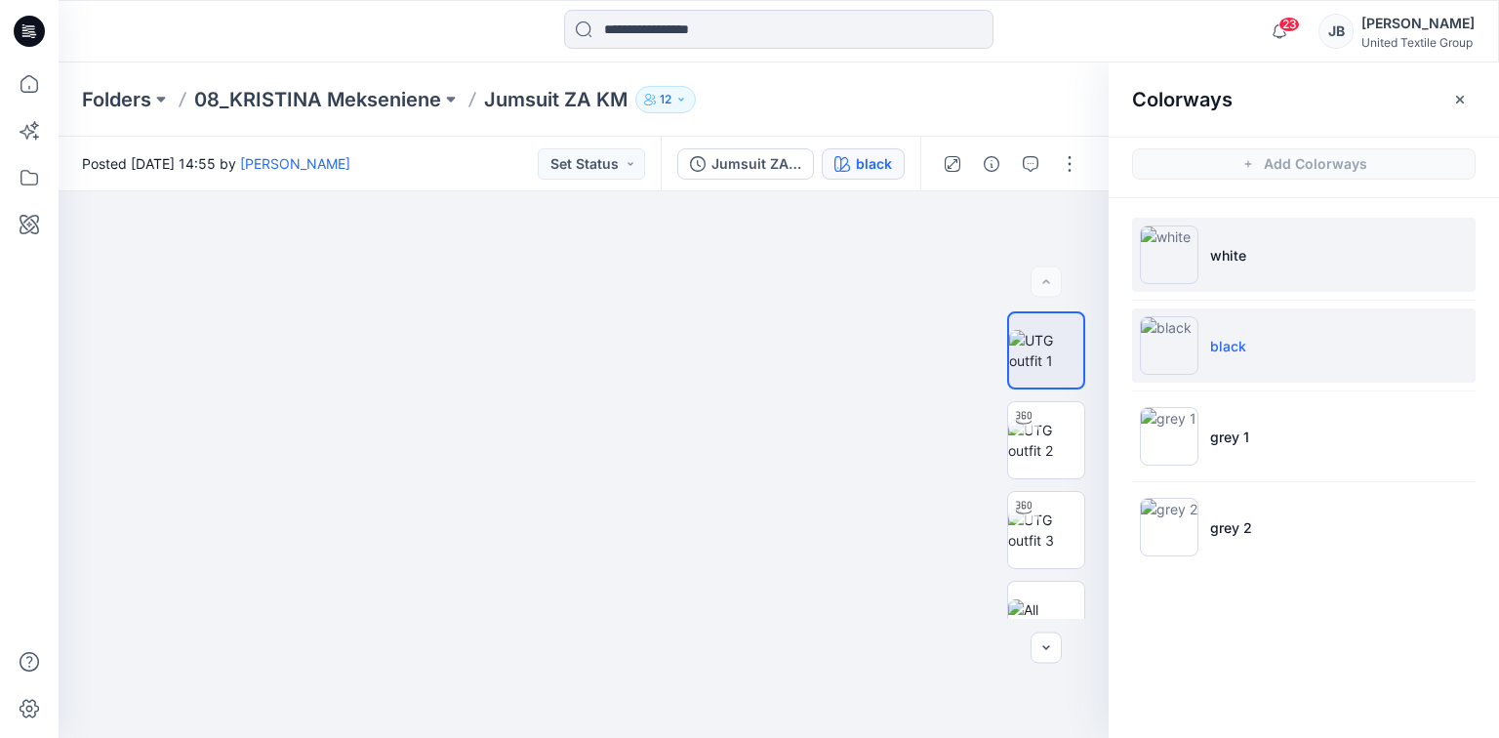
click at [1169, 246] on img at bounding box center [1169, 254] width 59 height 59
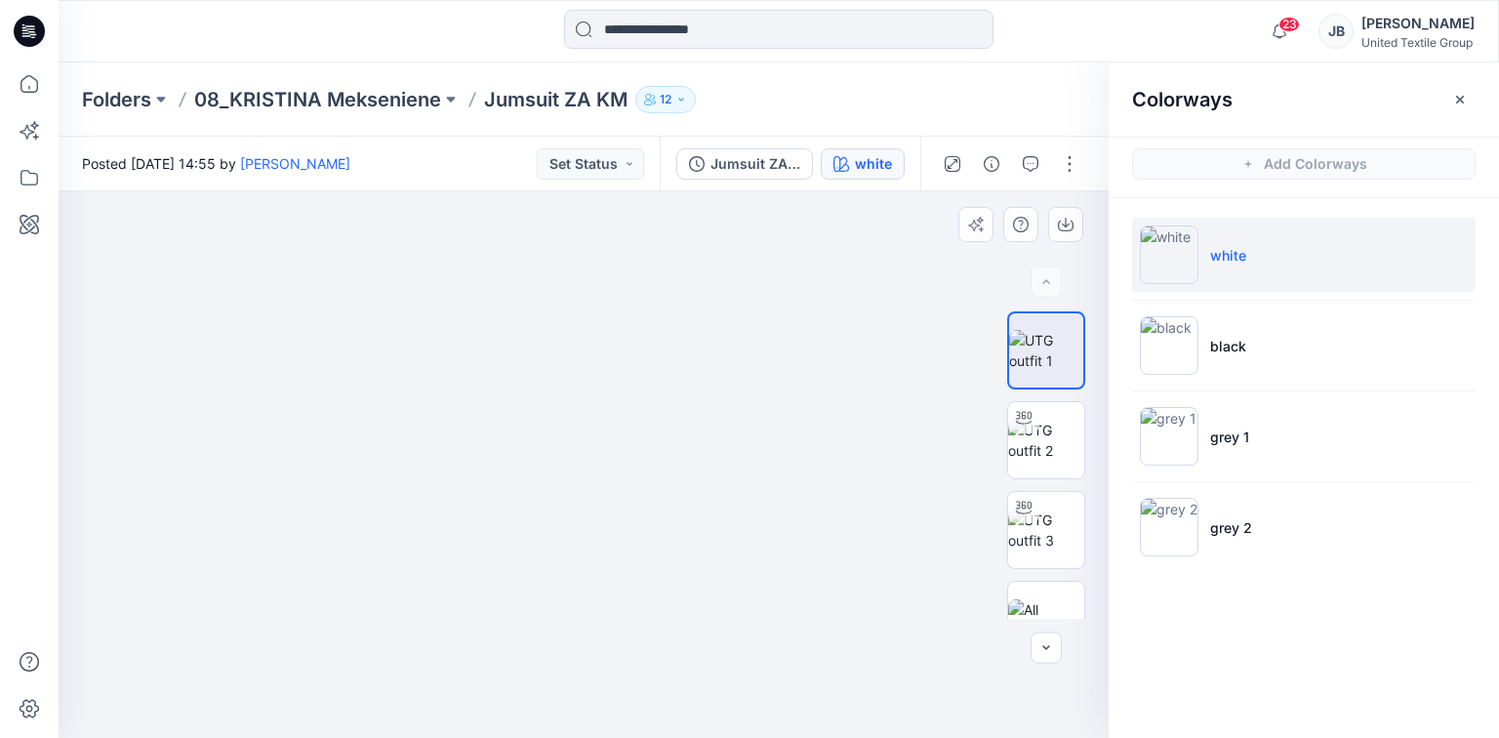
drag, startPoint x: 589, startPoint y: 333, endPoint x: 560, endPoint y: 546, distance: 214.8
click at [742, 163] on div "Jumsuit ZA KM" at bounding box center [755, 163] width 90 height 21
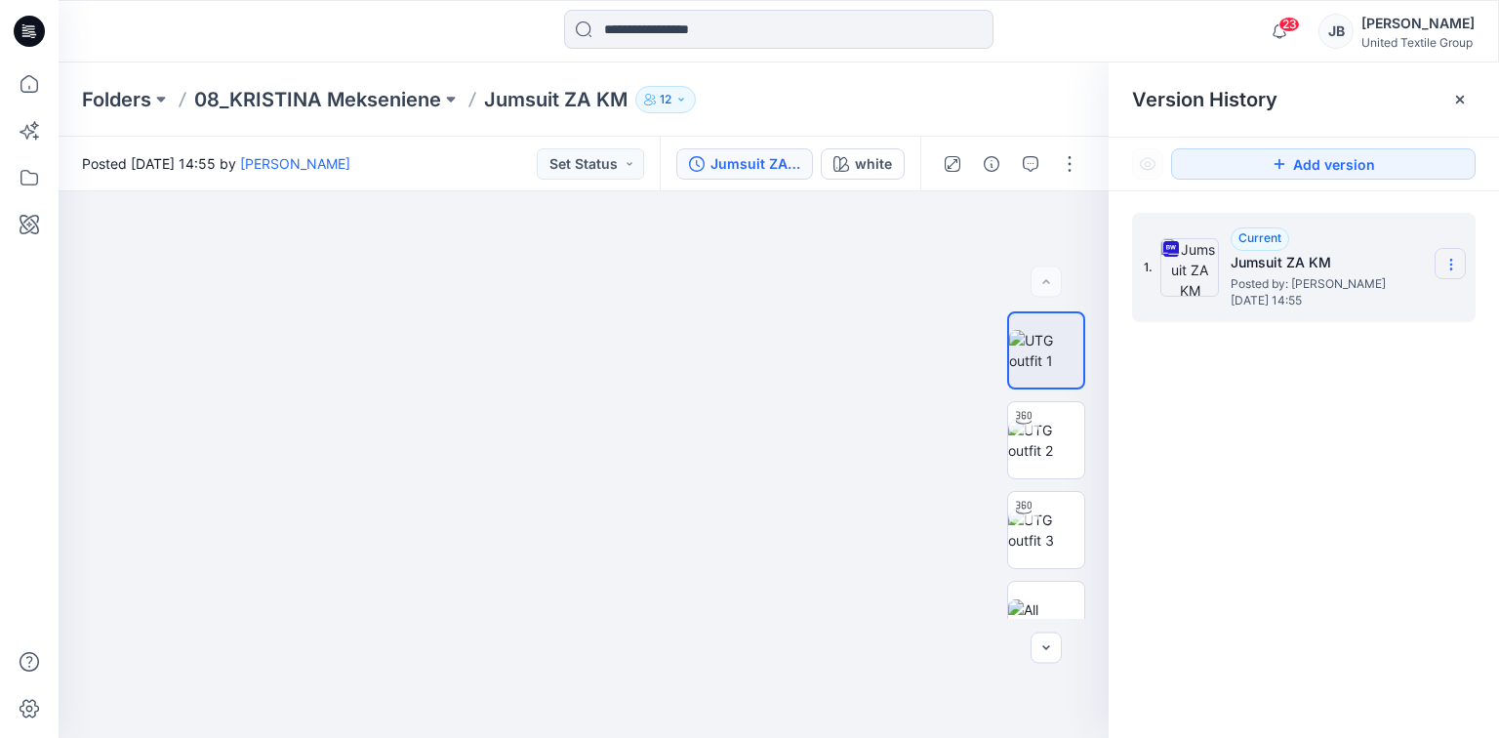
click at [1450, 265] on icon at bounding box center [1450, 264] width 1 height 1
click at [1292, 295] on span "Download Source BW File" at bounding box center [1352, 302] width 163 height 23
drag, startPoint x: 863, startPoint y: 322, endPoint x: 695, endPoint y: 26, distance: 340.0
click at [863, 322] on img at bounding box center [542, 278] width 1907 height 920
click at [37, 28] on icon at bounding box center [29, 31] width 31 height 31
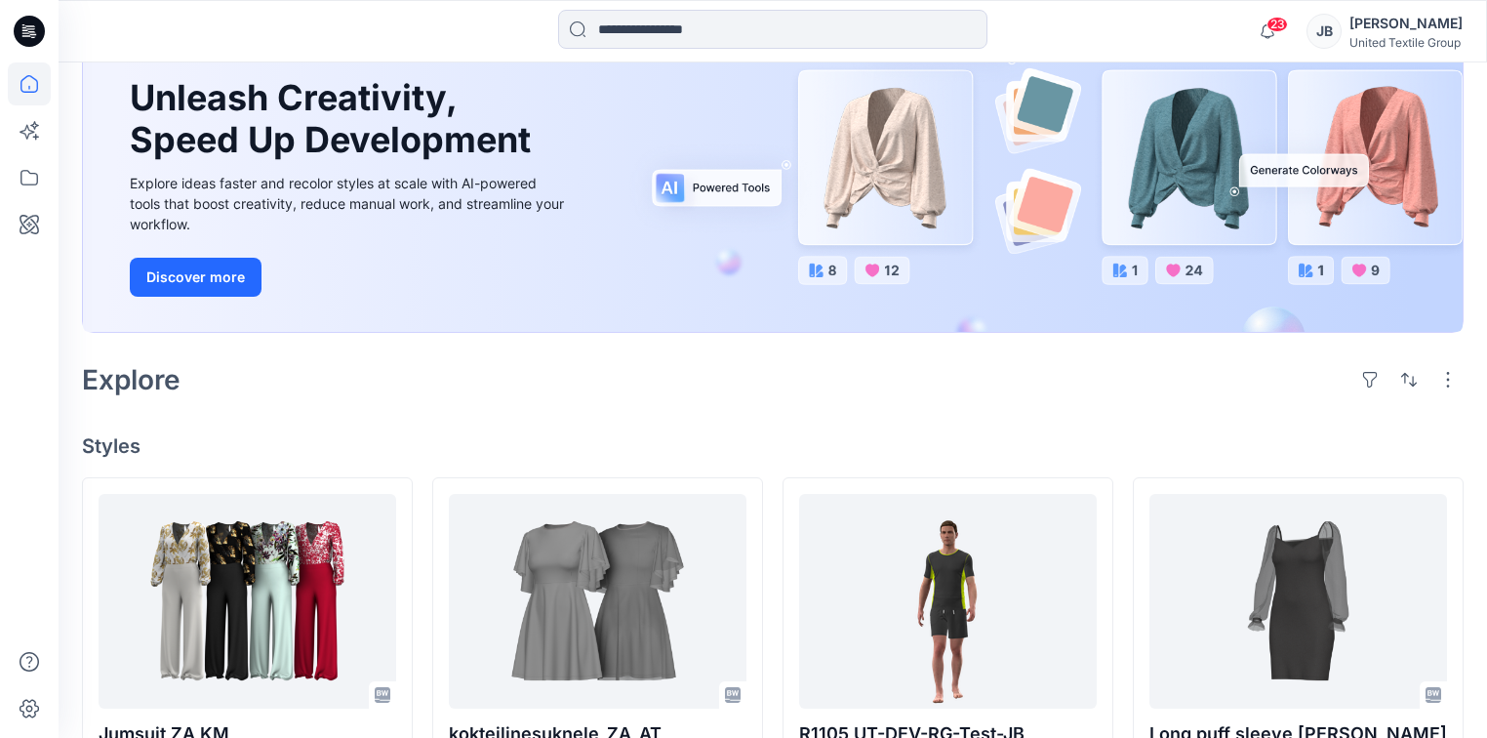
scroll to position [468, 0]
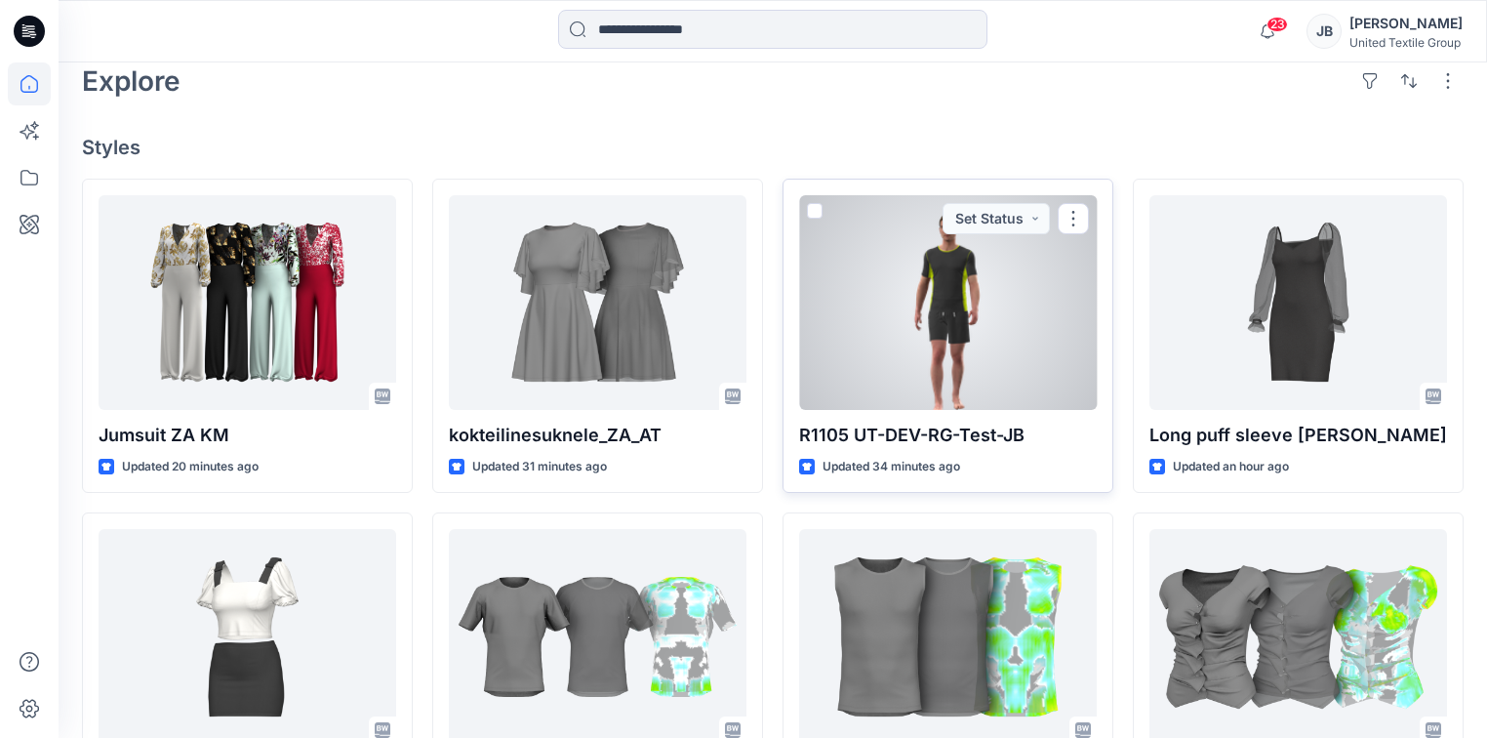
click at [826, 364] on div at bounding box center [948, 302] width 298 height 215
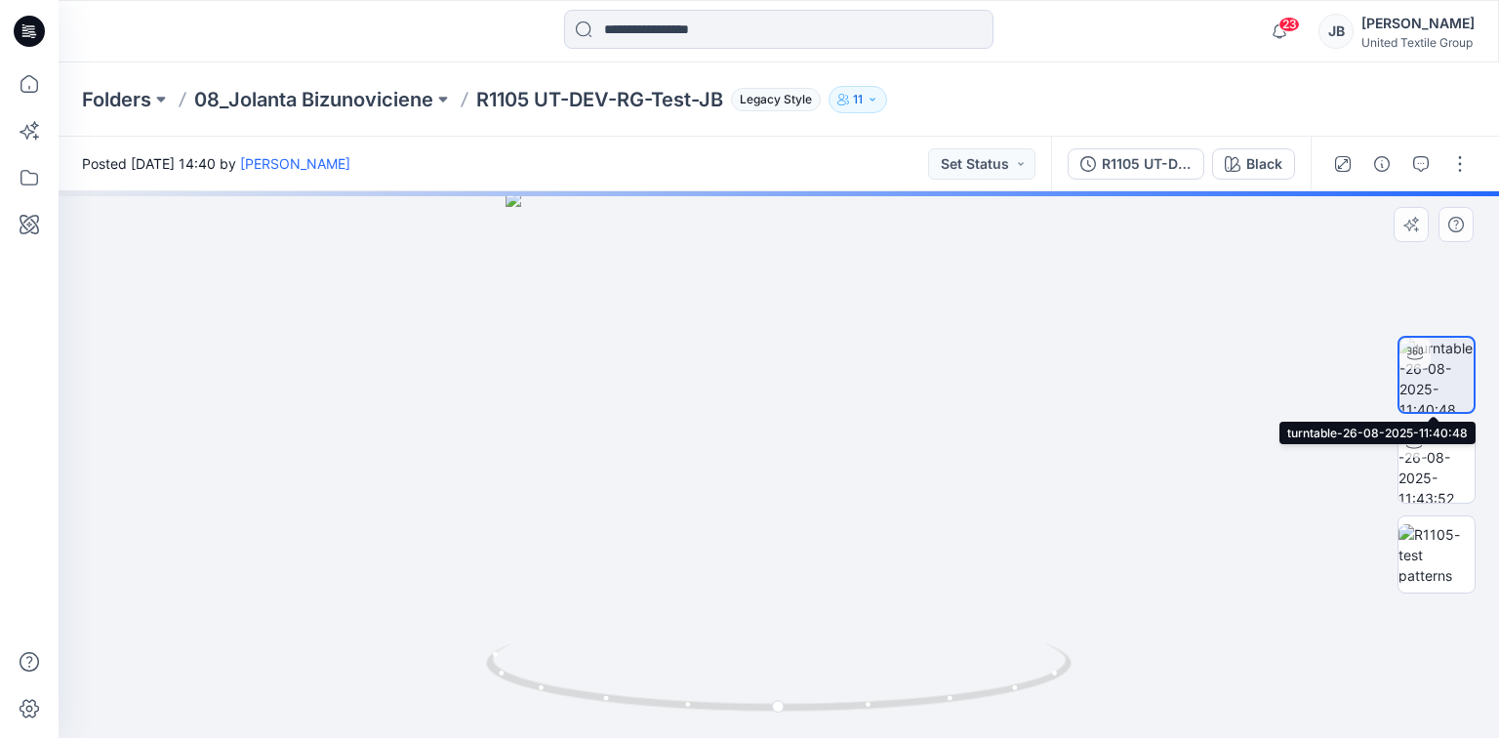
click at [1452, 383] on img at bounding box center [1436, 375] width 74 height 74
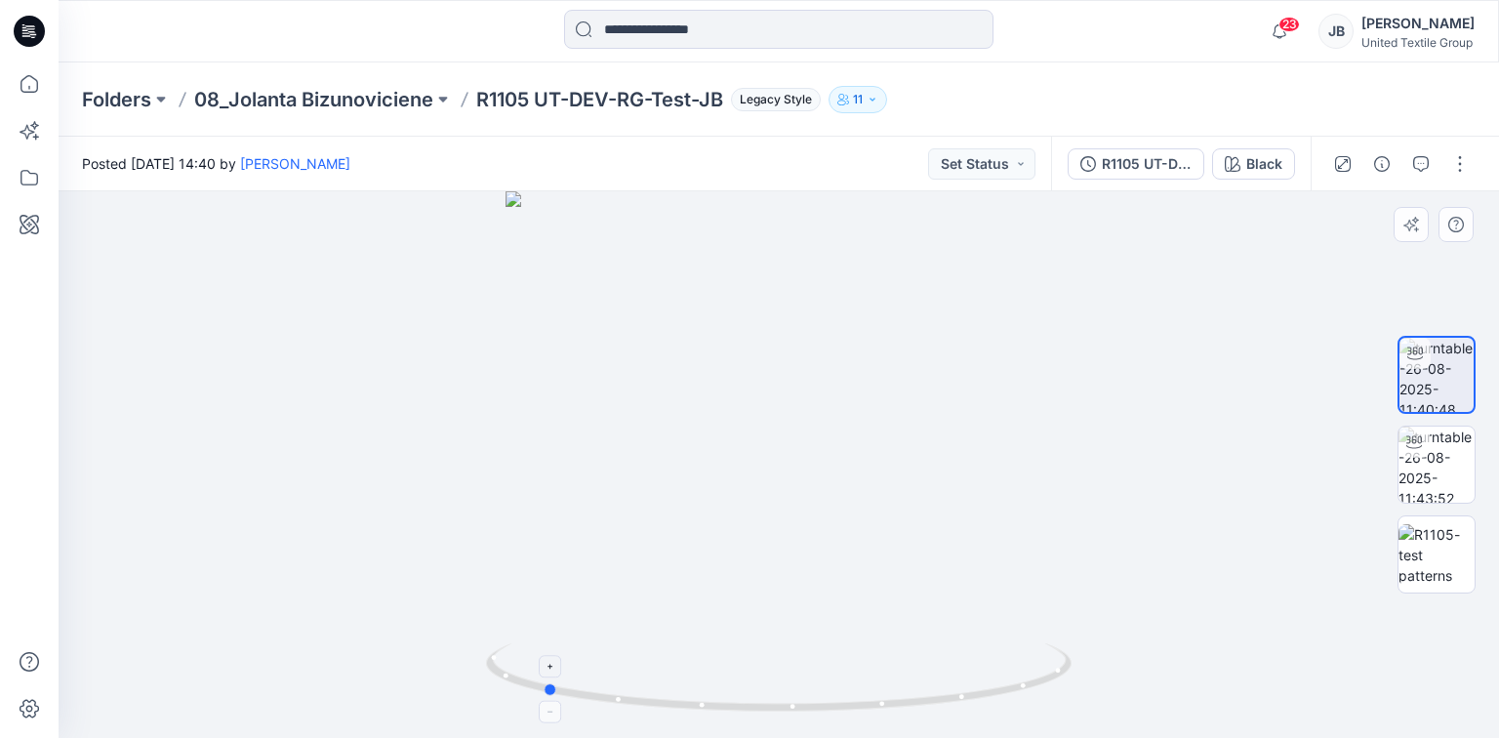
drag, startPoint x: 778, startPoint y: 710, endPoint x: 542, endPoint y: 717, distance: 236.3
click at [542, 716] on icon at bounding box center [781, 679] width 590 height 73
click at [1270, 160] on div "Black" at bounding box center [1264, 163] width 36 height 21
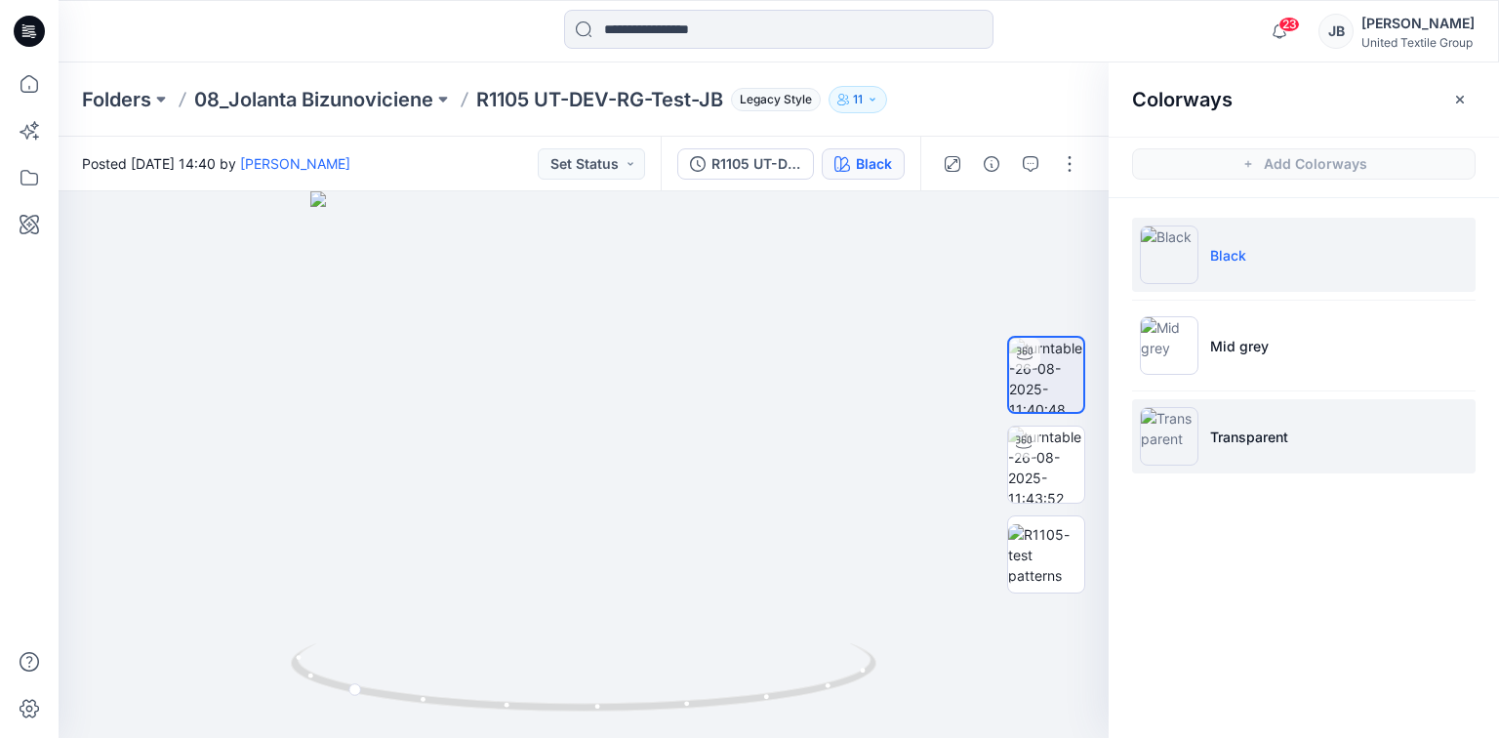
click at [1173, 440] on img at bounding box center [1169, 436] width 59 height 59
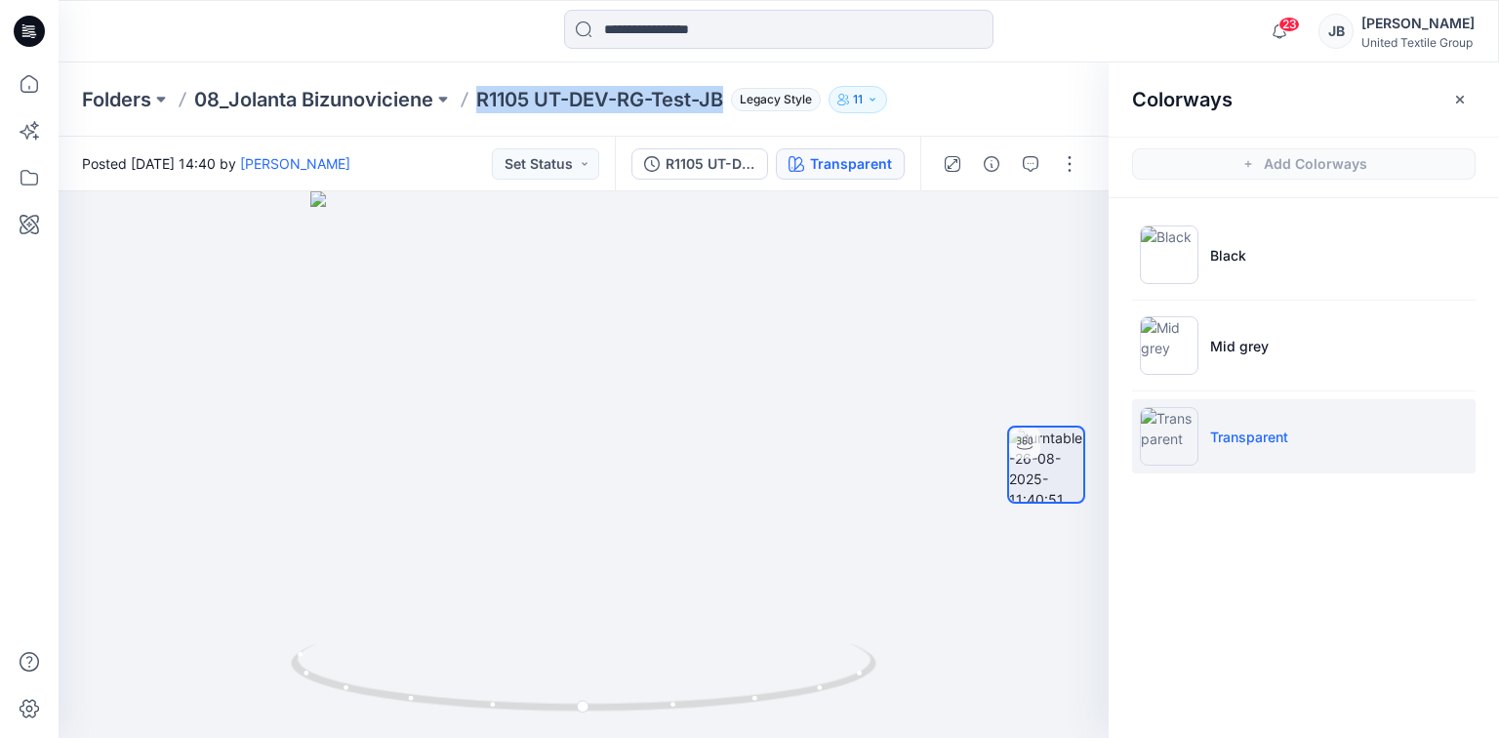
drag, startPoint x: 479, startPoint y: 97, endPoint x: 724, endPoint y: 97, distance: 245.0
click at [723, 97] on p "R1105 UT-DEV-RG-Test-JB" at bounding box center [599, 99] width 247 height 27
copy p "R1105 UT-DEV-RG-Test-JB"
click at [1457, 101] on icon "button" at bounding box center [1460, 99] width 8 height 8
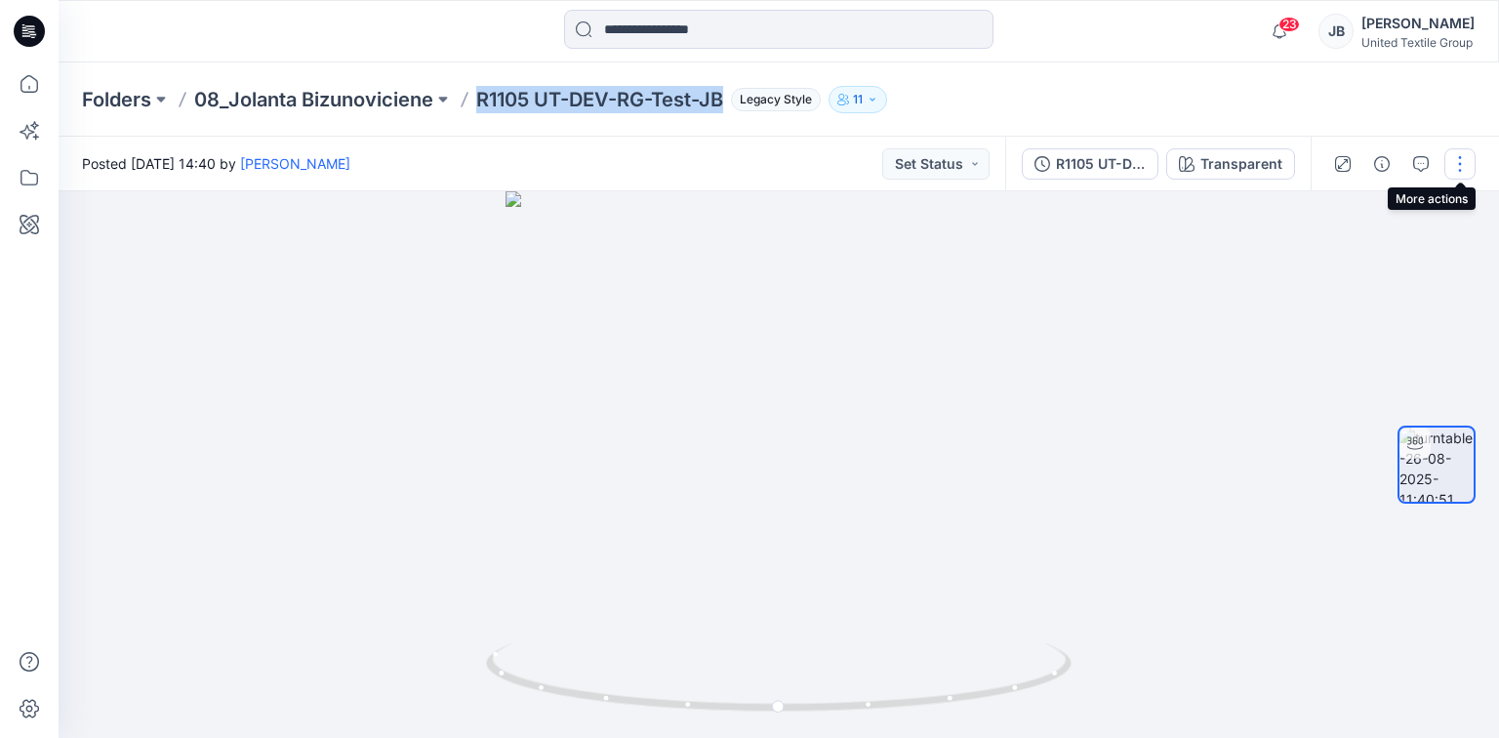
click at [1460, 162] on button "button" at bounding box center [1459, 163] width 31 height 31
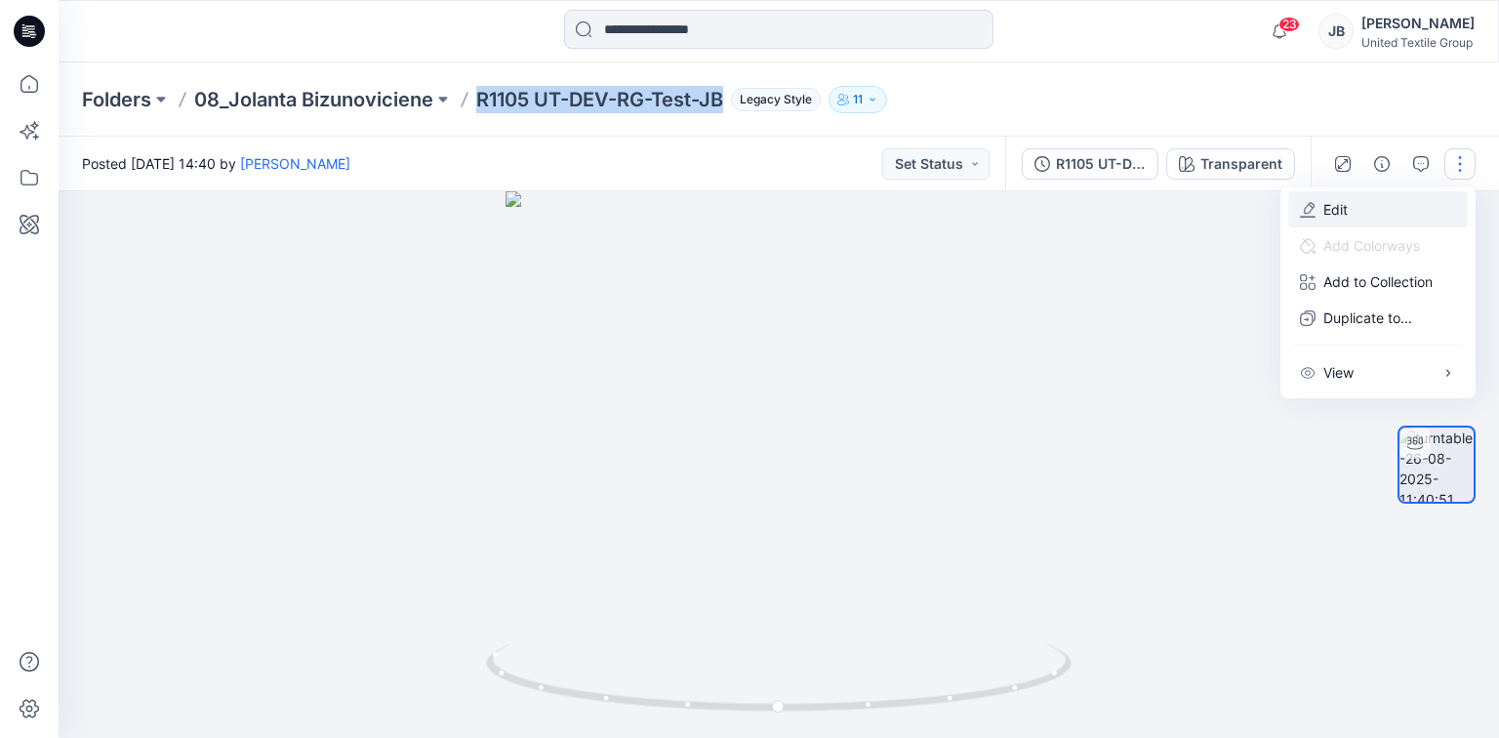
click at [1346, 212] on p "Edit" at bounding box center [1335, 209] width 24 height 20
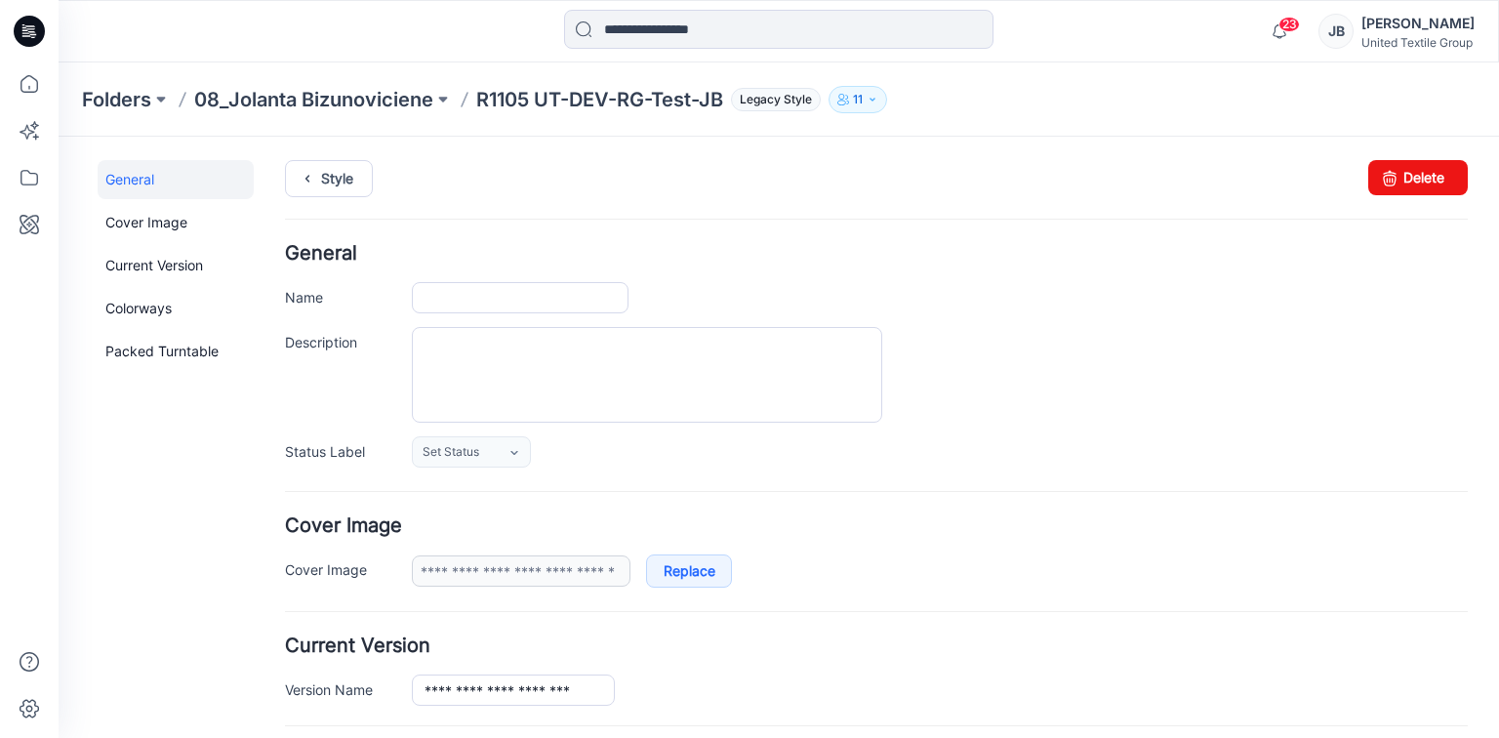
type input "**********"
type input "*****"
type input "**********"
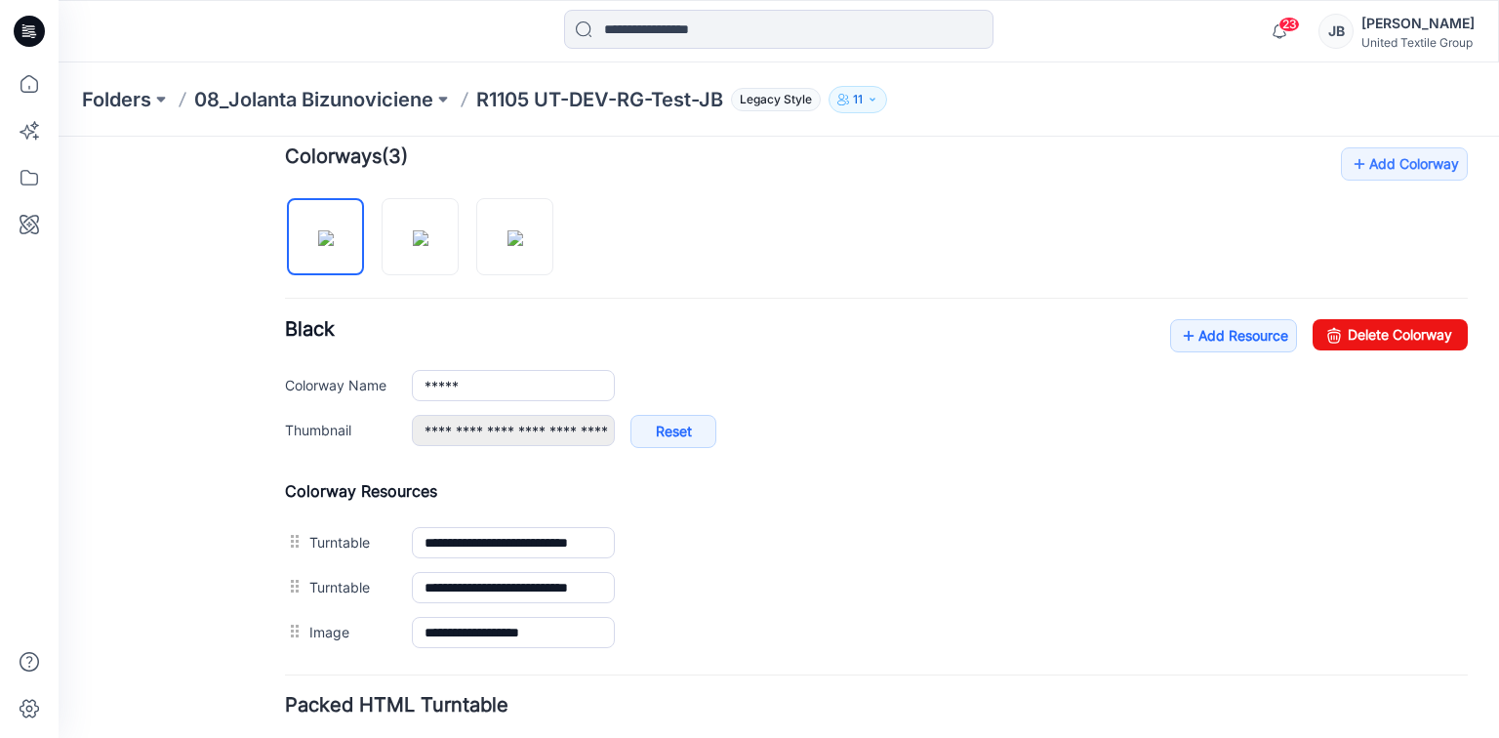
scroll to position [735, 0]
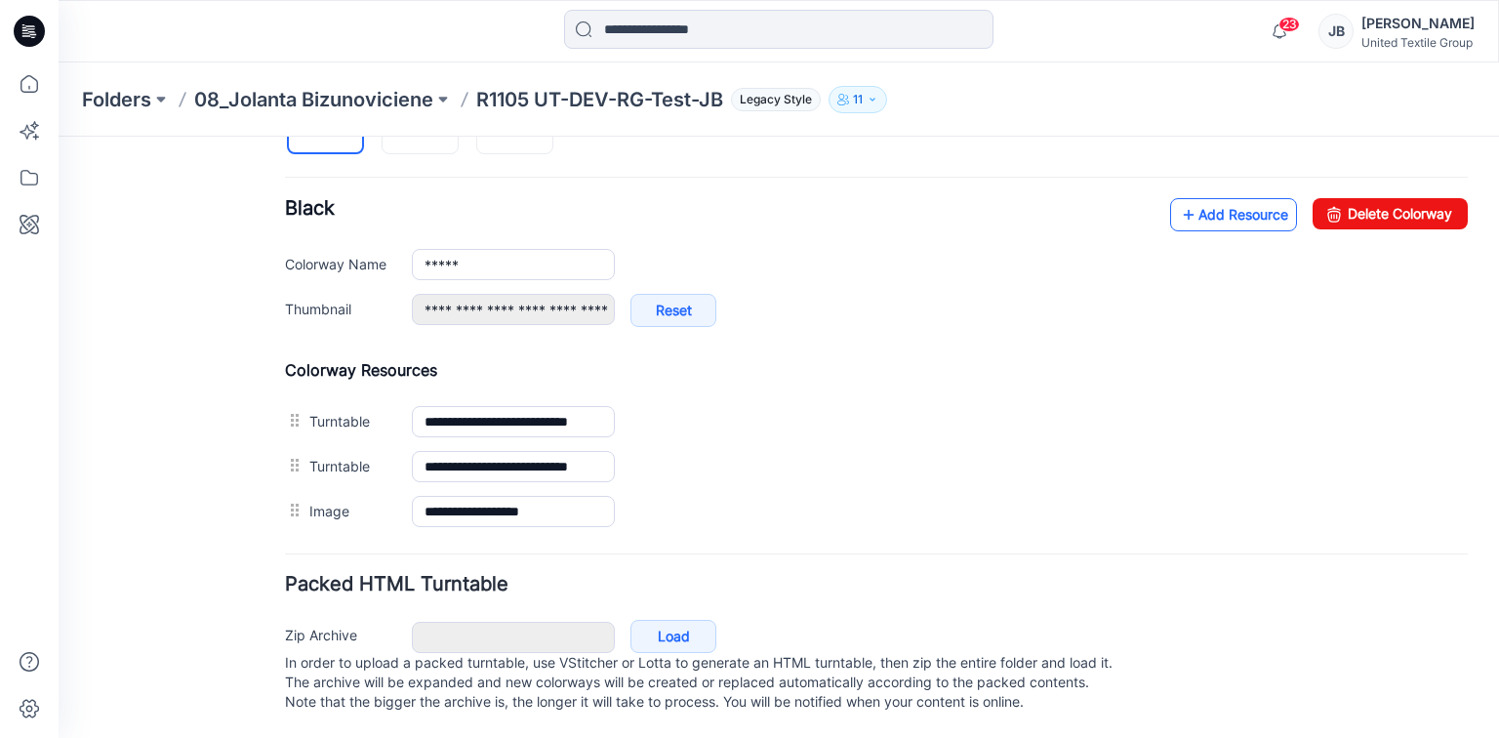
click at [1179, 199] on icon at bounding box center [1189, 214] width 20 height 31
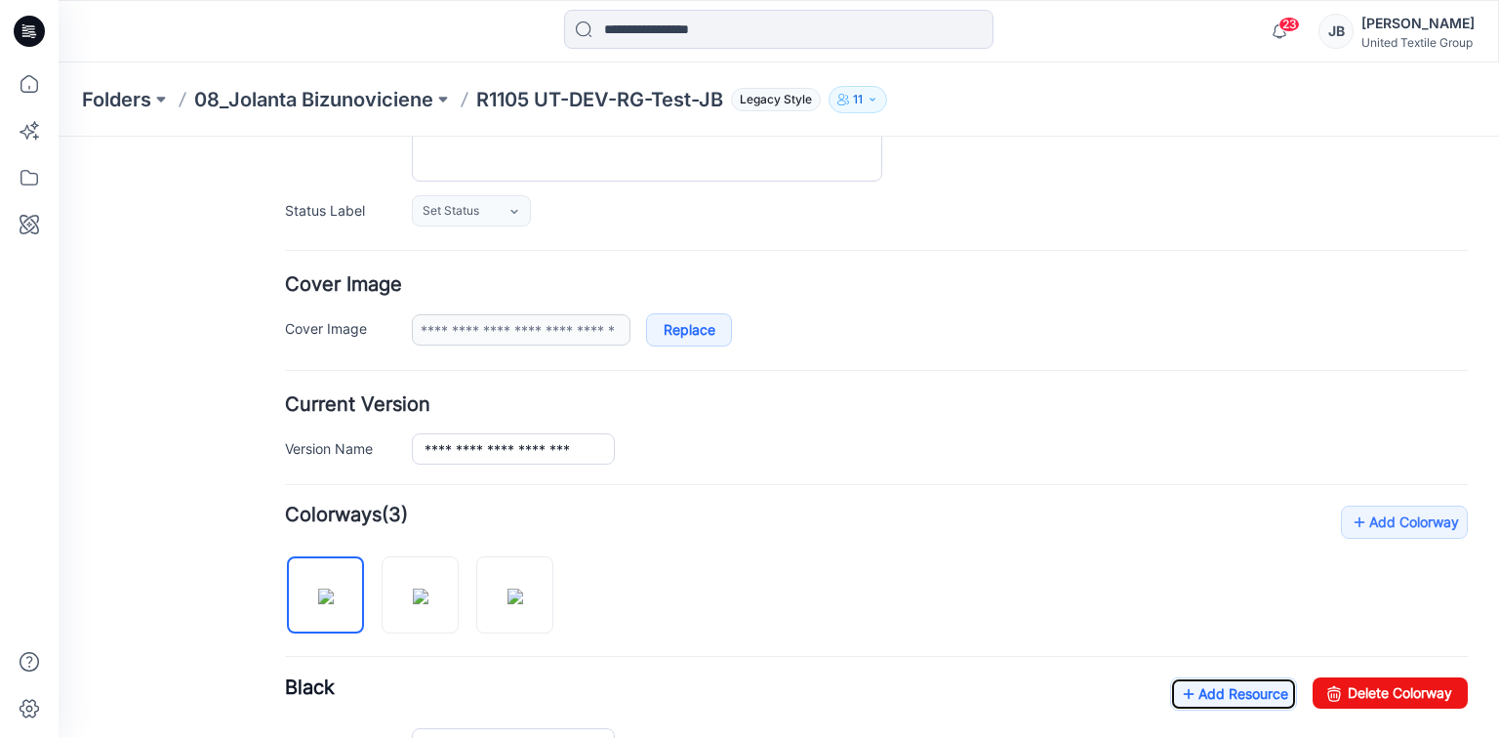
scroll to position [0, 0]
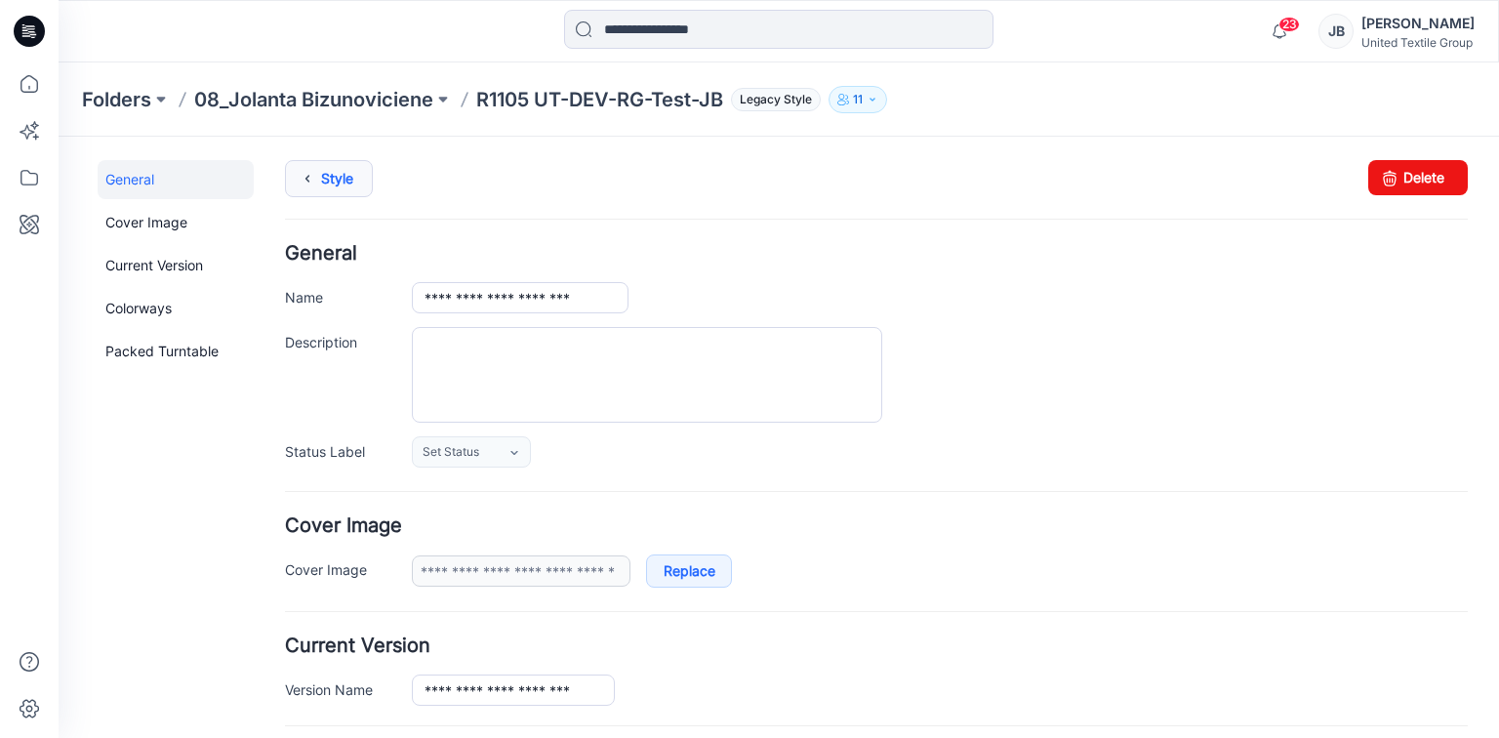
click at [304, 174] on icon at bounding box center [307, 178] width 27 height 35
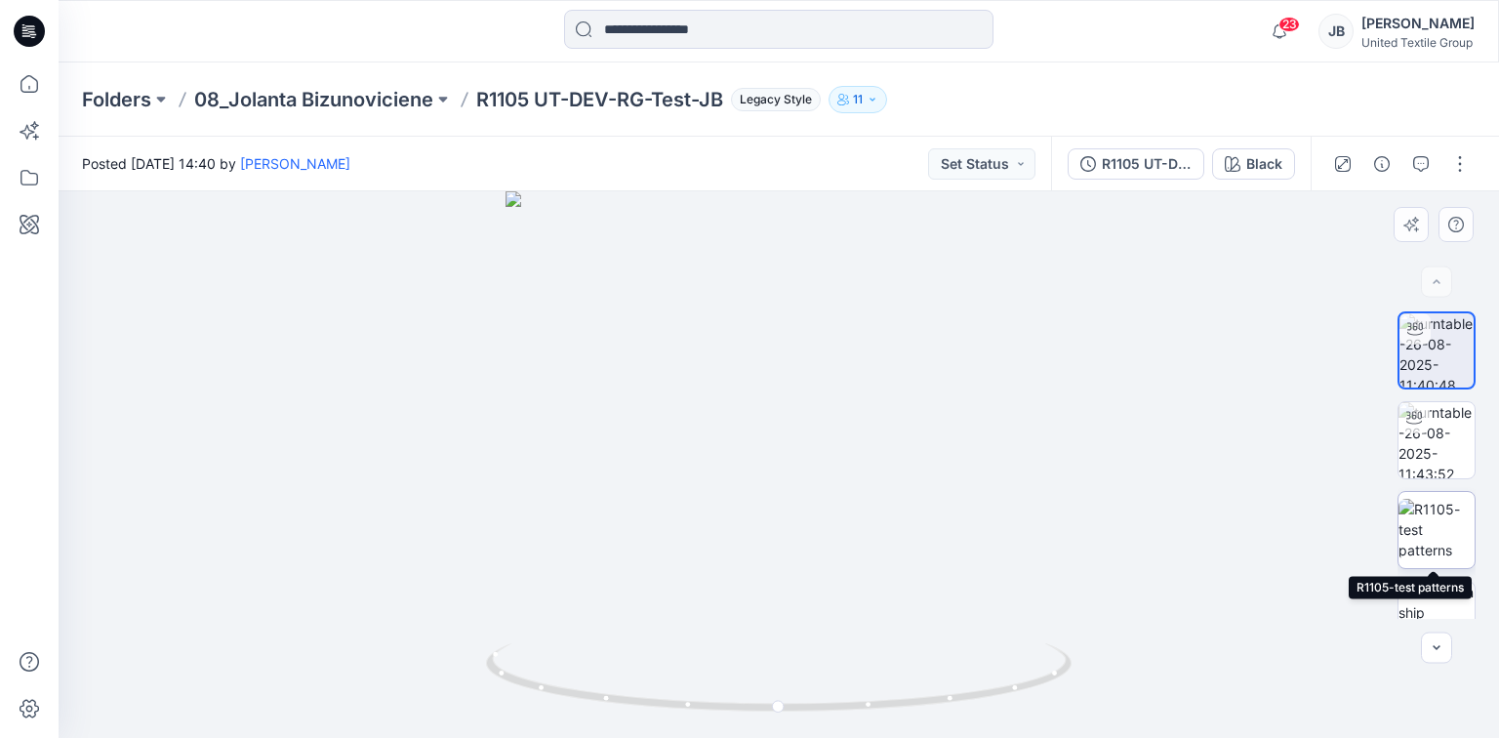
click at [1444, 527] on img at bounding box center [1436, 529] width 76 height 61
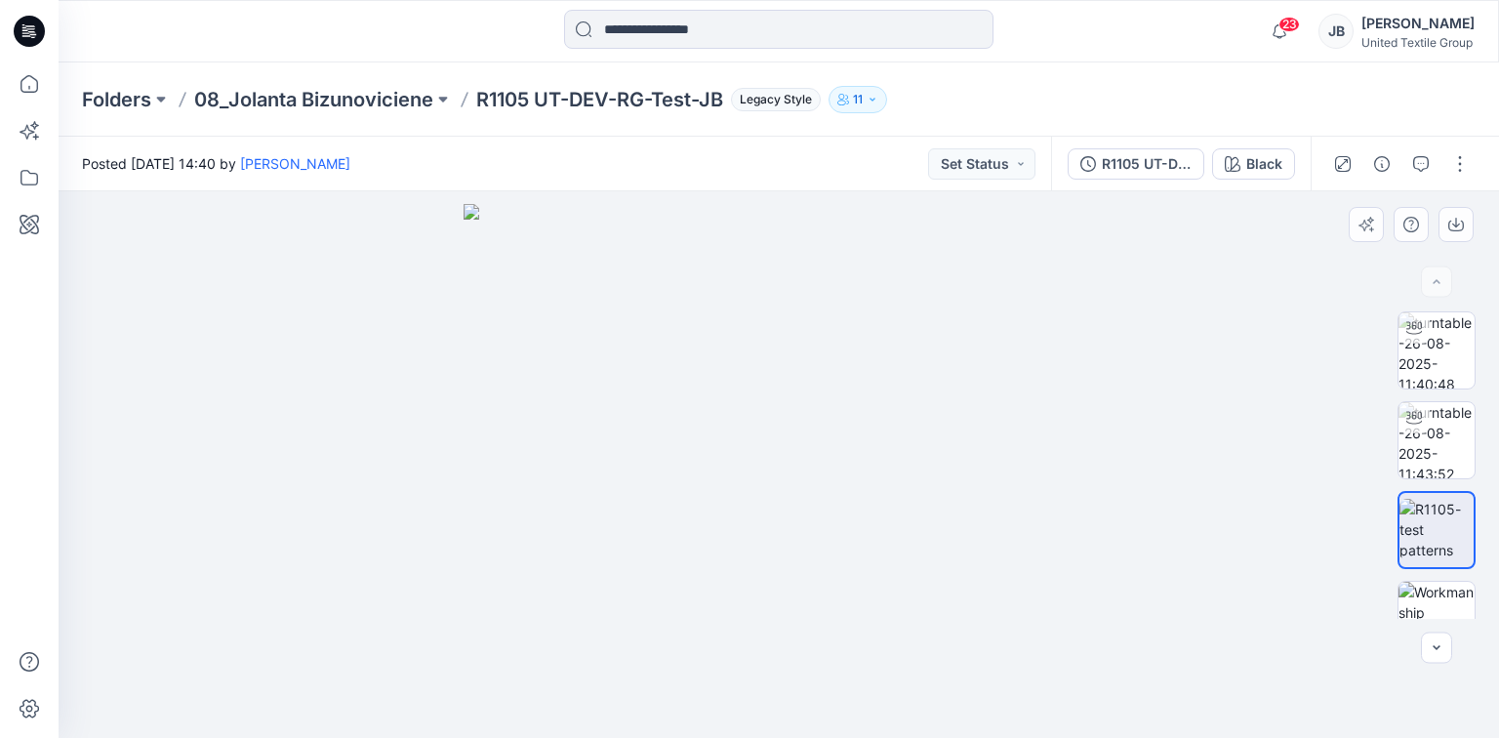
click at [1246, 470] on div at bounding box center [779, 464] width 1440 height 547
click at [1434, 602] on img at bounding box center [1436, 620] width 76 height 76
click at [1104, 421] on div at bounding box center [779, 464] width 1440 height 547
click at [22, 26] on icon at bounding box center [29, 31] width 31 height 31
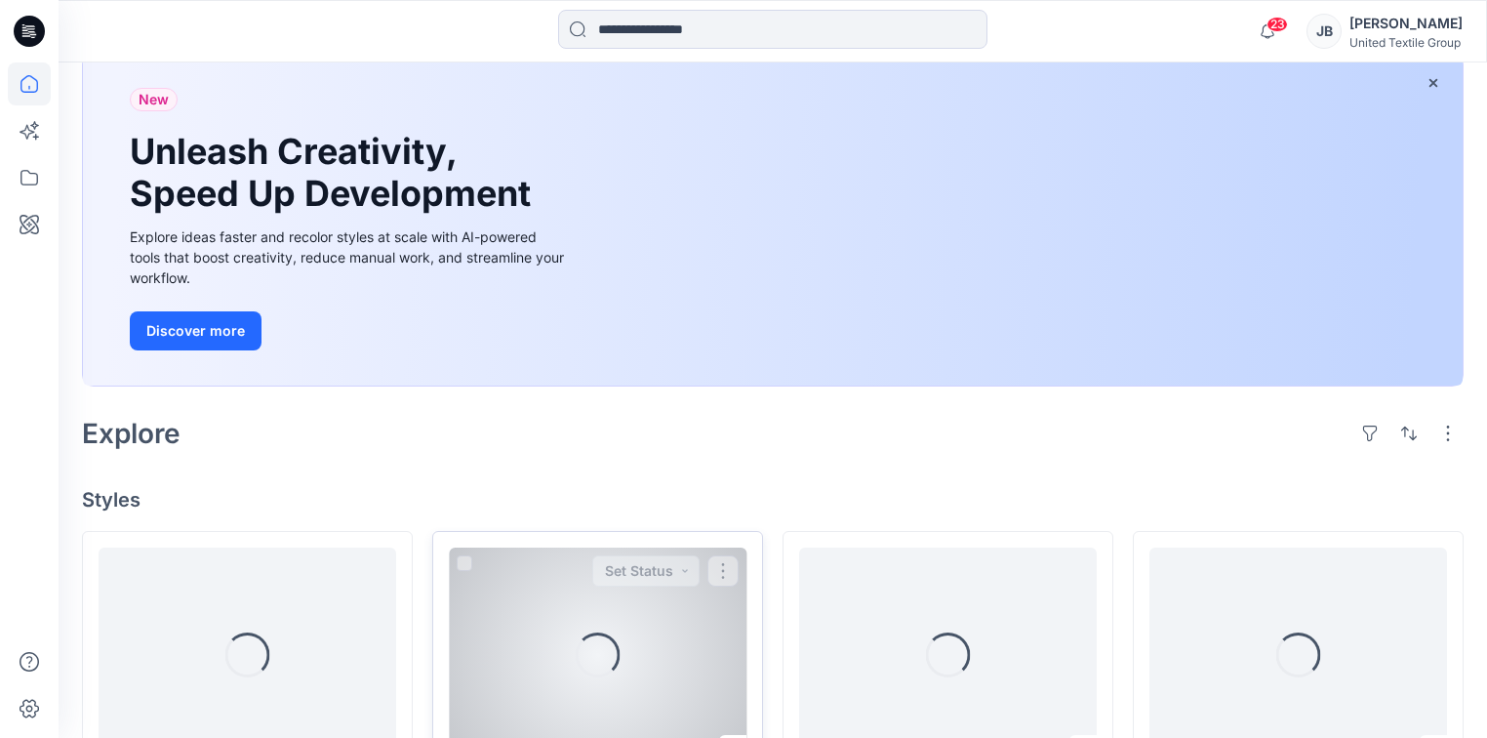
scroll to position [468, 0]
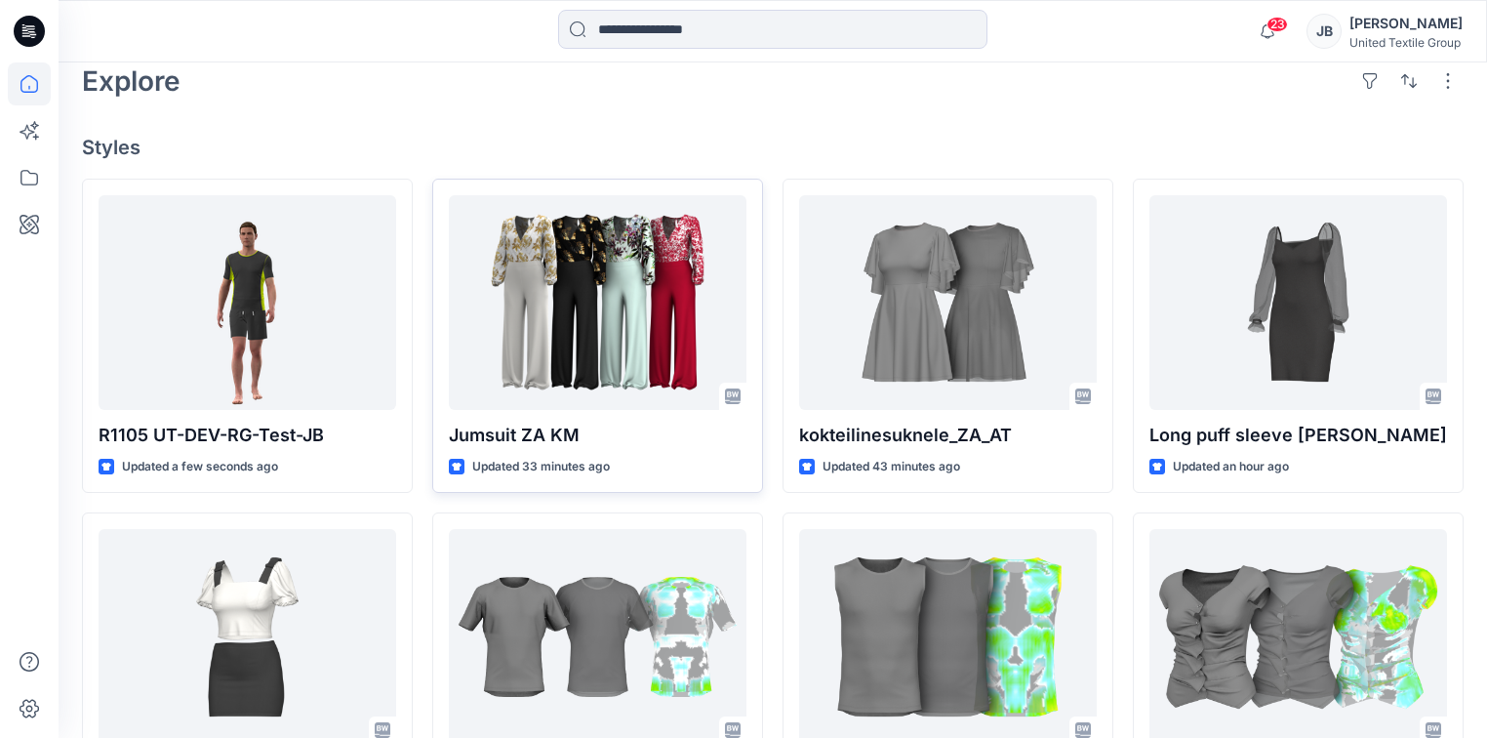
click at [441, 101] on div "Explore" at bounding box center [773, 81] width 1382 height 47
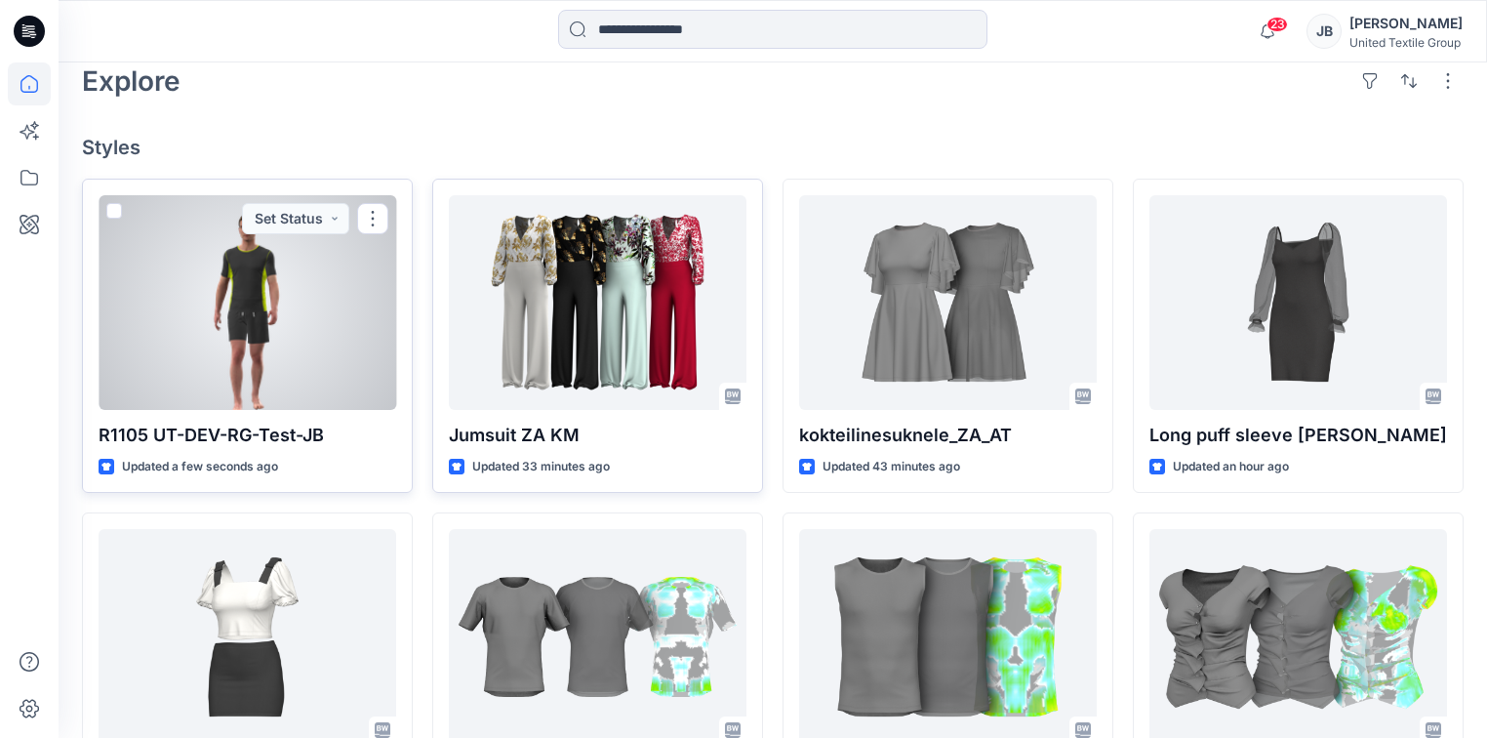
click at [201, 339] on div at bounding box center [248, 302] width 298 height 215
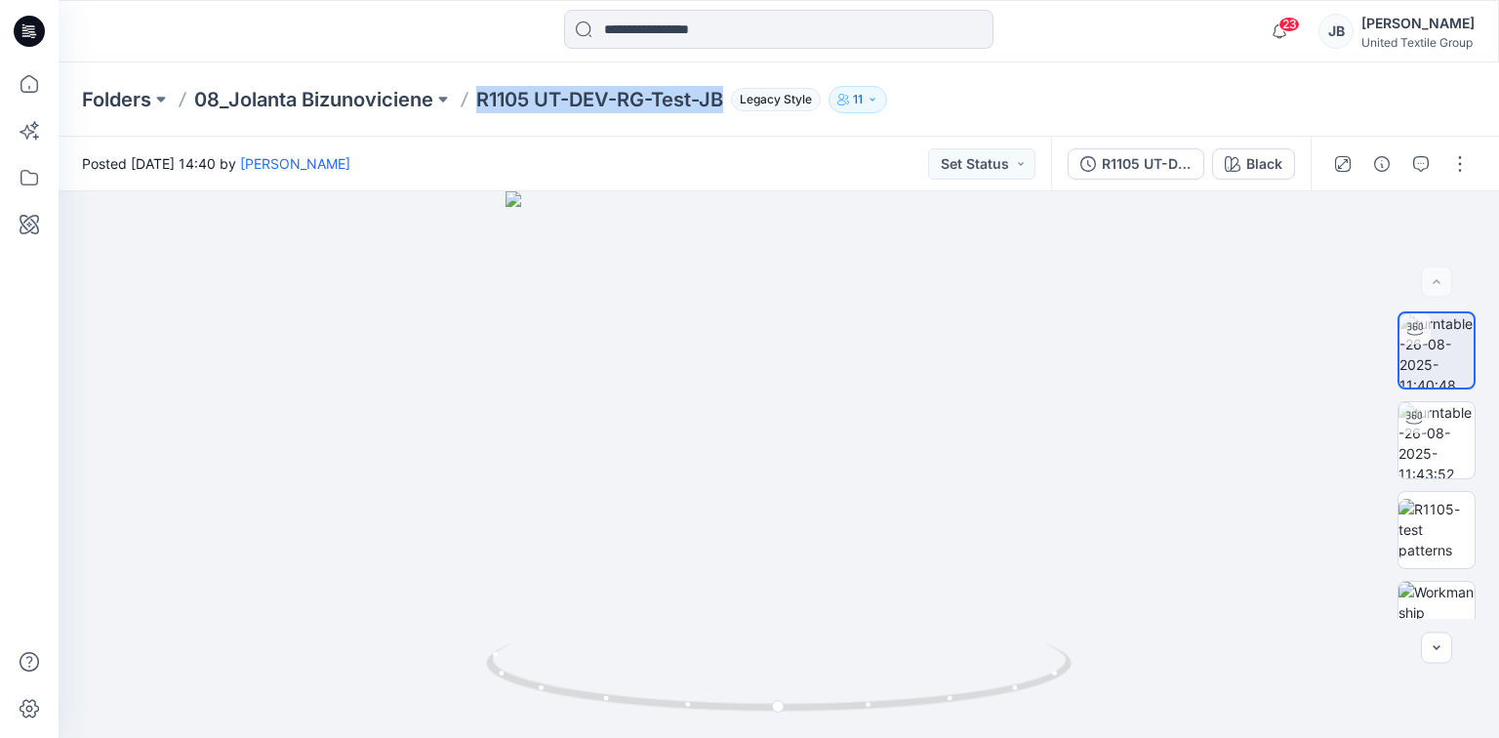
drag, startPoint x: 484, startPoint y: 101, endPoint x: 730, endPoint y: 108, distance: 246.1
click at [730, 108] on div "Folders 08_Jolanta Bizunoviciene R1105 UT-DEV-RG-Test-JB Legacy Style 11" at bounding box center [702, 99] width 1241 height 27
copy p "R1105 UT-DEV-RG-Test-JB"
drag, startPoint x: 1343, startPoint y: 457, endPoint x: 1345, endPoint y: 437, distance: 19.6
click at [1343, 457] on div at bounding box center [779, 464] width 1440 height 547
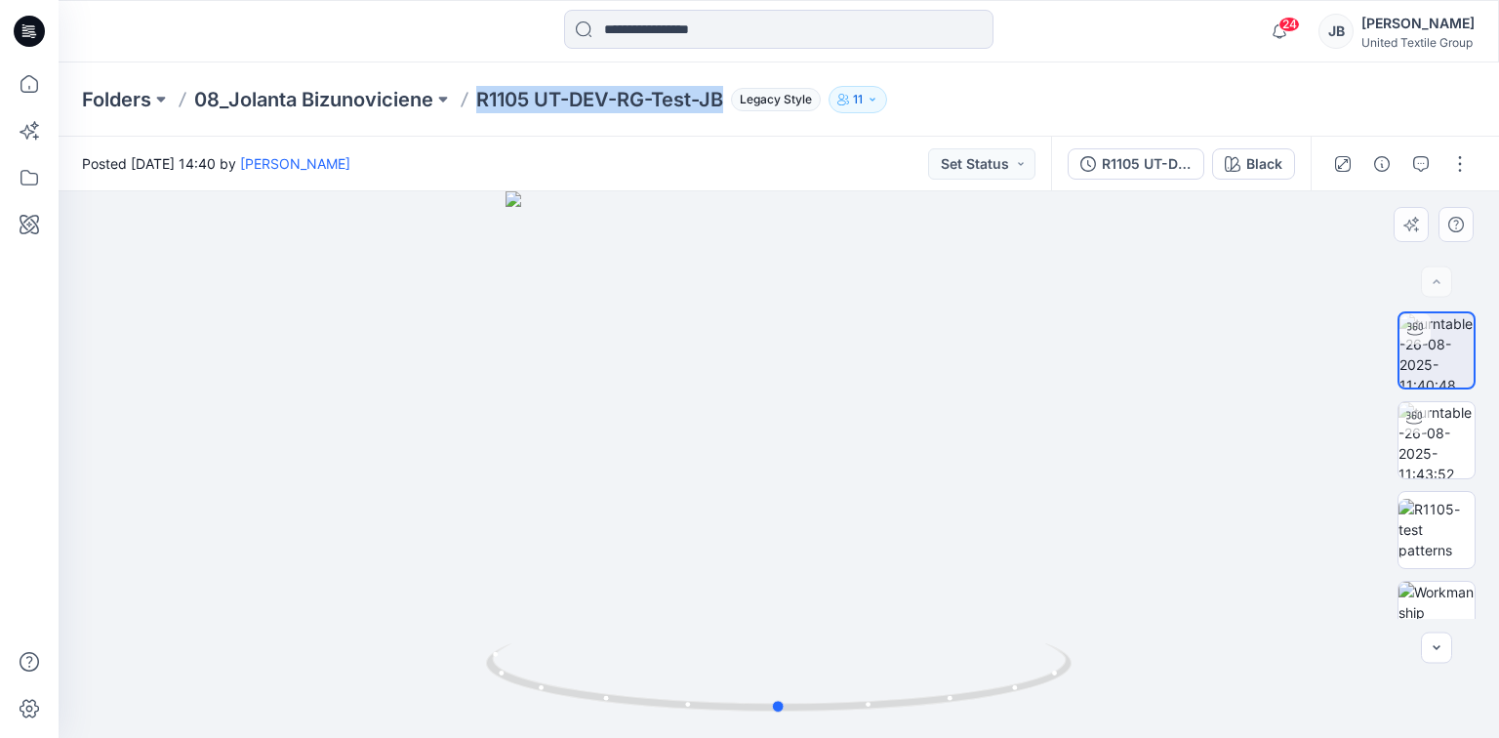
click at [1182, 416] on div at bounding box center [779, 464] width 1440 height 547
click at [661, 27] on input at bounding box center [778, 29] width 429 height 39
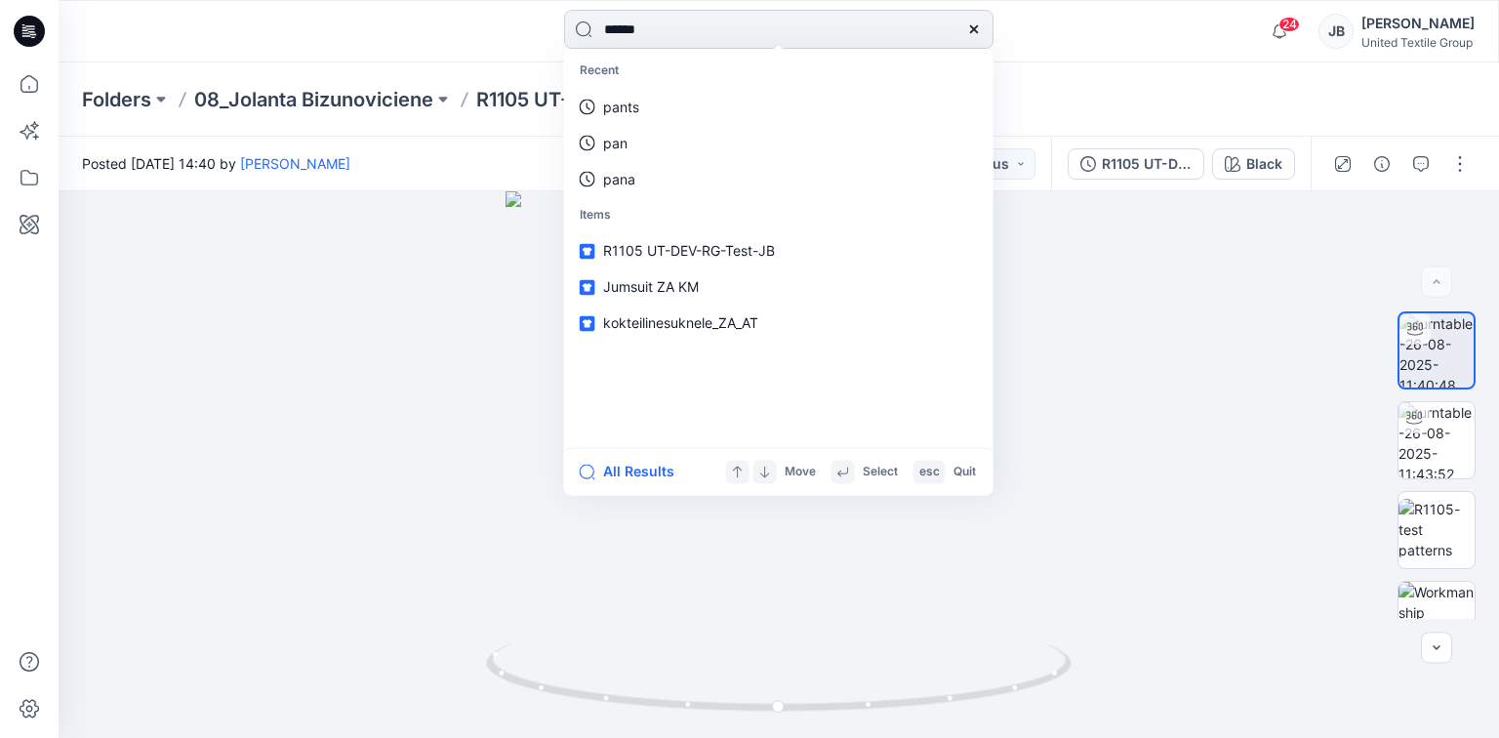
type input "*******"
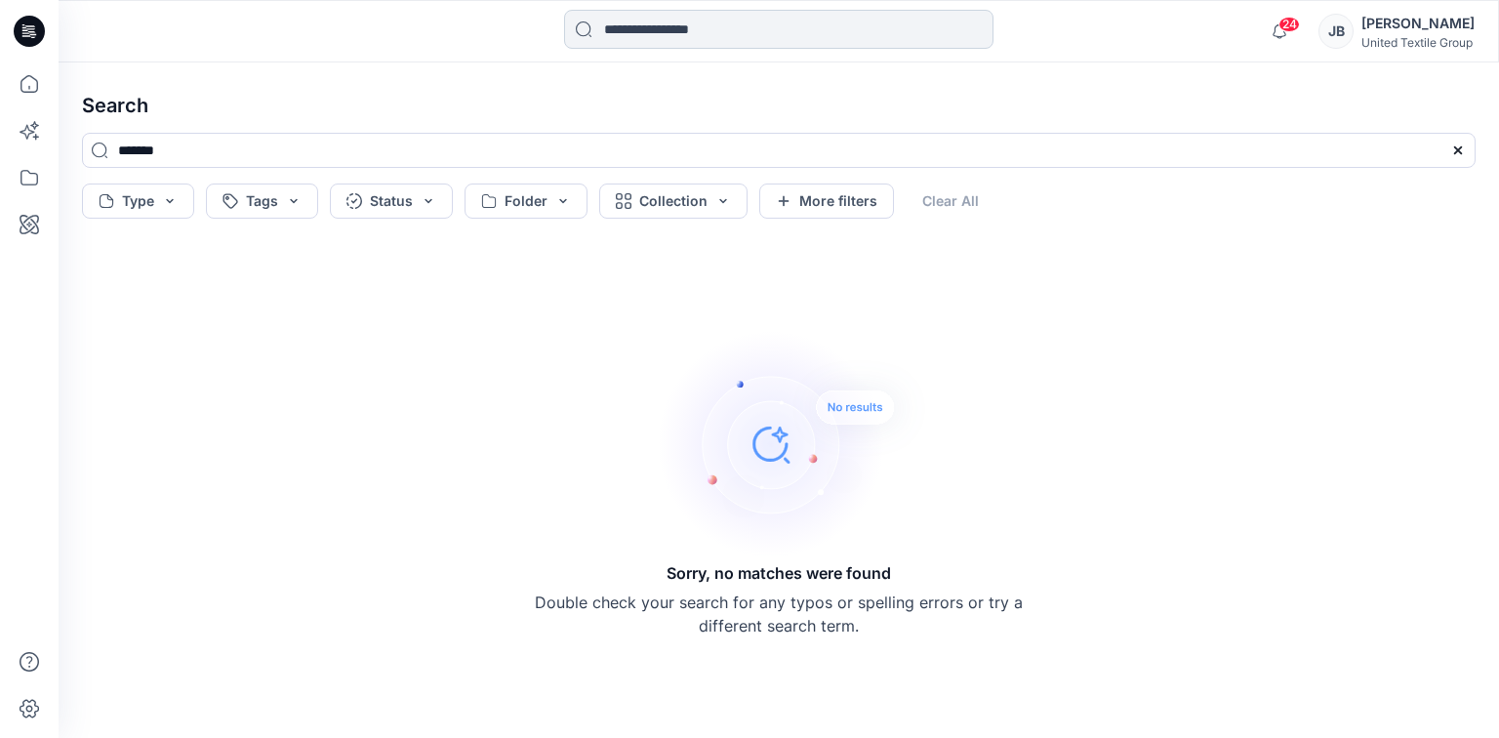
click at [628, 30] on input at bounding box center [778, 29] width 429 height 39
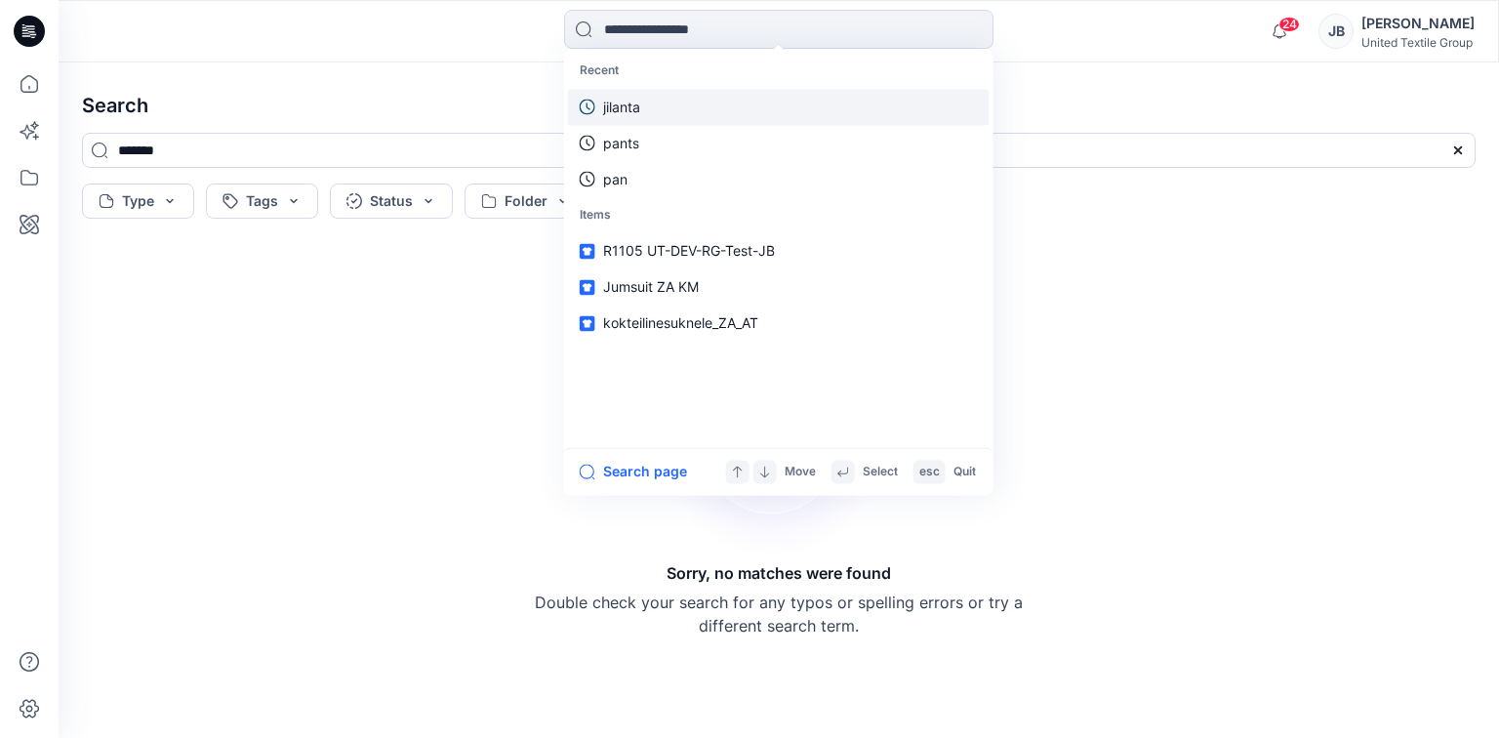
click at [606, 105] on p "jilanta" at bounding box center [621, 107] width 37 height 20
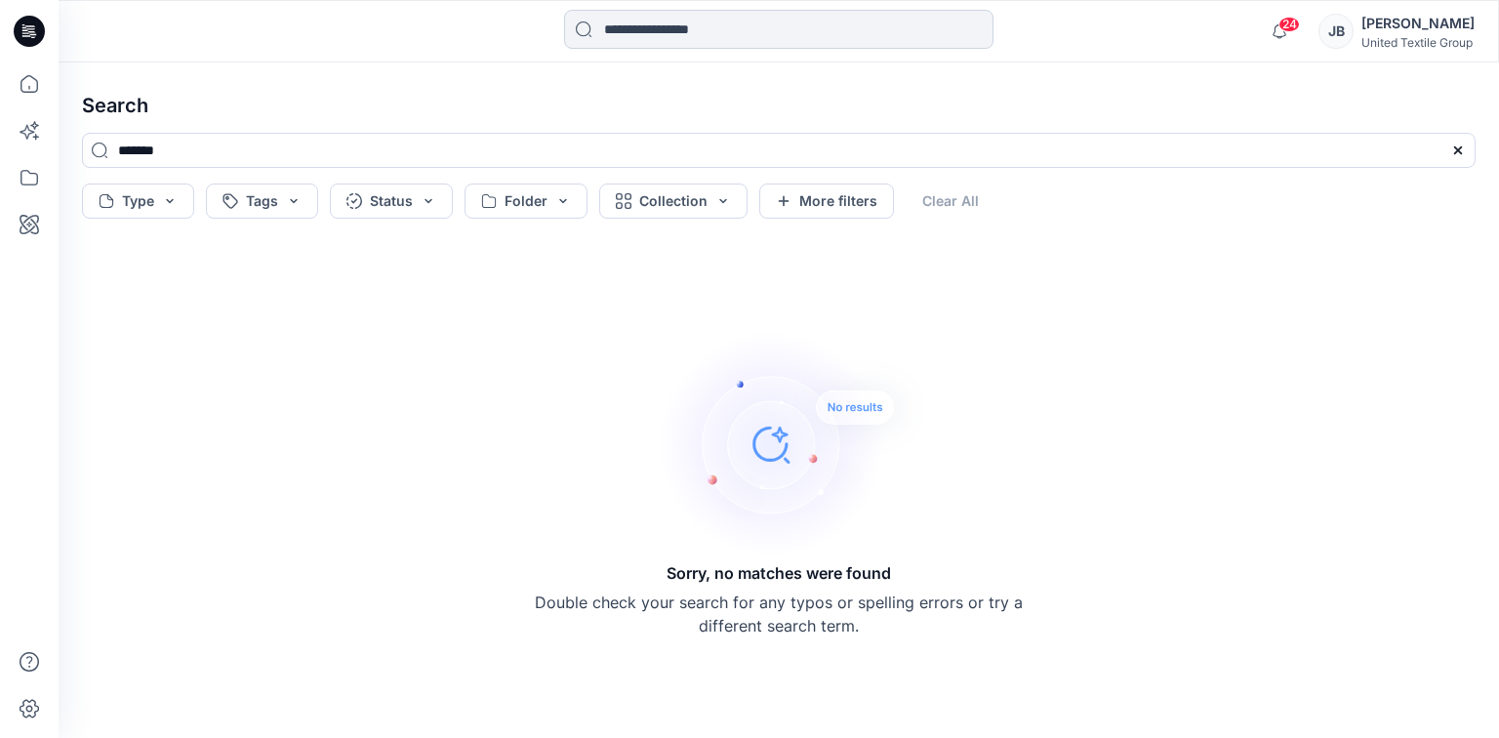
click at [628, 39] on input at bounding box center [778, 29] width 429 height 39
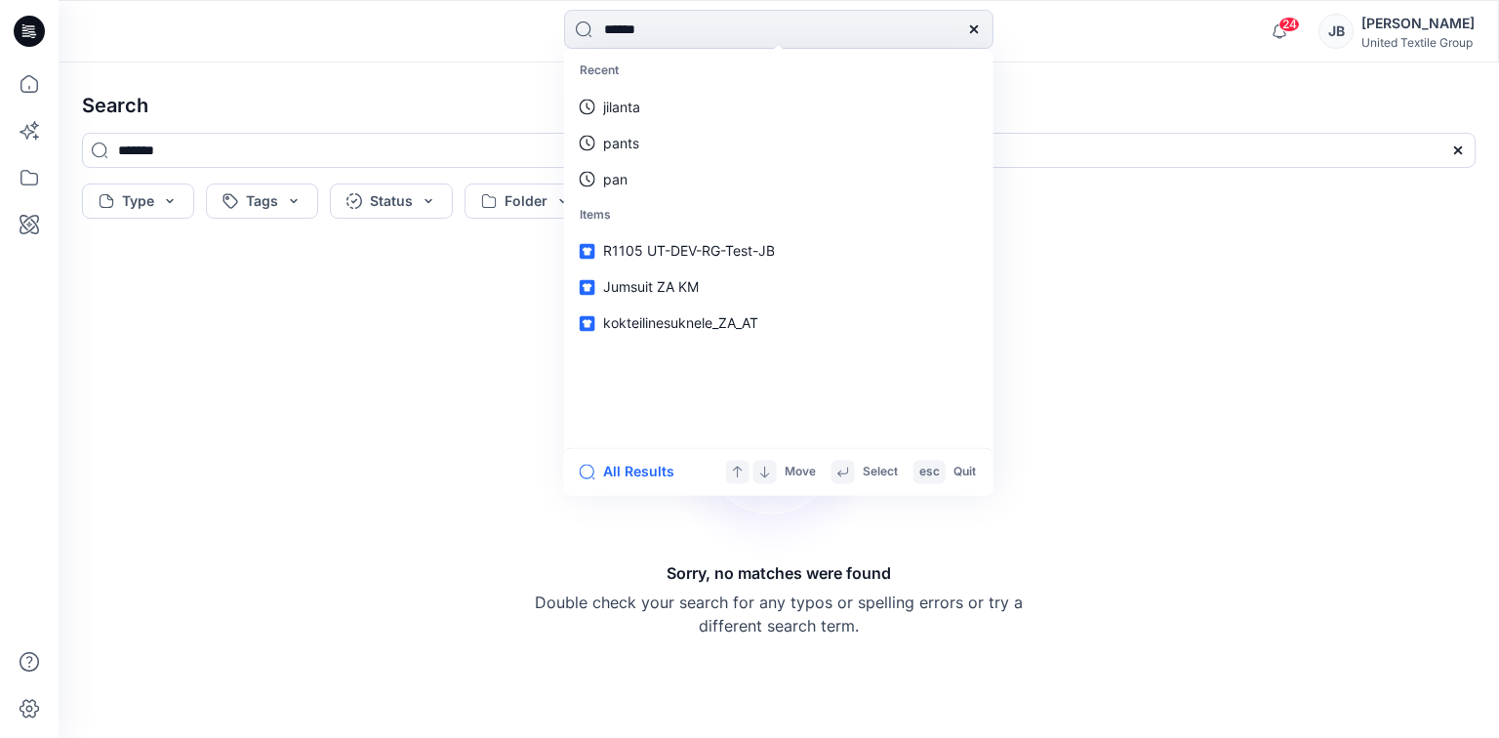
type input "*******"
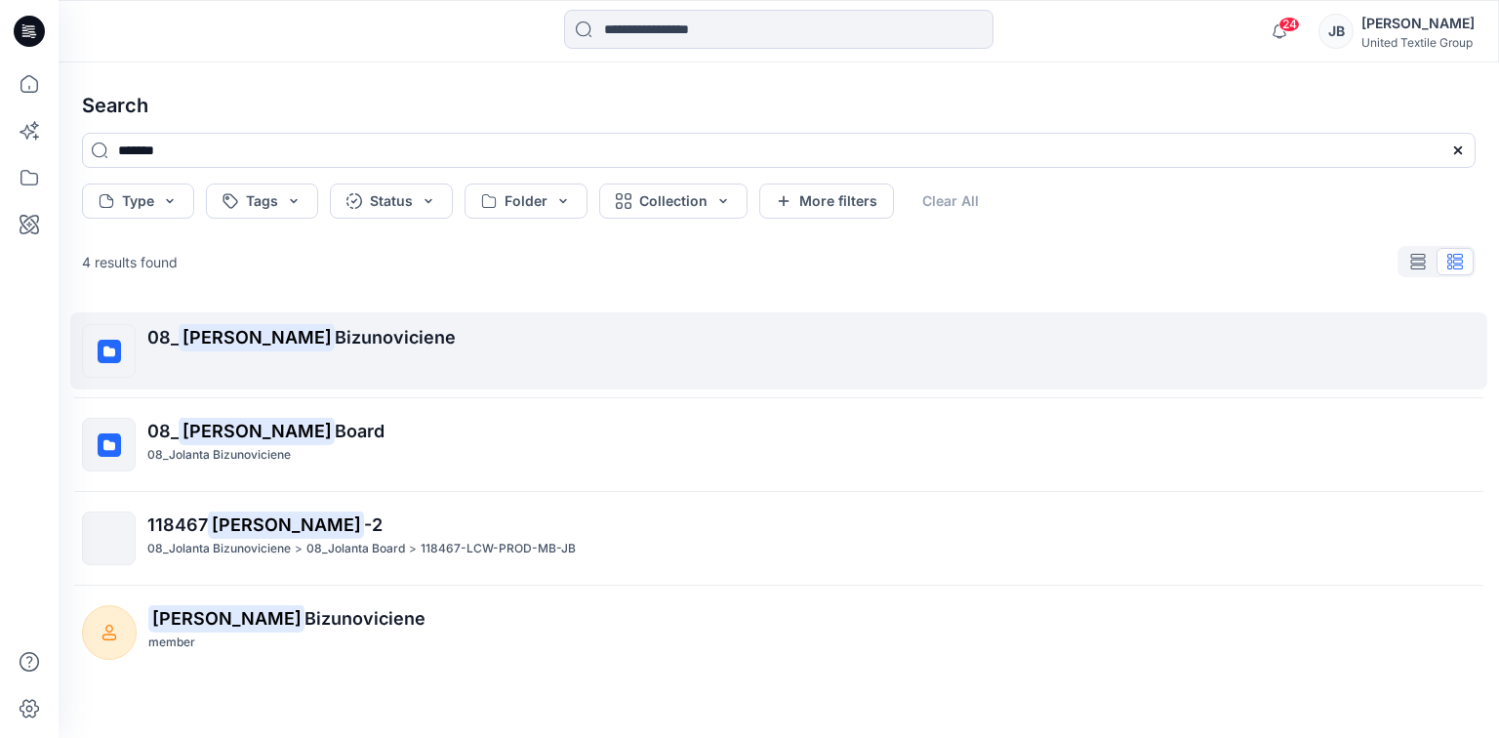
click at [335, 336] on span "Bizunoviciene" at bounding box center [395, 337] width 121 height 20
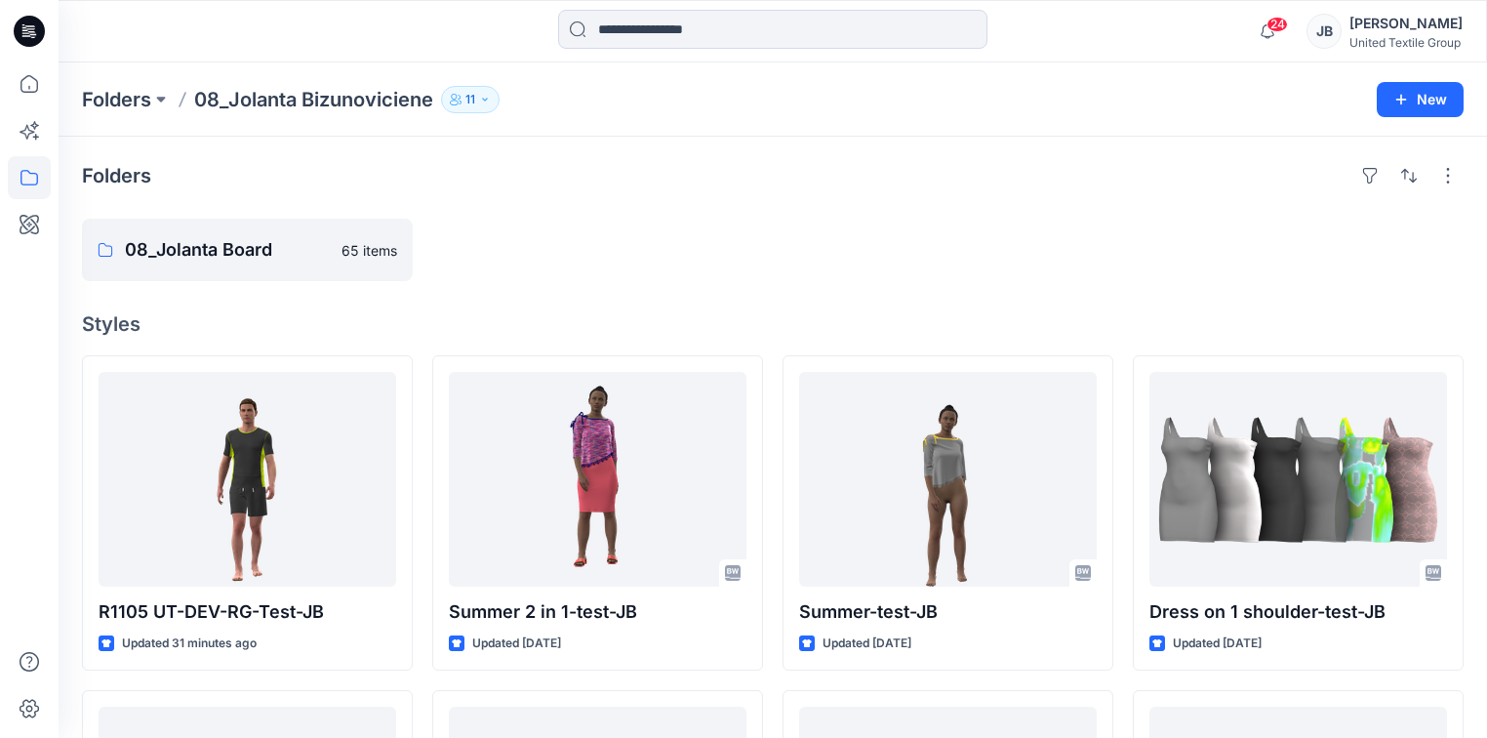
click at [31, 26] on icon at bounding box center [30, 25] width 10 height 1
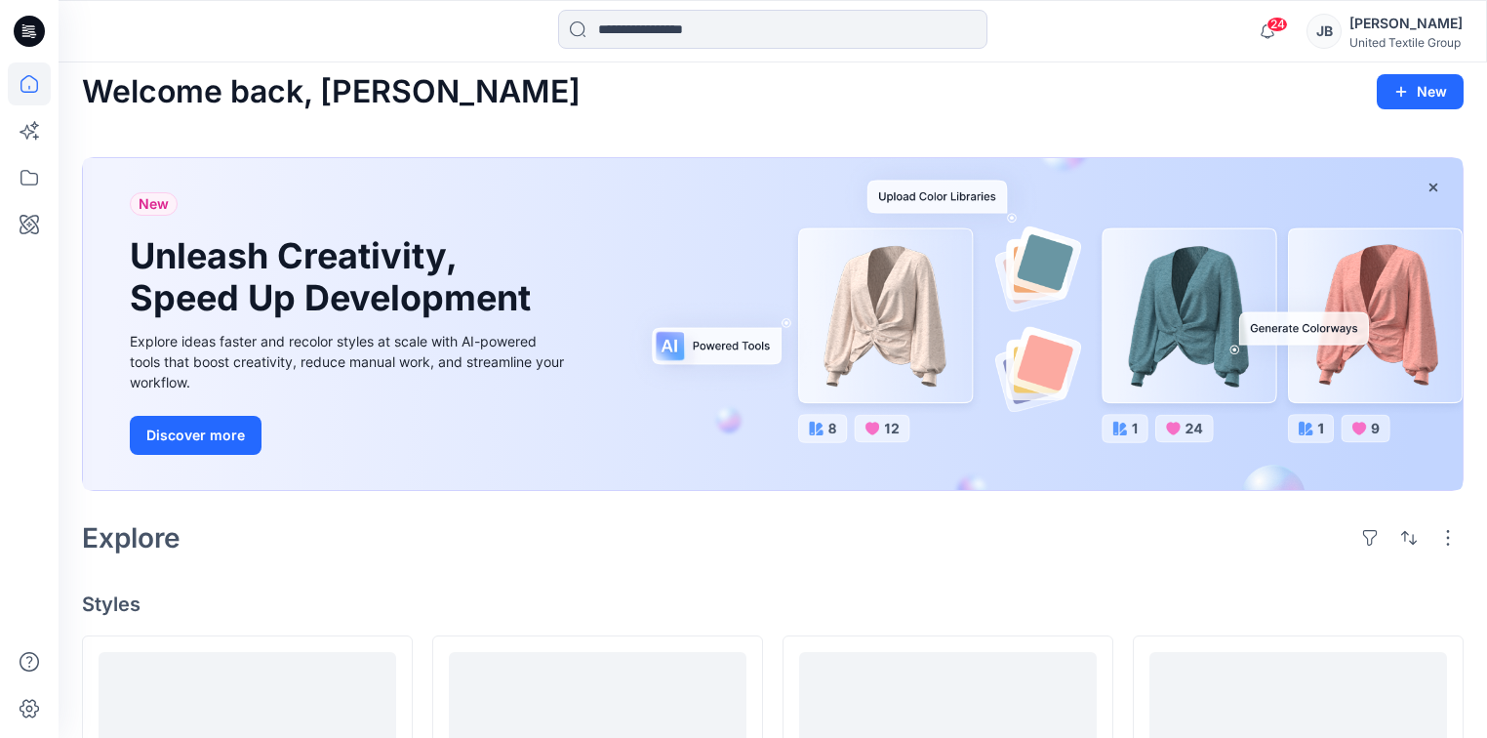
scroll to position [390, 0]
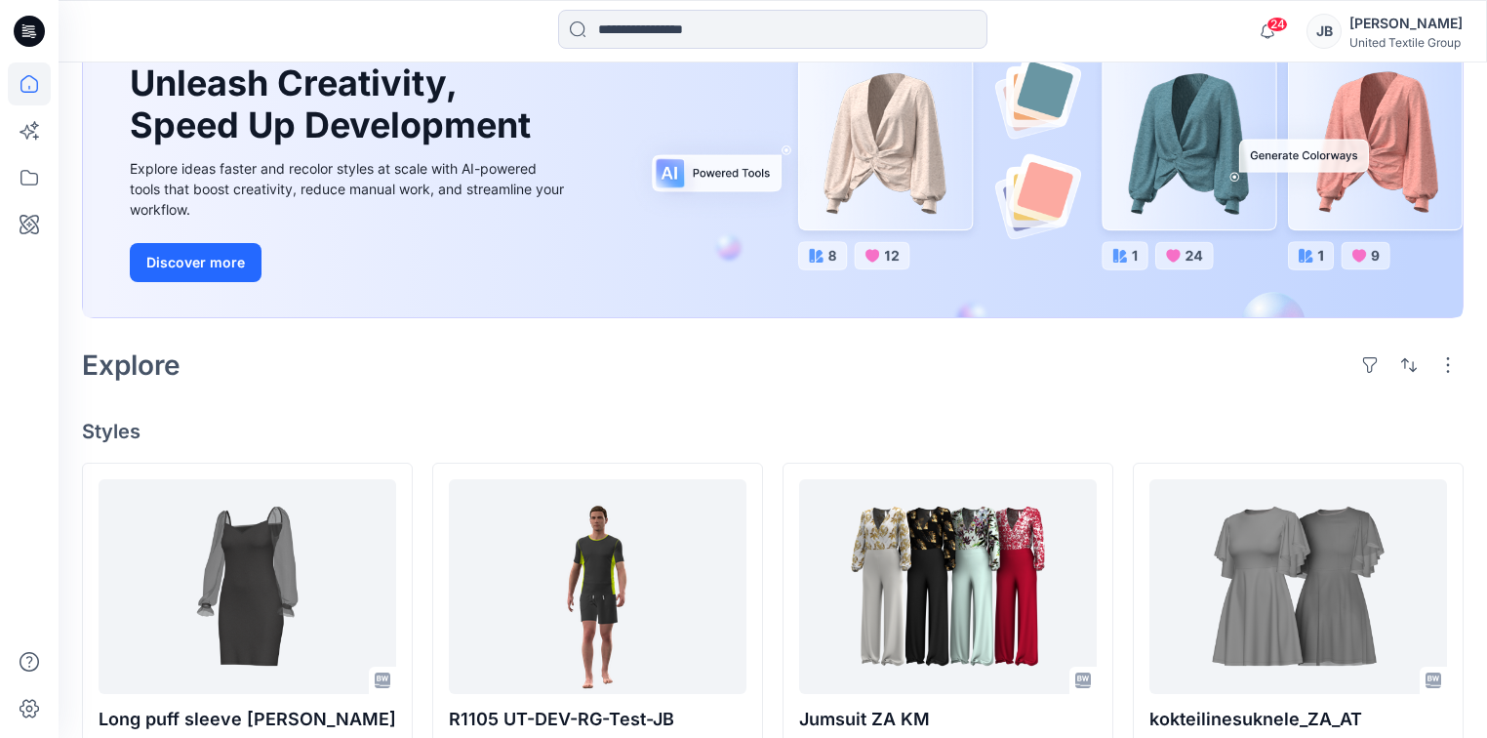
scroll to position [390, 0]
